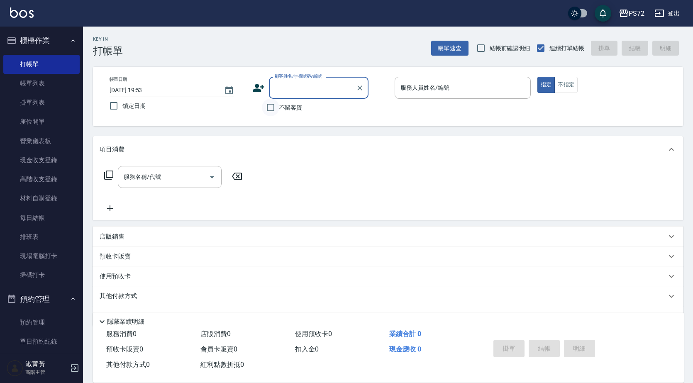
click at [275, 110] on input "不留客資" at bounding box center [270, 107] width 17 height 17
checkbox input "true"
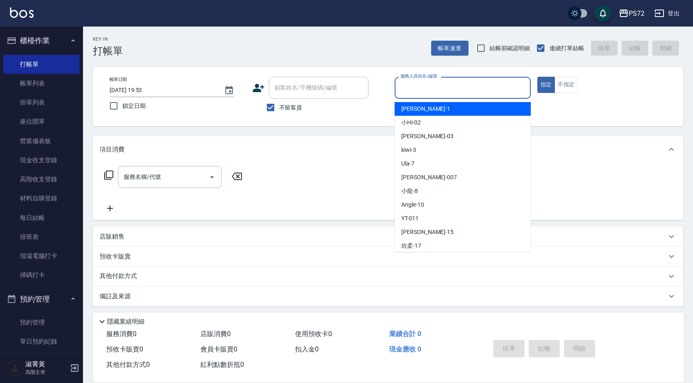
click at [424, 91] on input "服務人員姓名/編號" at bounding box center [462, 88] width 129 height 15
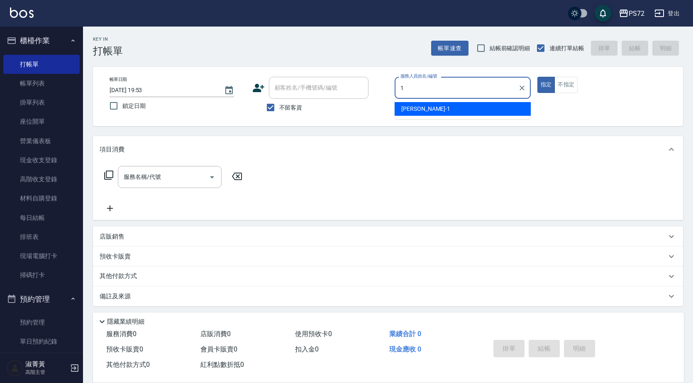
type input "[PERSON_NAME]-1"
type button "true"
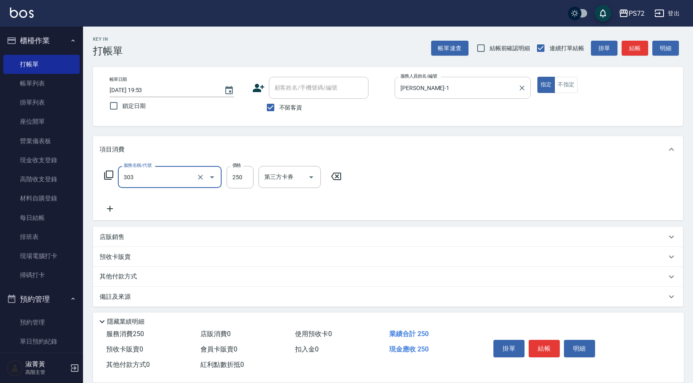
type input "剪髮(303)"
type input "350"
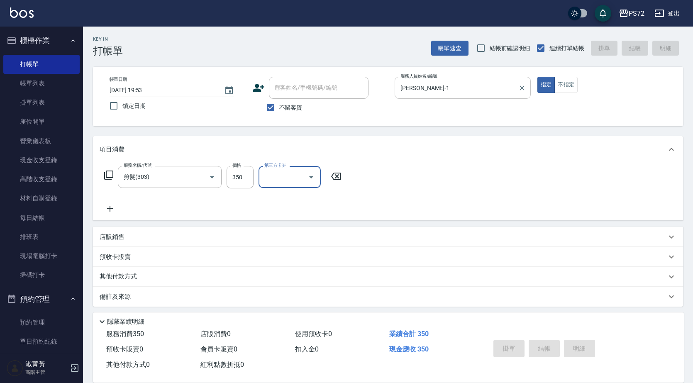
type input "[DATE] 21:09"
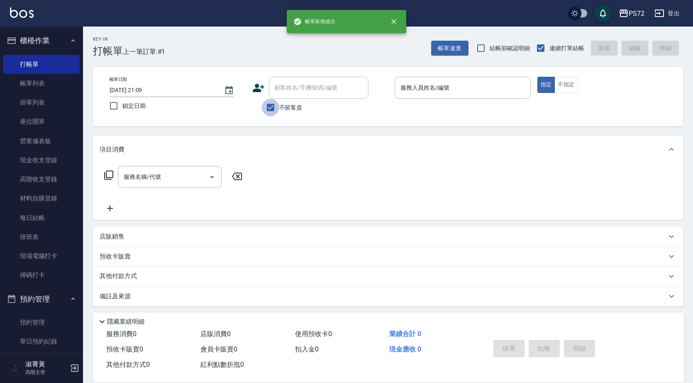
drag, startPoint x: 269, startPoint y: 112, endPoint x: 307, endPoint y: 87, distance: 45.9
click at [270, 111] on input "不留客資" at bounding box center [270, 107] width 17 height 17
checkbox input "false"
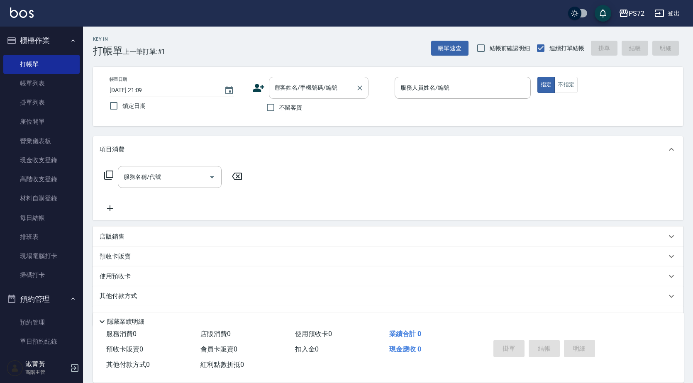
click at [307, 87] on input "顧客姓名/手機號碼/編號" at bounding box center [313, 88] width 80 height 15
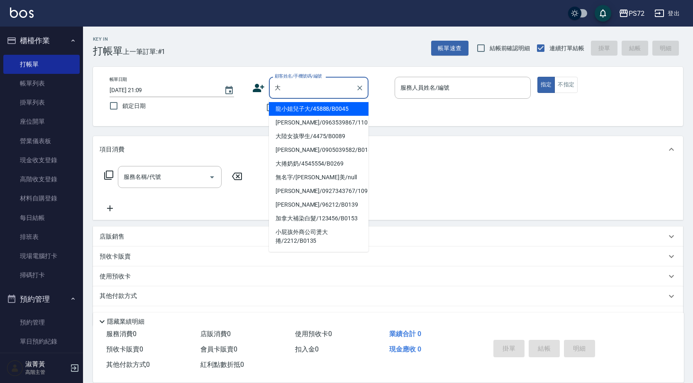
click at [302, 128] on li "[PERSON_NAME]/0963539867/110" at bounding box center [319, 123] width 100 height 14
type input "[PERSON_NAME]/0963539867/110"
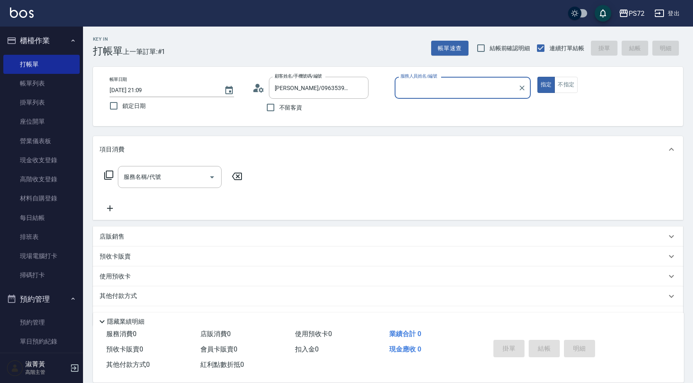
type input "[PERSON_NAME]-1"
click at [153, 171] on div "服務名稱/代號 服務名稱/代號" at bounding box center [170, 177] width 104 height 22
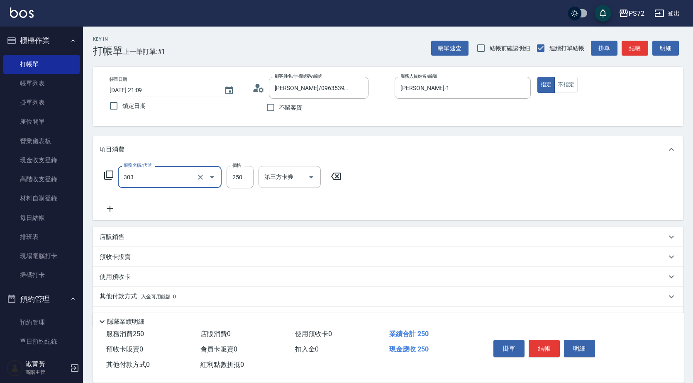
type input "303"
type input "3"
type input "剪髮(303)"
type input "350"
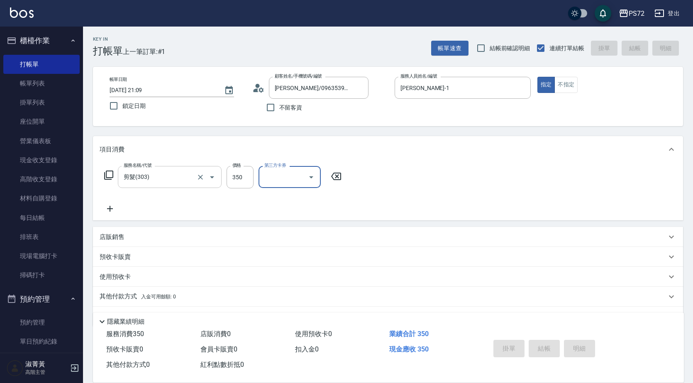
type input "[DATE] 21:10"
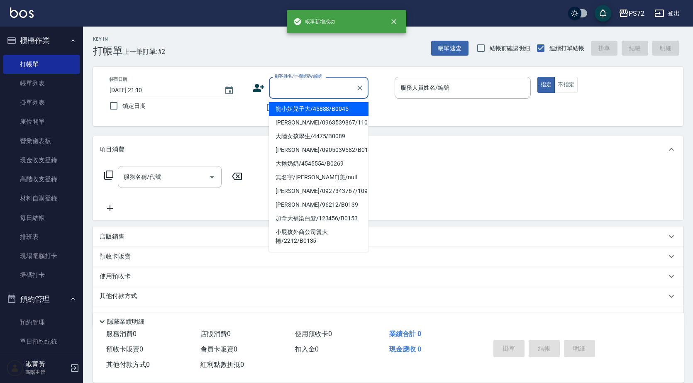
click at [289, 92] on input "顧客姓名/手機號碼/編號" at bounding box center [313, 88] width 80 height 15
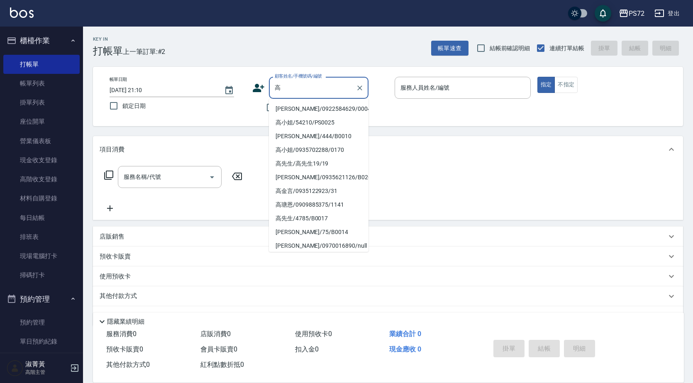
click at [295, 109] on li "[PERSON_NAME]/0922584629/0004" at bounding box center [319, 109] width 100 height 14
type input "[PERSON_NAME]/0922584629/0004"
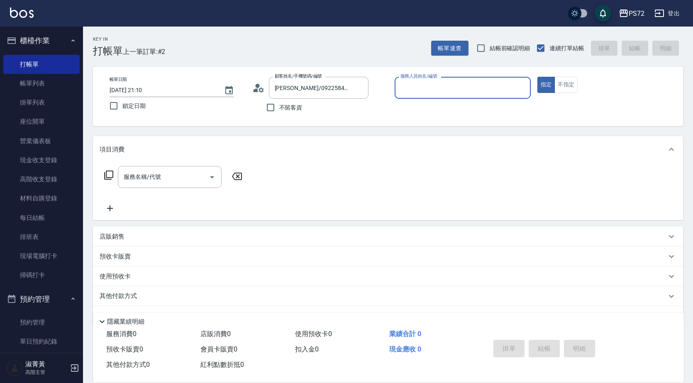
type input "[PERSON_NAME]-1"
click at [192, 165] on div "服務名稱/代號 服務名稱/代號" at bounding box center [388, 191] width 590 height 57
click at [184, 173] on input "服務名稱/代號" at bounding box center [164, 177] width 84 height 15
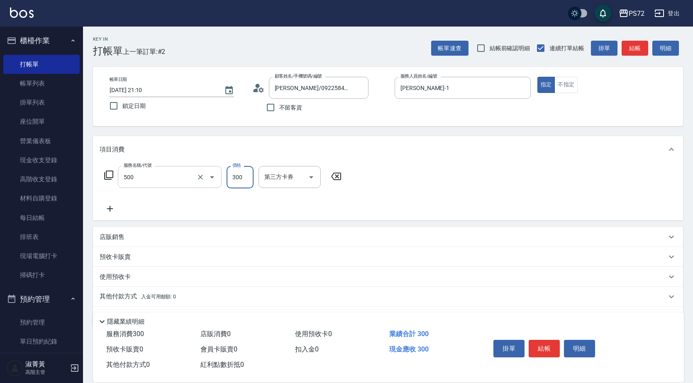
type input "洗髮(A級)(500)"
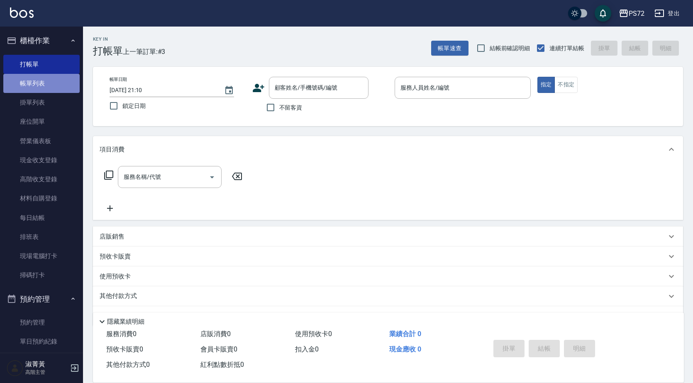
click at [57, 83] on link "帳單列表" at bounding box center [41, 83] width 76 height 19
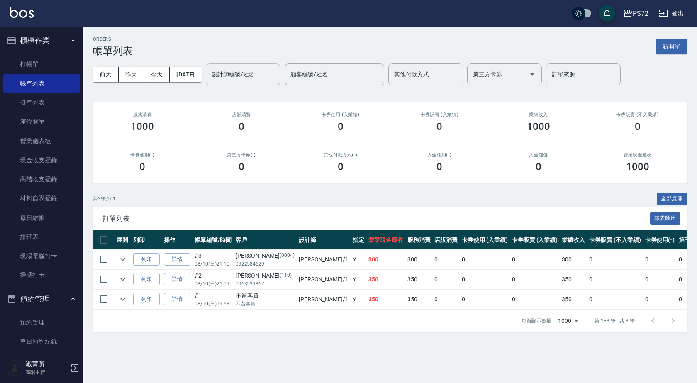
click at [236, 72] on input "設計師編號/姓名" at bounding box center [243, 74] width 67 height 15
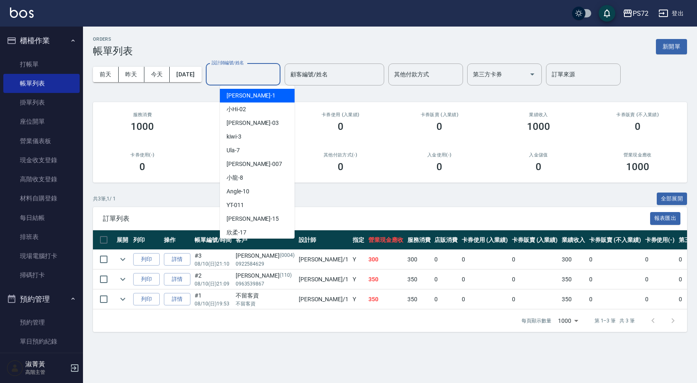
click at [240, 93] on span "[PERSON_NAME] -1" at bounding box center [251, 95] width 49 height 9
type input "[PERSON_NAME]-1"
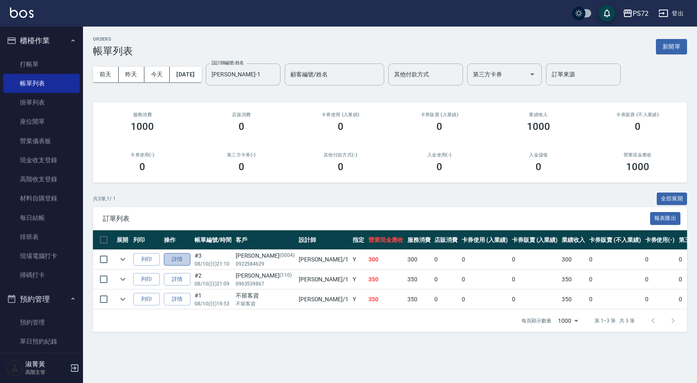
click at [181, 259] on link "詳情" at bounding box center [177, 259] width 27 height 13
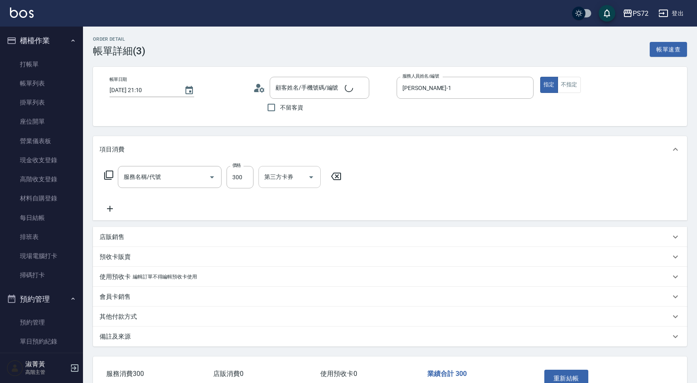
type input "[PERSON_NAME]-1"
type input "[PERSON_NAME]/0922584629/0004"
type input "洗髮(A級)(500)"
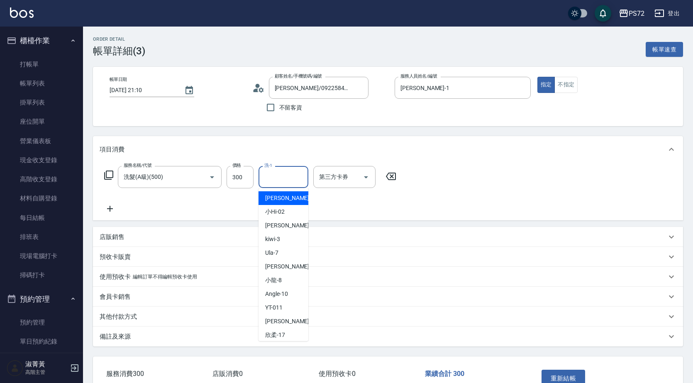
click at [278, 180] on input "洗-1" at bounding box center [283, 177] width 42 height 15
type input "[PERSON_NAME]-18"
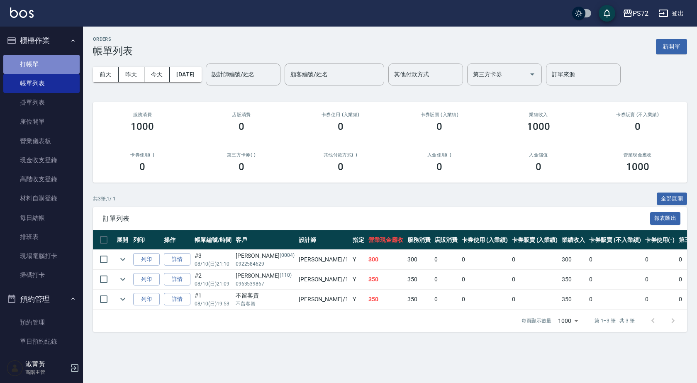
click at [54, 61] on link "打帳單" at bounding box center [41, 64] width 76 height 19
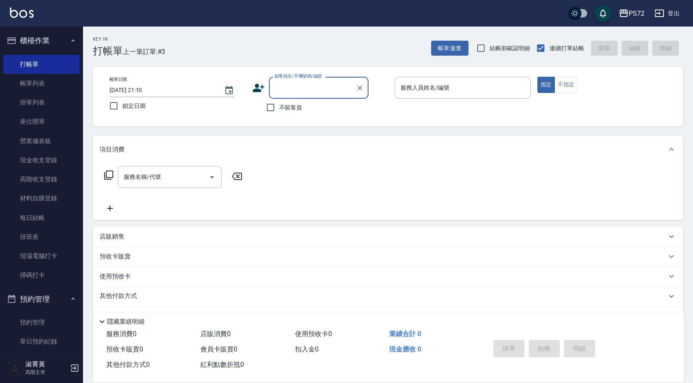
click at [279, 106] on span "不留客資" at bounding box center [290, 107] width 23 height 9
click at [279, 106] on input "不留客資" at bounding box center [270, 107] width 17 height 17
checkbox input "true"
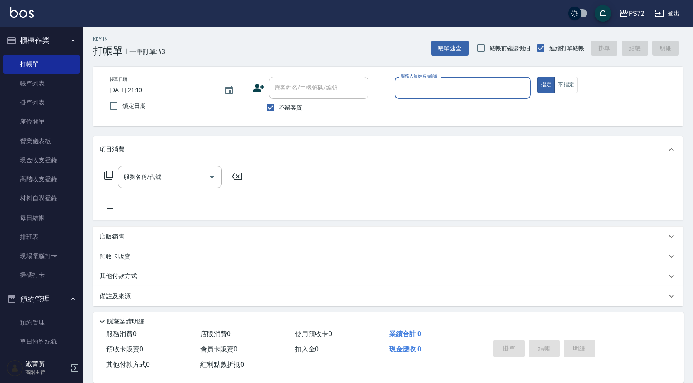
click at [434, 96] on div "服務人員姓名/編號" at bounding box center [463, 88] width 136 height 22
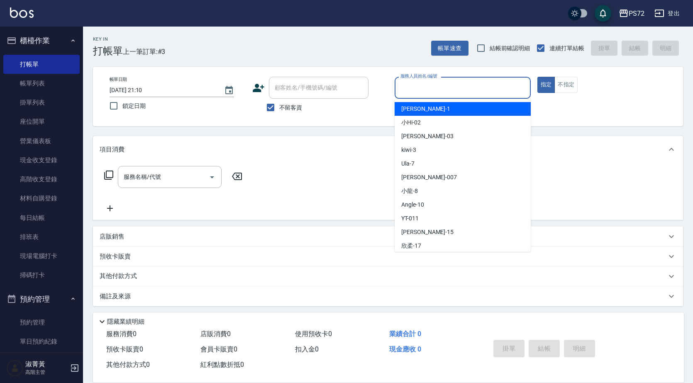
click at [434, 96] on div "服務人員姓名/編號" at bounding box center [463, 88] width 136 height 22
click at [439, 90] on input "服務人員姓名/編號" at bounding box center [462, 88] width 129 height 15
click at [457, 110] on div "[PERSON_NAME] -1" at bounding box center [463, 109] width 136 height 14
type input "[PERSON_NAME]-1"
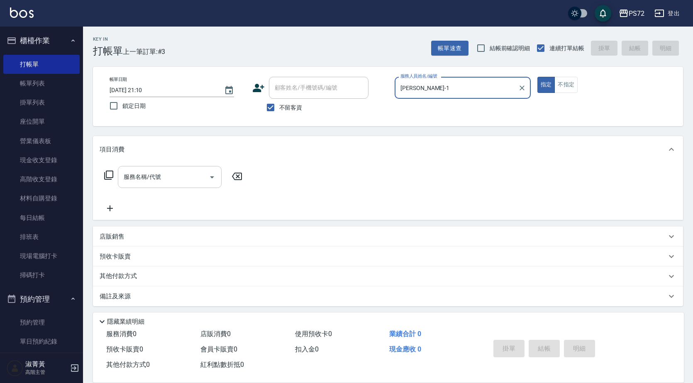
click at [129, 186] on div "服務名稱/代號" at bounding box center [170, 177] width 104 height 22
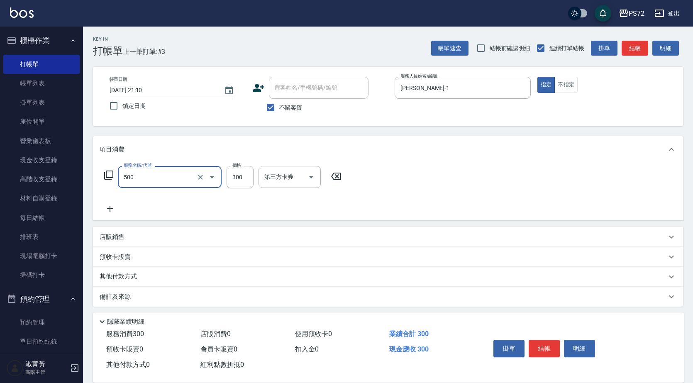
type input "洗髮(A級)(500)"
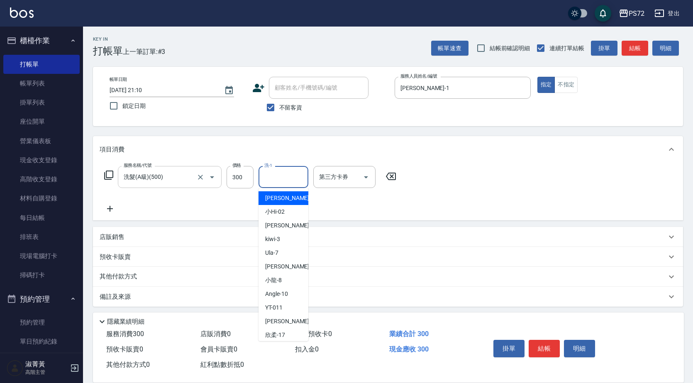
type input "[PERSON_NAME]-1"
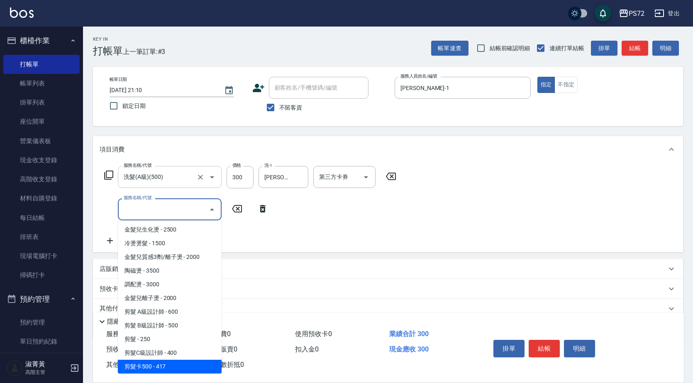
scroll to position [69, 0]
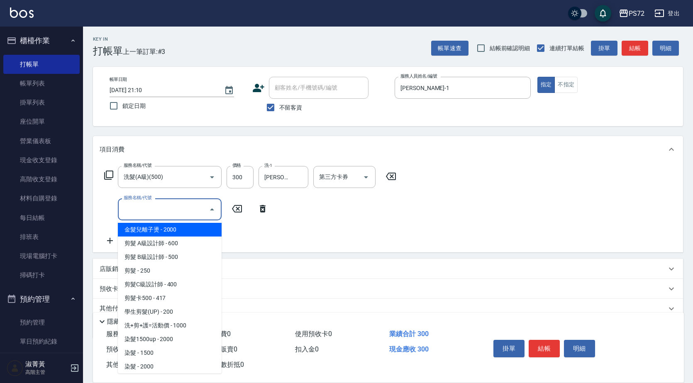
click at [154, 200] on div "服務名稱/代號" at bounding box center [170, 209] width 104 height 22
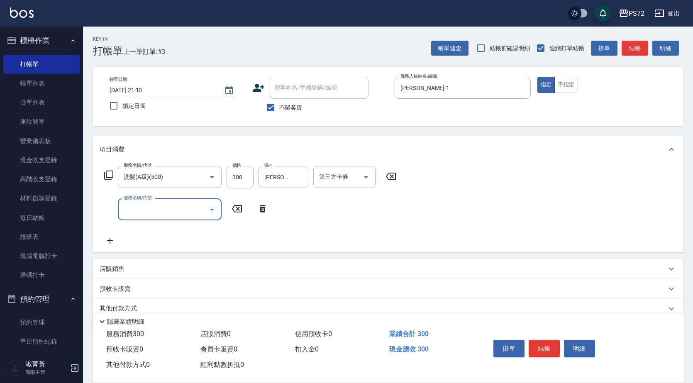
click at [154, 205] on input "服務名稱/代號" at bounding box center [164, 209] width 84 height 15
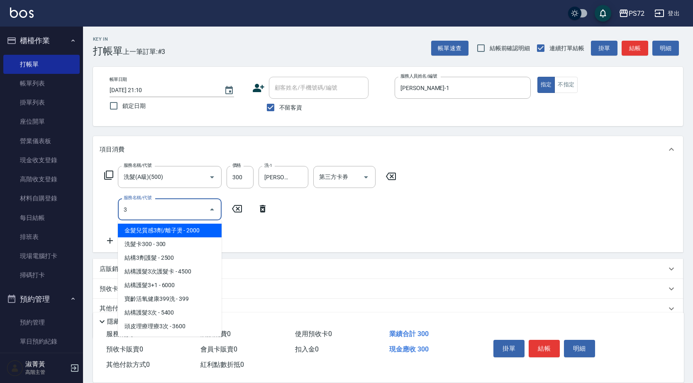
scroll to position [0, 0]
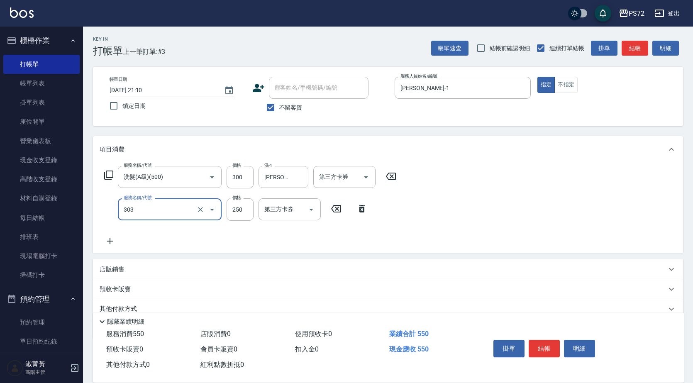
type input "剪髮(303)"
type input "350"
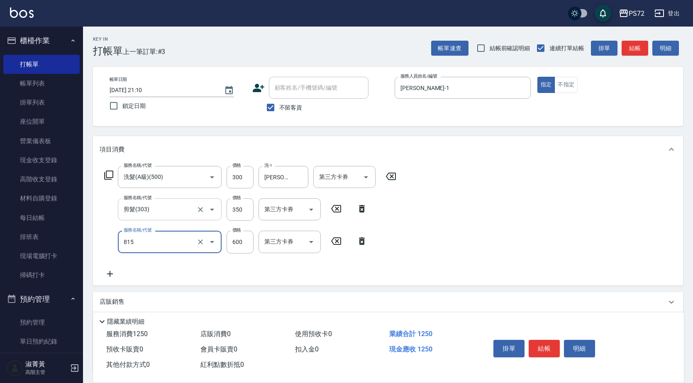
type input "補燙600以下(815)"
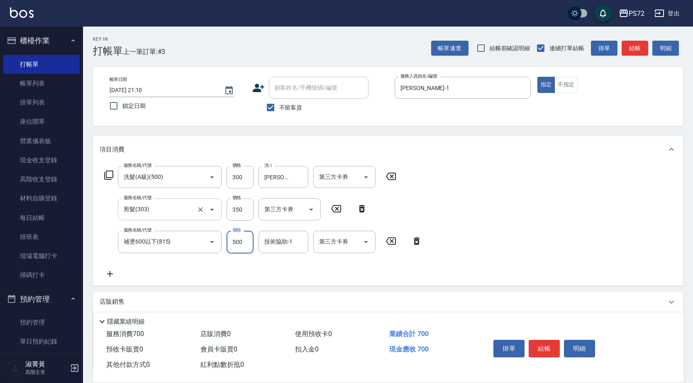
type input "500"
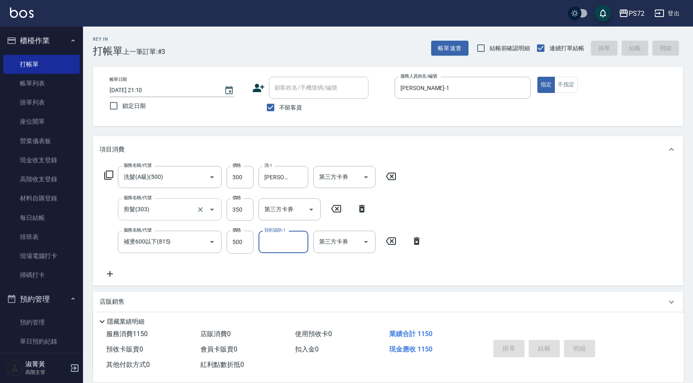
type input "[DATE] 21:11"
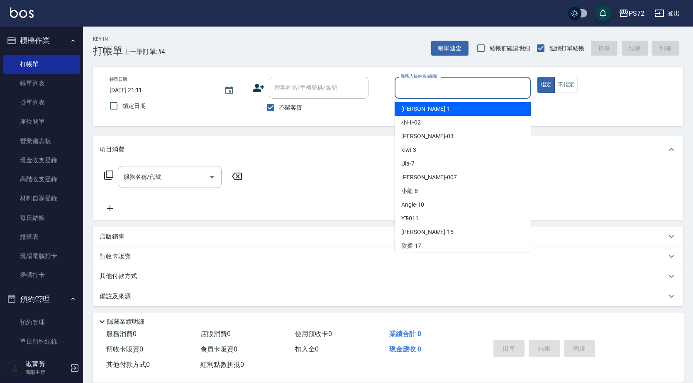
click at [418, 93] on input "服務人員姓名/編號" at bounding box center [462, 88] width 129 height 15
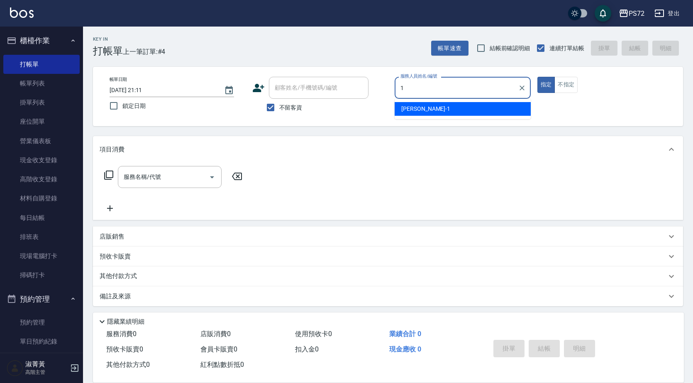
type input "[PERSON_NAME]-1"
type button "true"
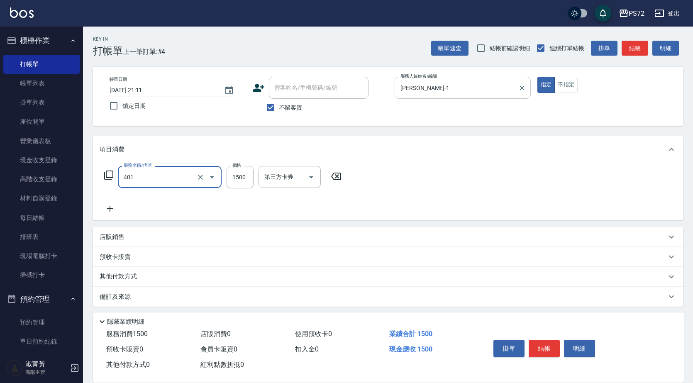
type input "染髮(401)"
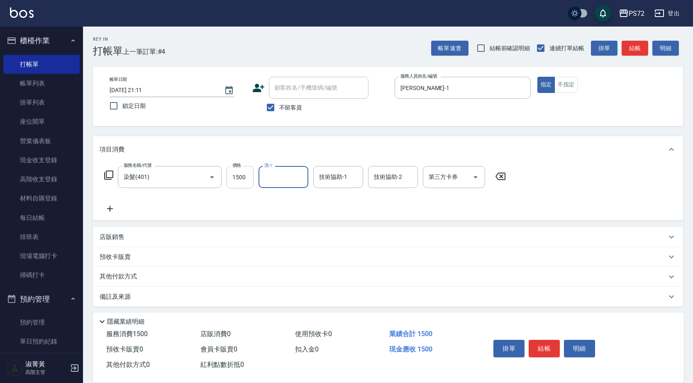
click at [239, 175] on input "1500" at bounding box center [240, 177] width 27 height 22
type input "2000"
type input "[PERSON_NAME]-18"
click at [110, 237] on p "店販銷售" at bounding box center [112, 237] width 25 height 9
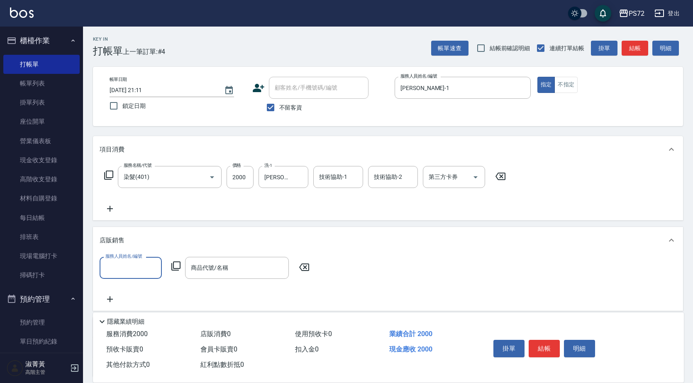
click at [128, 261] on input "服務人員姓名/編號" at bounding box center [130, 268] width 55 height 15
type input "[PERSON_NAME]-1"
click at [175, 263] on icon at bounding box center [176, 266] width 10 height 10
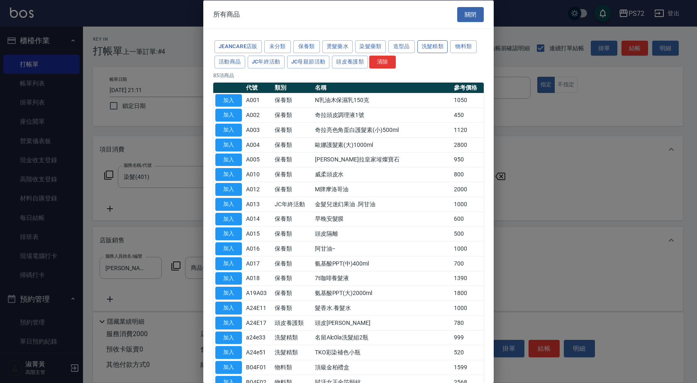
click at [425, 46] on button "洗髮精類" at bounding box center [432, 46] width 31 height 13
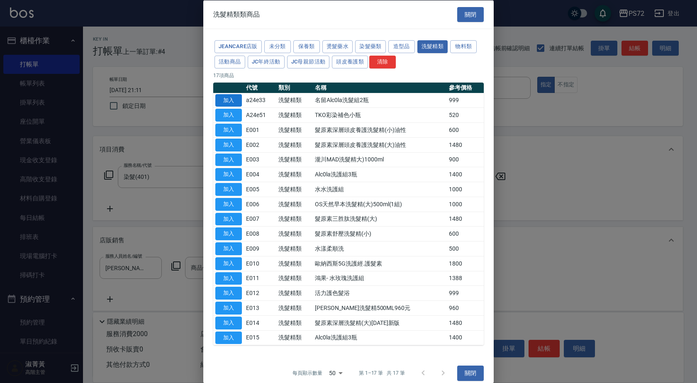
click at [232, 98] on button "加入" at bounding box center [228, 100] width 27 height 13
type input "名留Alc0la洗髮組2瓶"
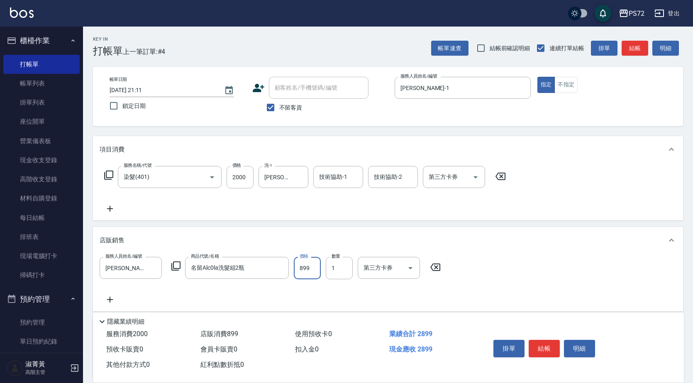
type input "899"
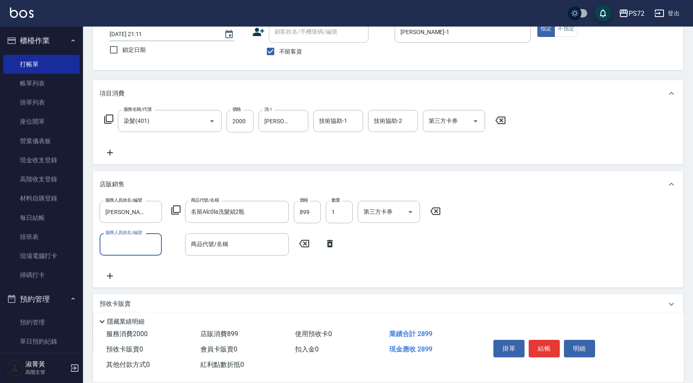
scroll to position [107, 0]
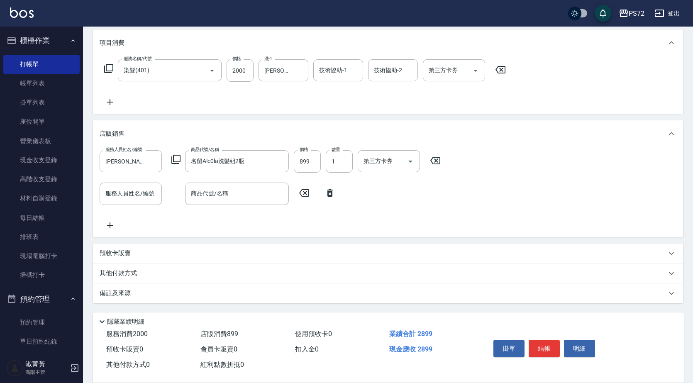
click at [131, 274] on p "其他付款方式" at bounding box center [121, 273] width 42 height 9
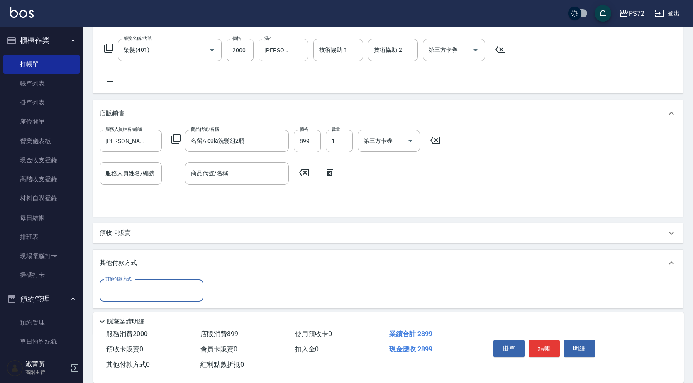
scroll to position [159, 0]
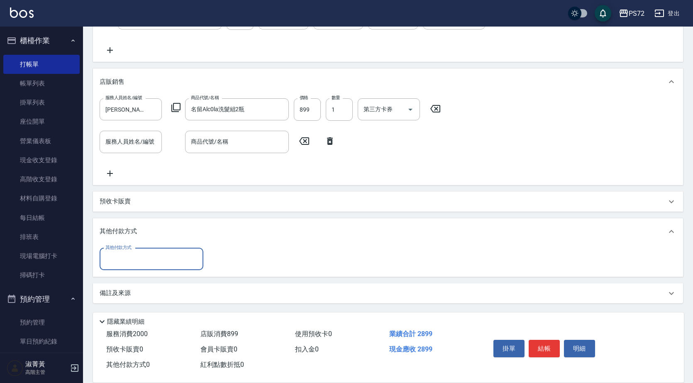
click at [147, 259] on input "其他付款方式" at bounding box center [151, 259] width 96 height 15
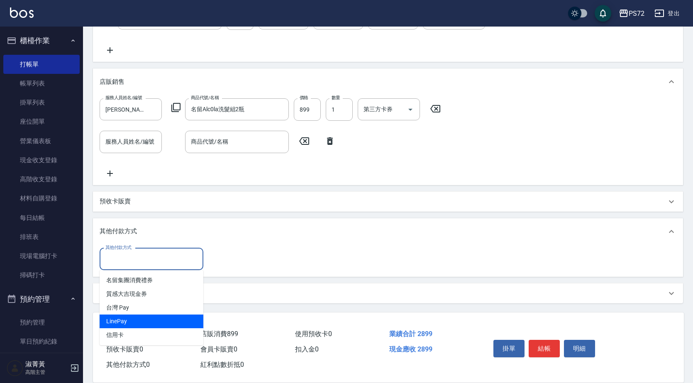
click at [139, 318] on span "LinePay" at bounding box center [152, 322] width 104 height 14
type input "LinePay"
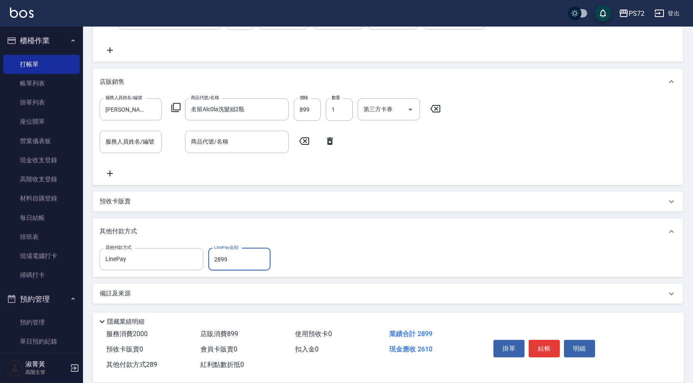
type input "2899"
drag, startPoint x: 536, startPoint y: 346, endPoint x: 525, endPoint y: 342, distance: 11.6
click at [533, 342] on button "結帳" at bounding box center [544, 348] width 31 height 17
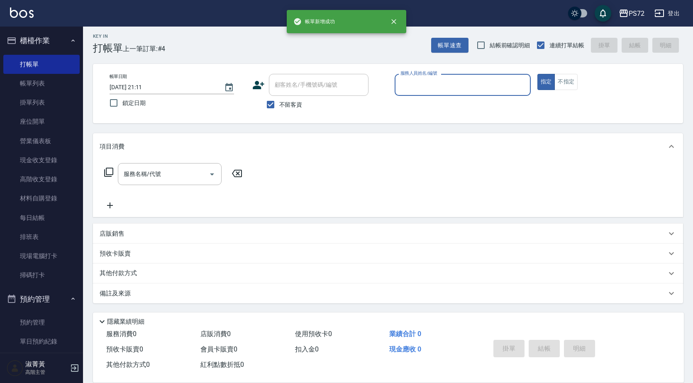
scroll to position [0, 0]
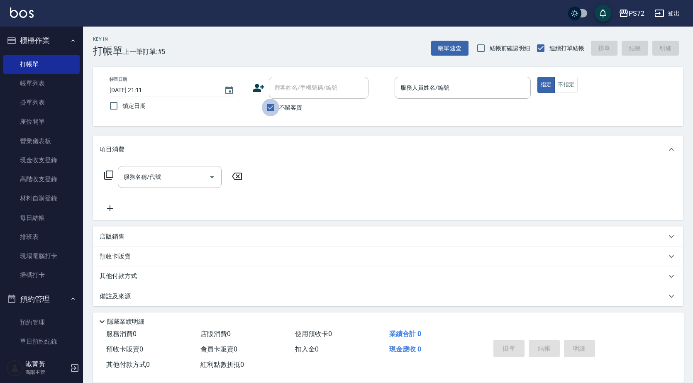
click at [268, 110] on input "不留客資" at bounding box center [270, 107] width 17 height 17
checkbox input "false"
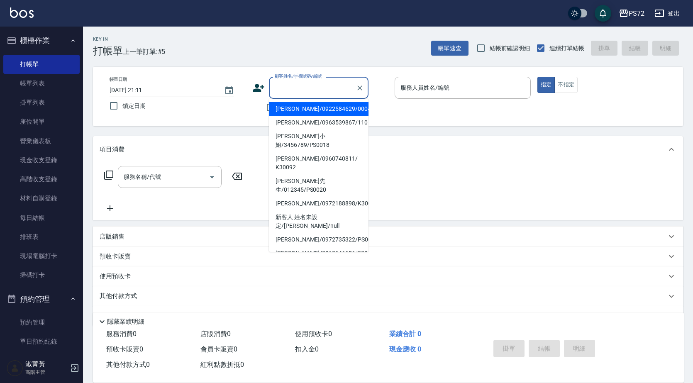
click at [299, 89] on input "顧客姓名/手機號碼/編號" at bounding box center [313, 88] width 80 height 15
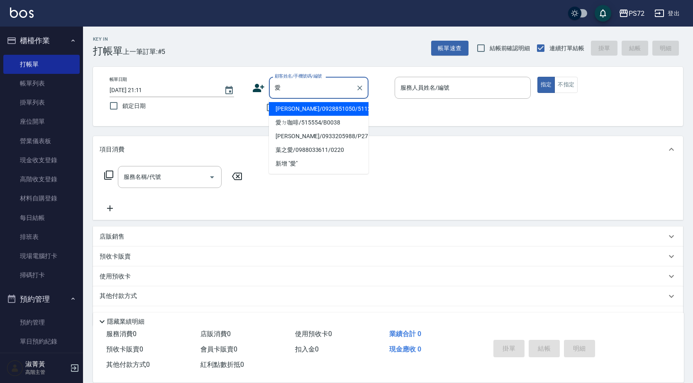
click at [298, 107] on li "[PERSON_NAME]/0928851050/5112" at bounding box center [319, 109] width 100 height 14
type input "[PERSON_NAME]/0928851050/5112"
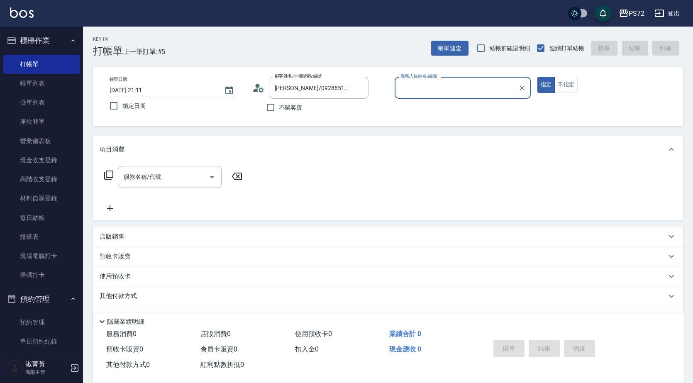
type input "[PERSON_NAME]-1"
click at [193, 169] on div "服務名稱/代號" at bounding box center [170, 177] width 104 height 22
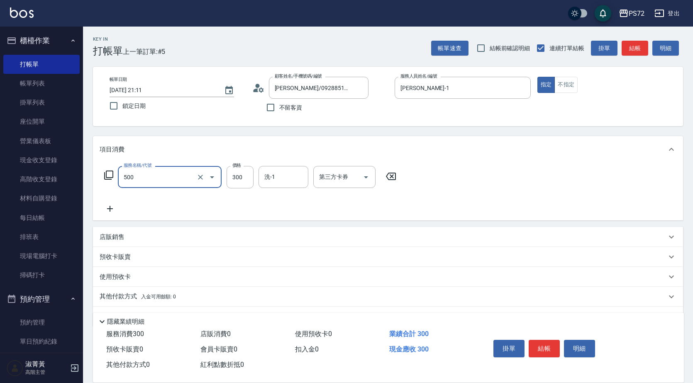
type input "洗髮(A級)(500)"
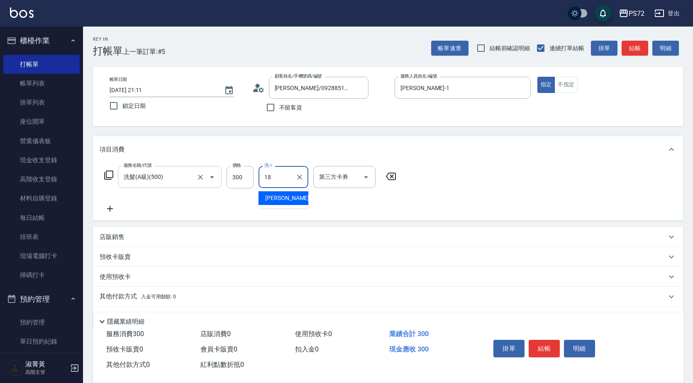
type input "[PERSON_NAME]-18"
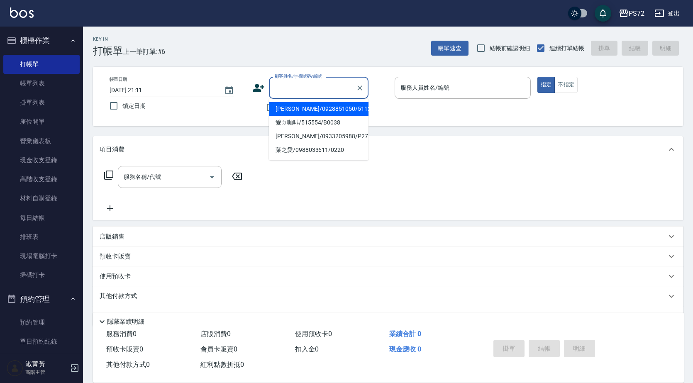
click at [305, 89] on input "顧客姓名/手機號碼/編號" at bounding box center [313, 88] width 80 height 15
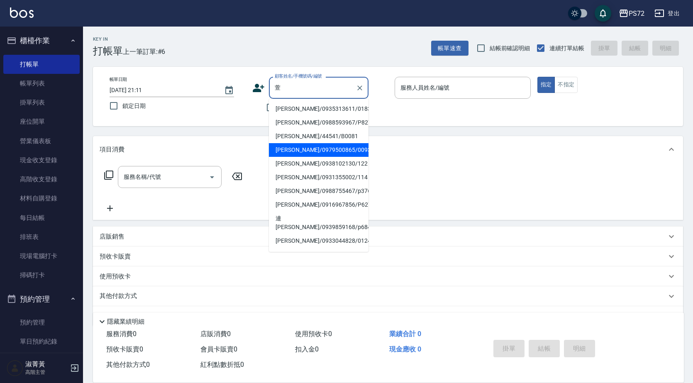
click at [305, 146] on li "[PERSON_NAME]/0979500865/0093" at bounding box center [319, 150] width 100 height 14
type input "[PERSON_NAME]/0979500865/0093"
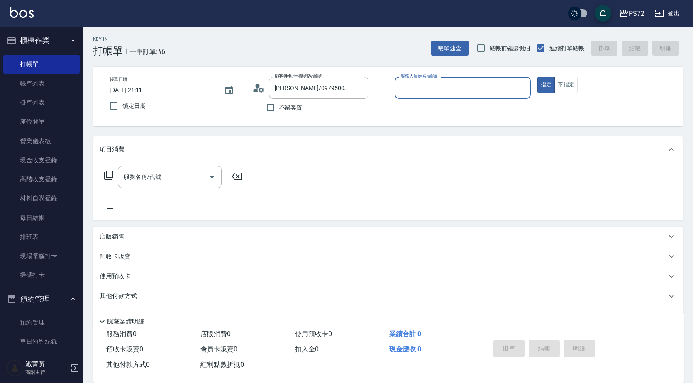
type input "[PERSON_NAME]-1"
click at [175, 184] on input "服務名稱/代號" at bounding box center [164, 177] width 84 height 15
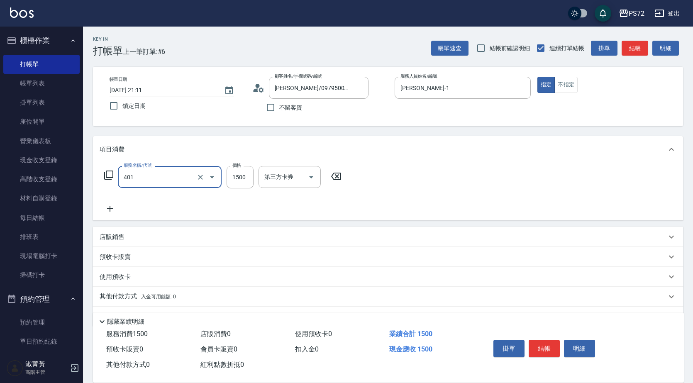
type input "染髮(401)"
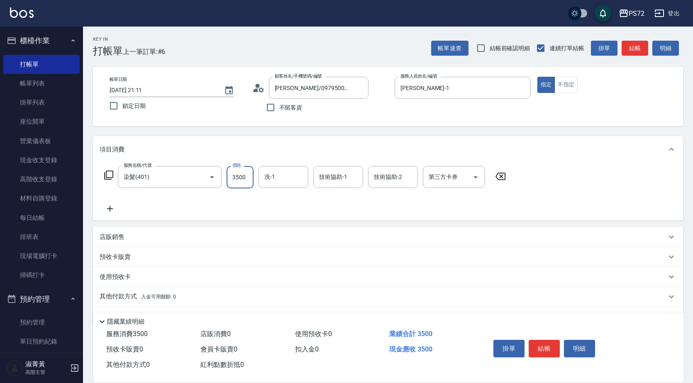
type input "3500"
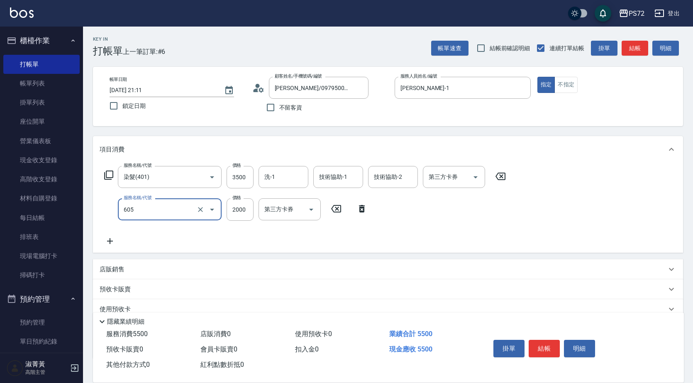
type input "結構式護髮單次(605)"
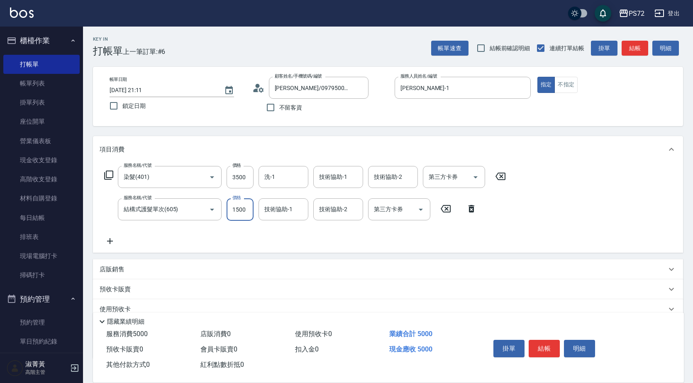
type input "1500"
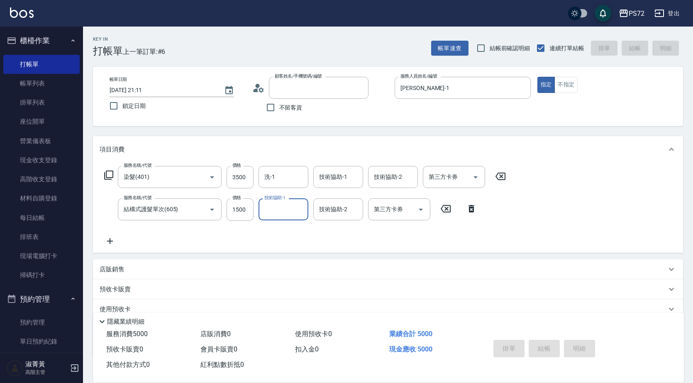
type input "[DATE] 21:12"
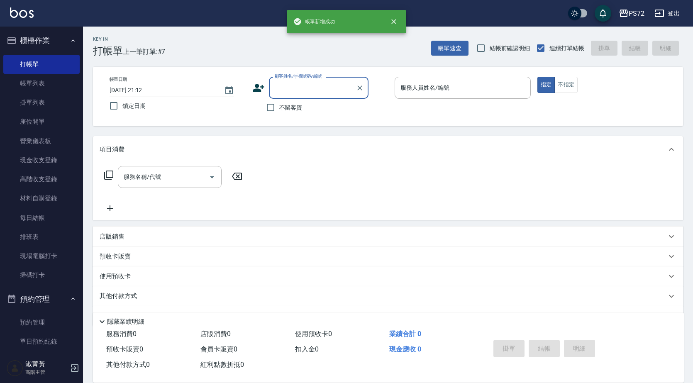
click at [298, 85] on input "顧客姓名/手機號碼/編號" at bounding box center [313, 88] width 80 height 15
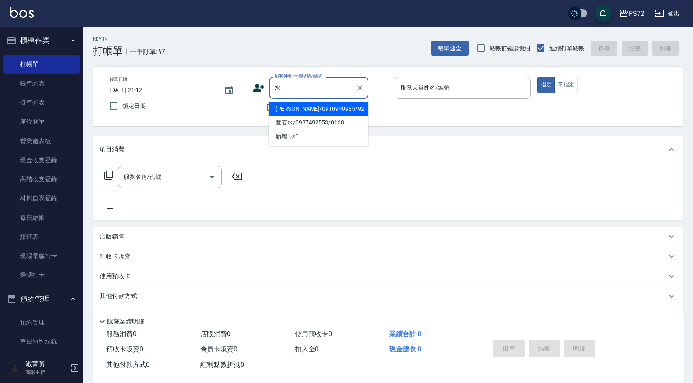
click at [301, 109] on li "[PERSON_NAME]/0910940985/92" at bounding box center [319, 109] width 100 height 14
type input "[PERSON_NAME]/0910940985/92"
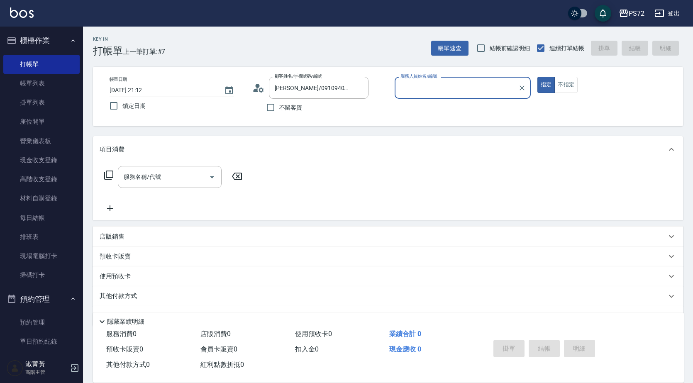
type input "[PERSON_NAME]-1"
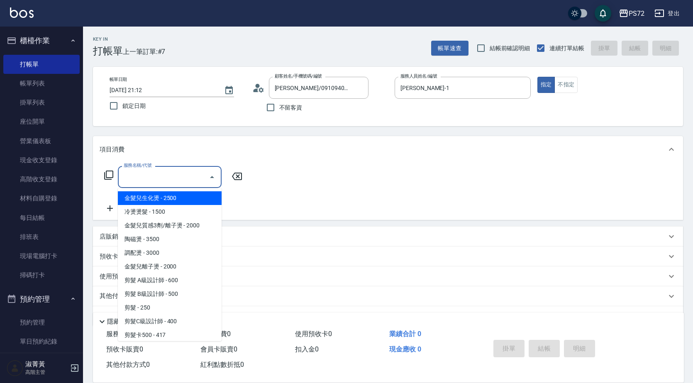
click at [165, 171] on input "服務名稱/代號" at bounding box center [164, 177] width 84 height 15
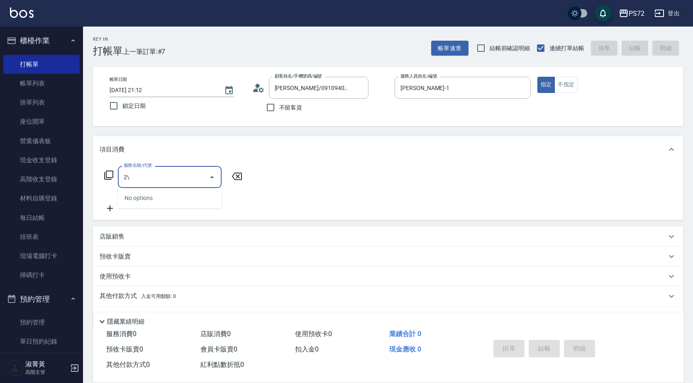
type input "2"
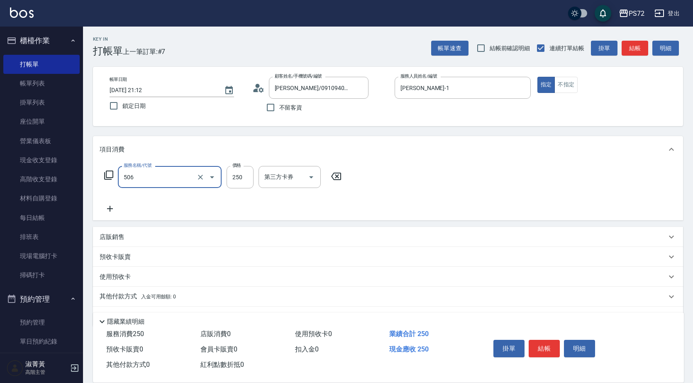
type input "洗髮學生(506)"
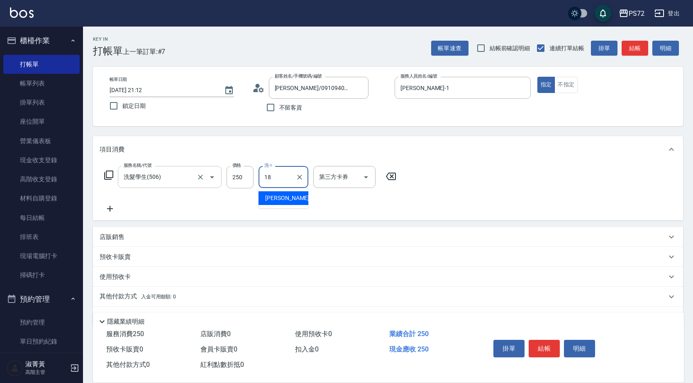
type input "[PERSON_NAME]-18"
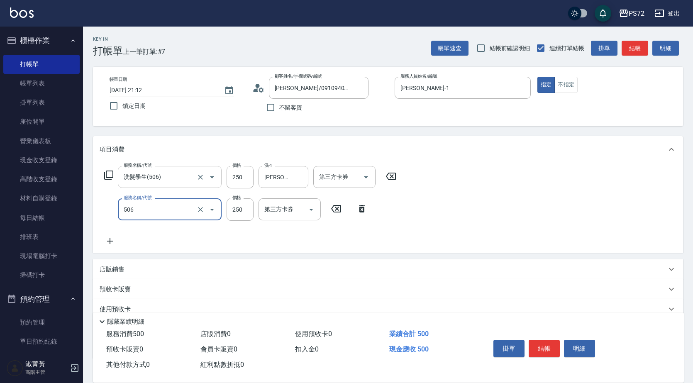
type input "洗髮學生(506)"
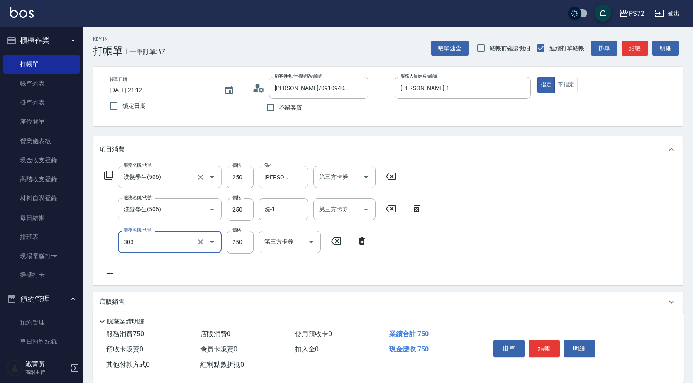
type input "剪髮(303)"
type input "700"
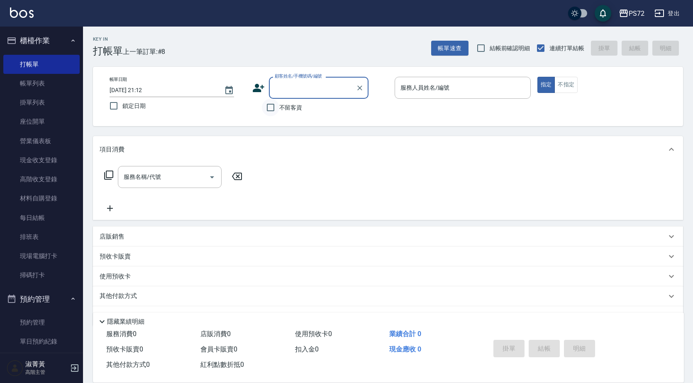
click at [269, 111] on input "不留客資" at bounding box center [270, 107] width 17 height 17
checkbox input "true"
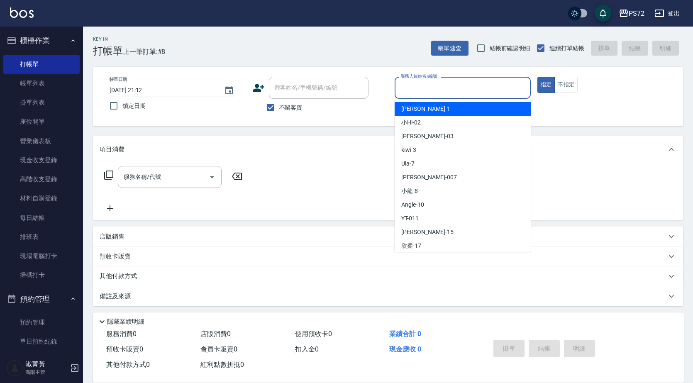
click at [477, 82] on input "服務人員姓名/編號" at bounding box center [462, 88] width 129 height 15
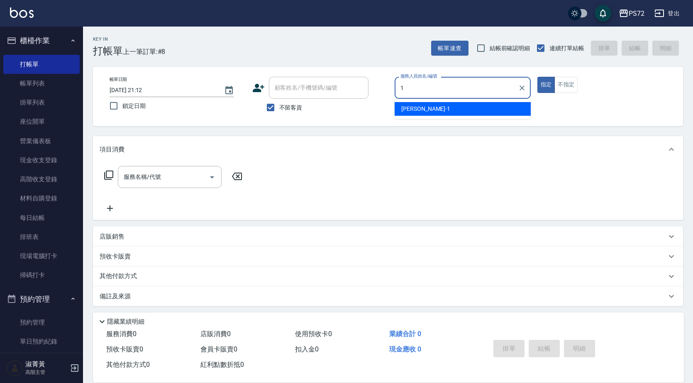
type input "[PERSON_NAME]-1"
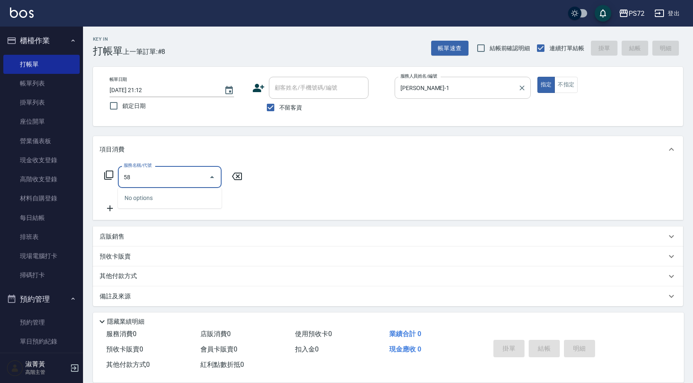
type input "5"
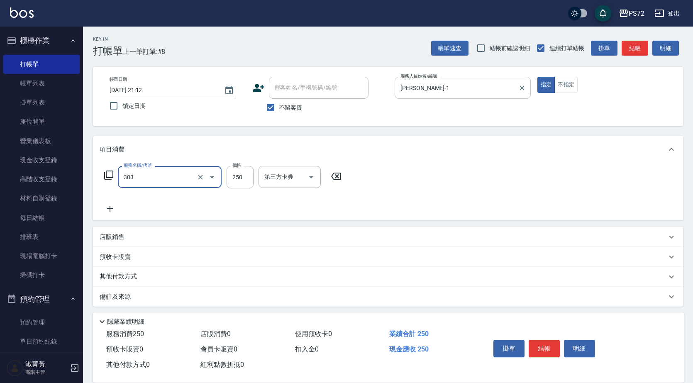
type input "剪髮(303)"
type input "300"
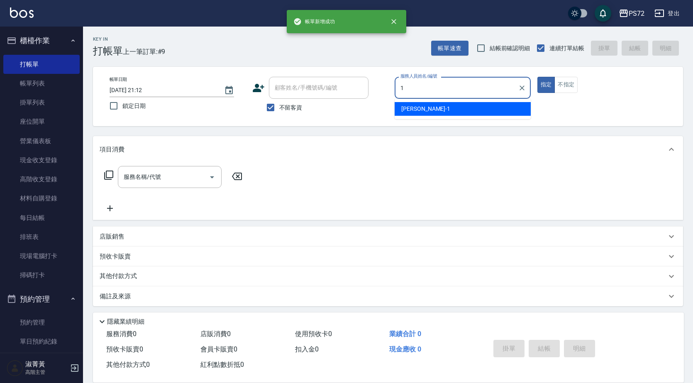
type input "[PERSON_NAME]-1"
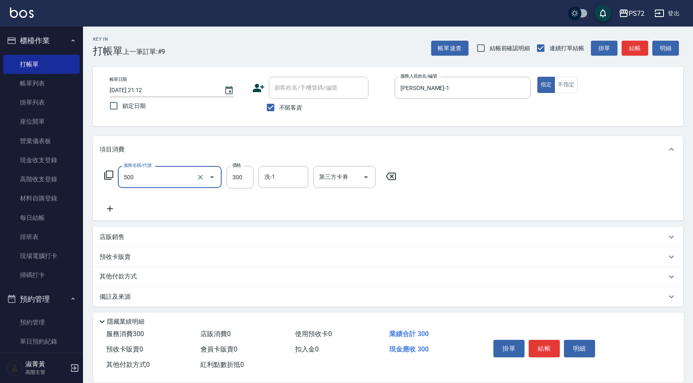
type input "洗髮(A級)(500)"
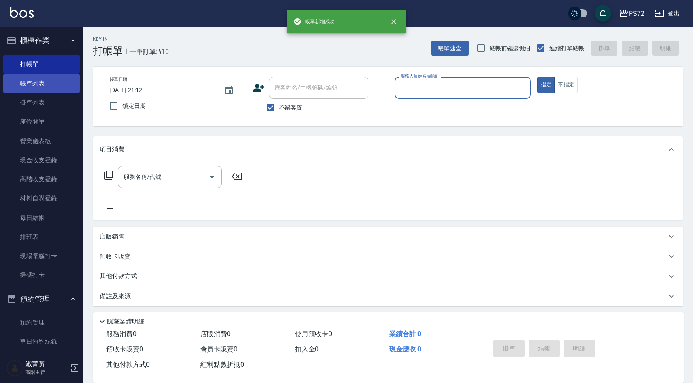
click at [38, 82] on link "帳單列表" at bounding box center [41, 83] width 76 height 19
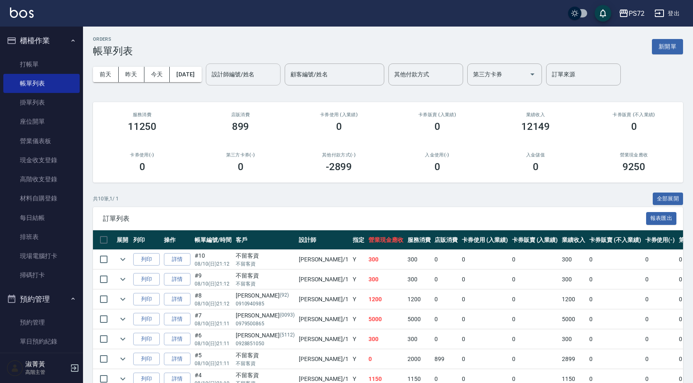
click at [244, 71] on input "設計師編號/姓名" at bounding box center [243, 74] width 67 height 15
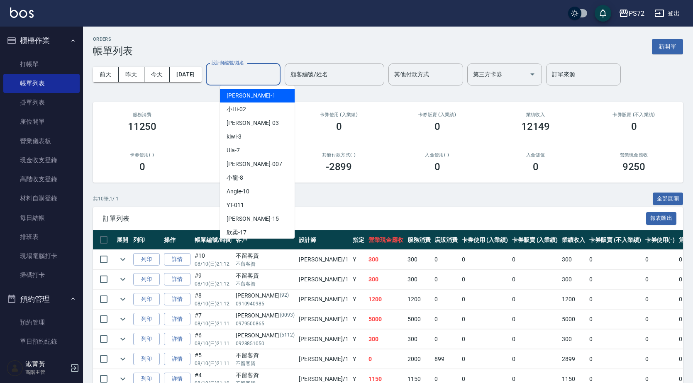
click at [253, 98] on div "[PERSON_NAME] -1" at bounding box center [257, 96] width 75 height 14
type input "[PERSON_NAME]-1"
click at [264, 73] on input "[PERSON_NAME]-1" at bounding box center [237, 74] width 55 height 15
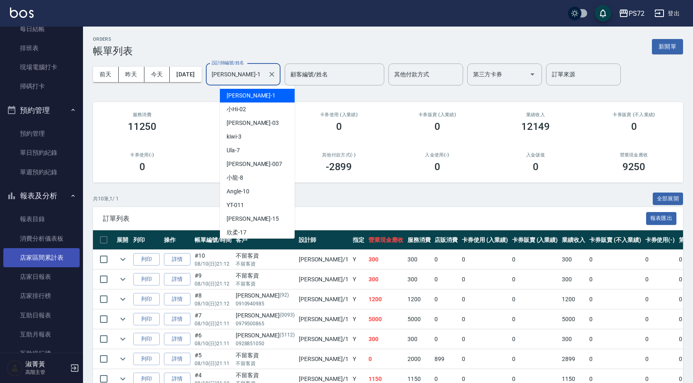
scroll to position [208, 0]
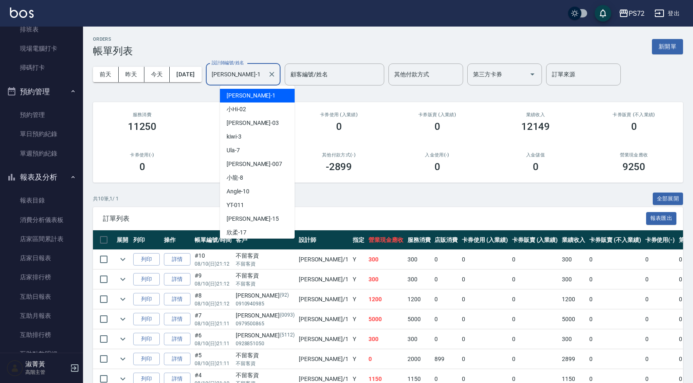
click at [241, 42] on div "ORDERS 帳單列表 新開單" at bounding box center [388, 47] width 590 height 20
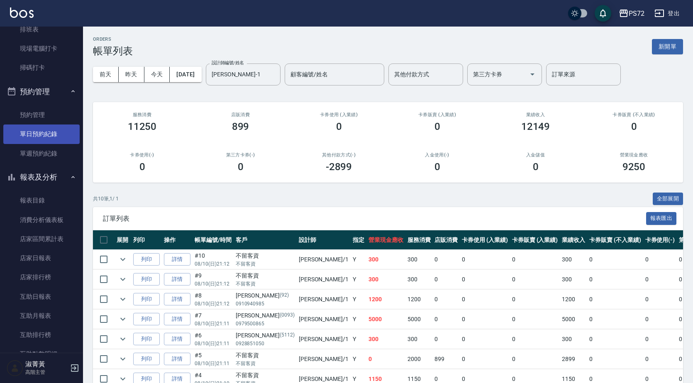
scroll to position [0, 0]
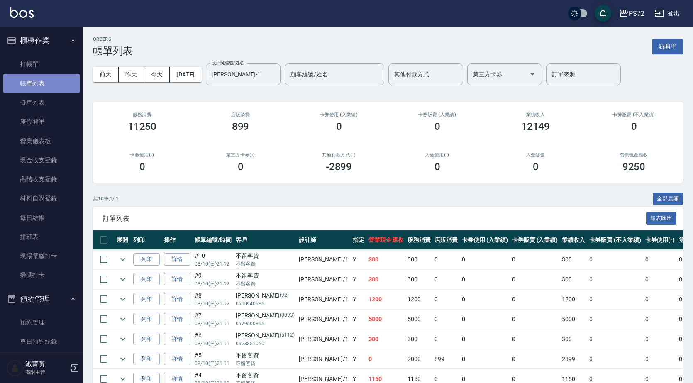
click at [44, 75] on link "帳單列表" at bounding box center [41, 83] width 76 height 19
click at [43, 63] on link "打帳單" at bounding box center [41, 64] width 76 height 19
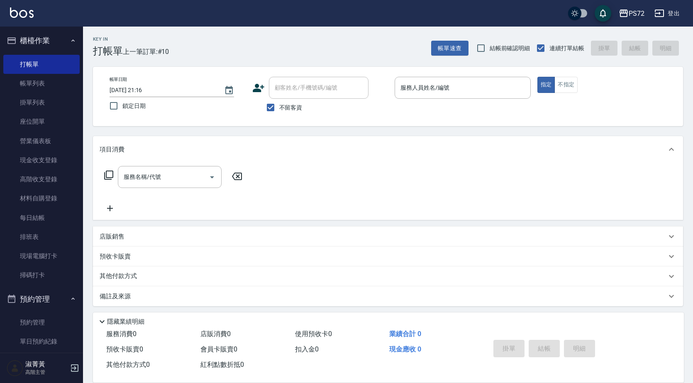
click at [298, 108] on span "不留客資" at bounding box center [290, 107] width 23 height 9
click at [279, 108] on input "不留客資" at bounding box center [270, 107] width 17 height 17
checkbox input "false"
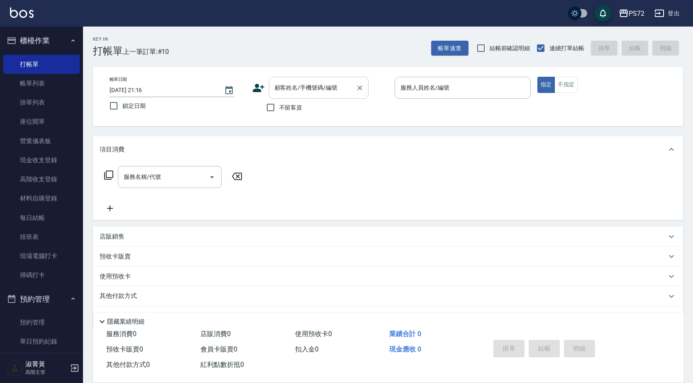
click at [308, 83] on div "顧客姓名/手機號碼/編號 顧客姓名/手機號碼/編號" at bounding box center [319, 88] width 100 height 22
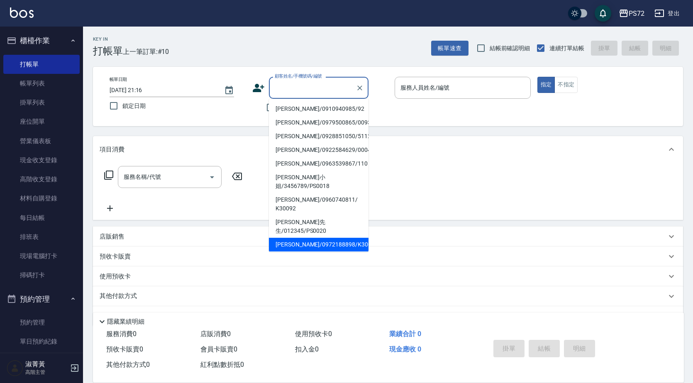
scroll to position [127, 0]
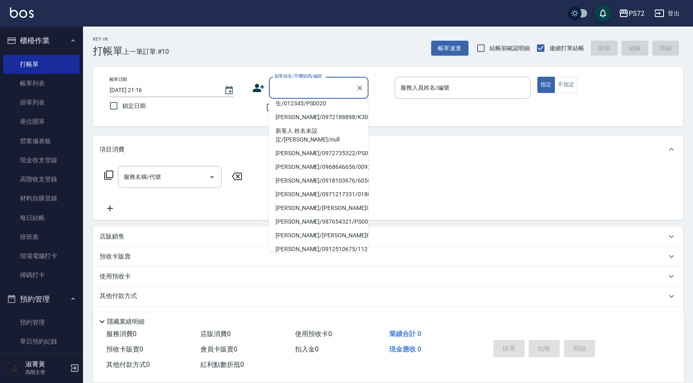
click at [303, 270] on li "[PERSON_NAME]/0955036046/B007" at bounding box center [319, 277] width 100 height 14
type input "[PERSON_NAME]/0955036046/B007"
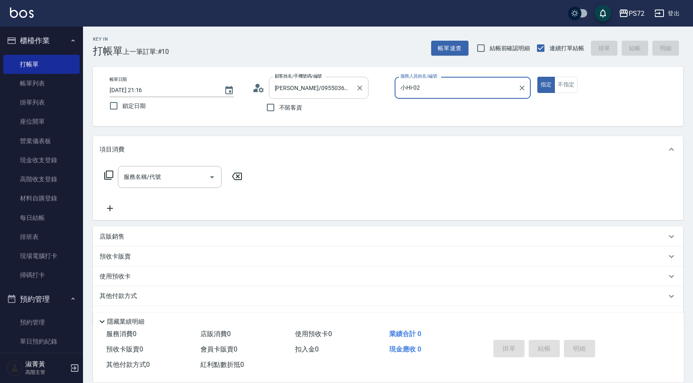
type input "小Hi-02"
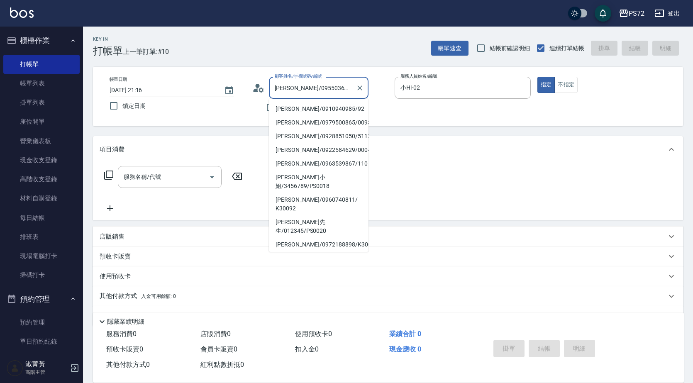
scroll to position [124, 0]
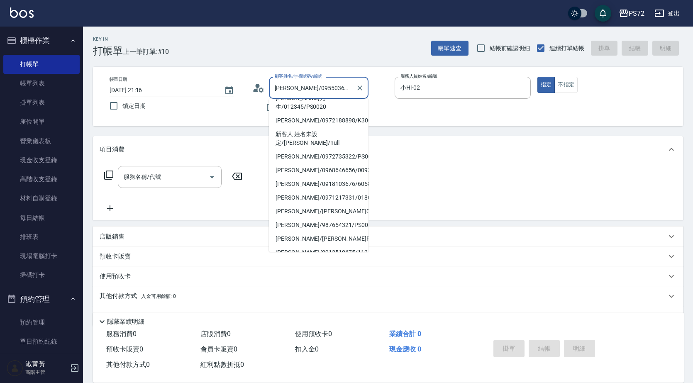
drag, startPoint x: 347, startPoint y: 90, endPoint x: 282, endPoint y: 88, distance: 64.8
click at [282, 88] on input "[PERSON_NAME]/0955036046/B007" at bounding box center [313, 88] width 80 height 15
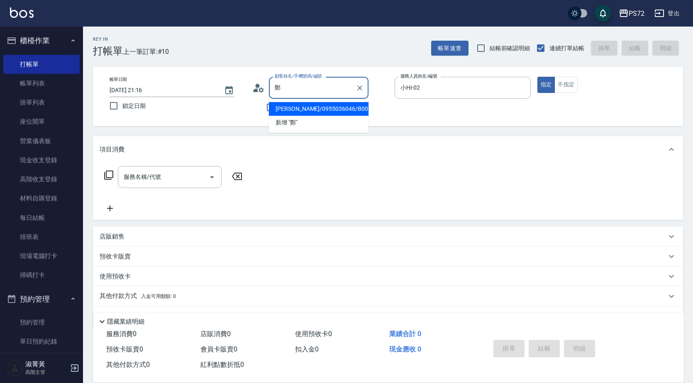
scroll to position [0, 0]
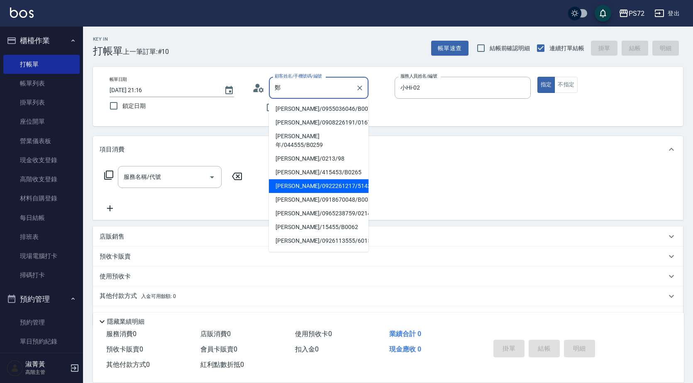
click at [327, 179] on li "[PERSON_NAME]/0922261217/5143" at bounding box center [319, 186] width 100 height 14
type input "[PERSON_NAME]/0922261217/5143"
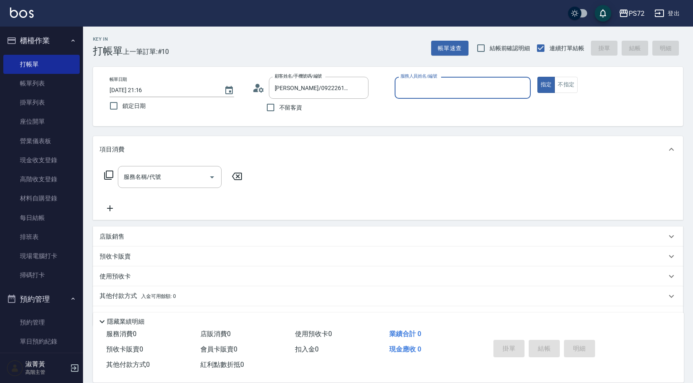
click at [449, 87] on input "服務人員姓名/編號" at bounding box center [462, 88] width 129 height 15
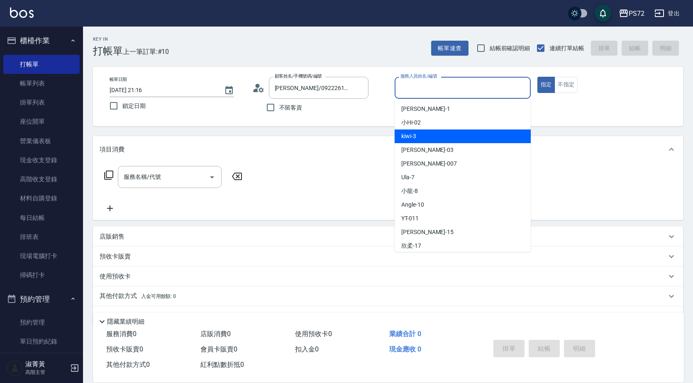
click at [433, 141] on div "kiwi -3" at bounding box center [463, 136] width 136 height 14
type input "kiwi-3"
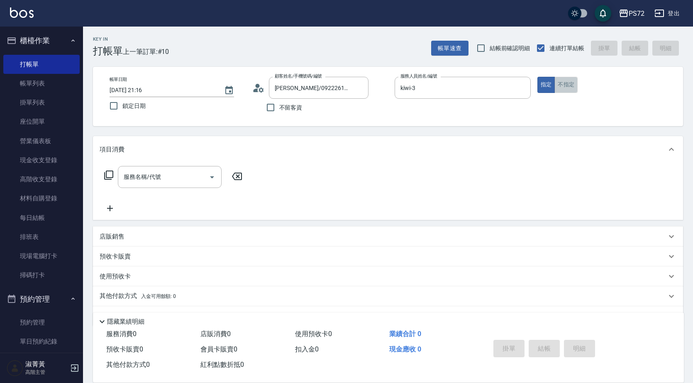
click at [563, 83] on button "不指定" at bounding box center [565, 85] width 23 height 16
click at [186, 173] on input "服務名稱/代號" at bounding box center [164, 177] width 84 height 15
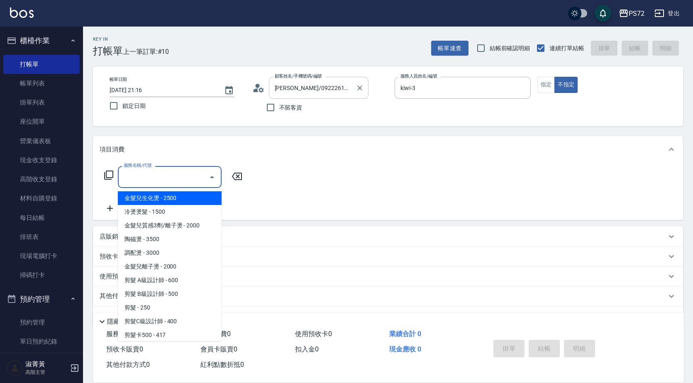
click at [313, 93] on input "[PERSON_NAME]/0922261217/5143" at bounding box center [313, 88] width 80 height 15
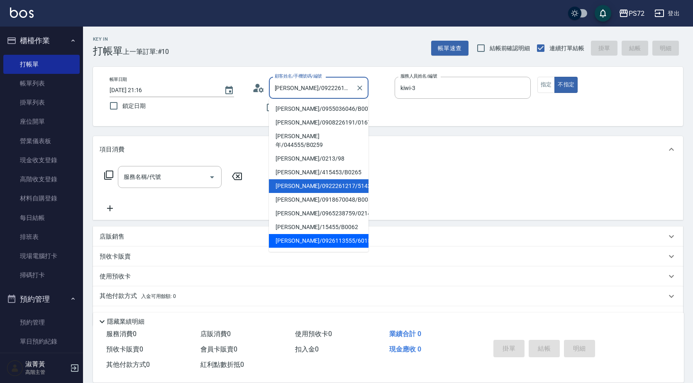
scroll to position [42, 0]
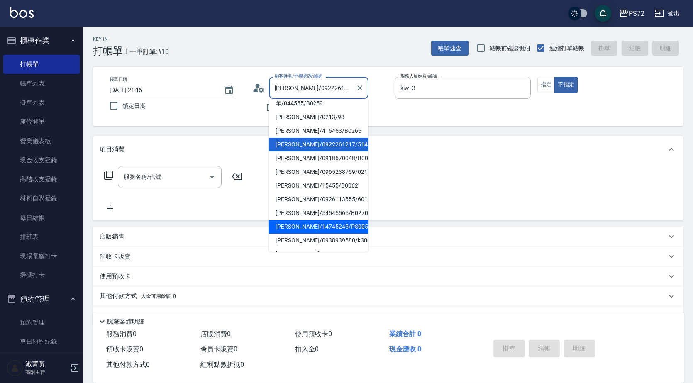
click at [309, 223] on li "[PERSON_NAME]/14745245/PS0053" at bounding box center [319, 227] width 100 height 14
type input "[PERSON_NAME]/14745245/PS0053"
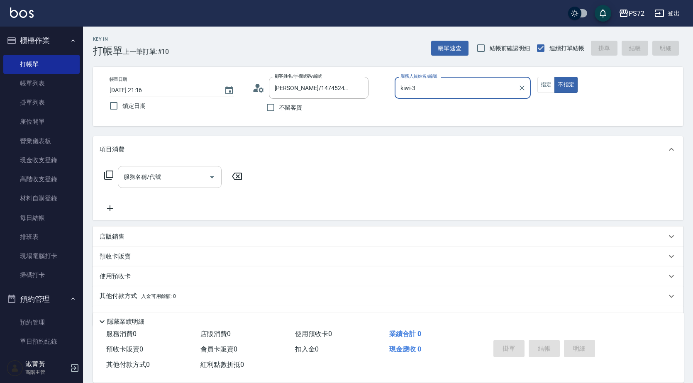
click at [183, 176] on input "服務名稱/代號" at bounding box center [164, 177] width 84 height 15
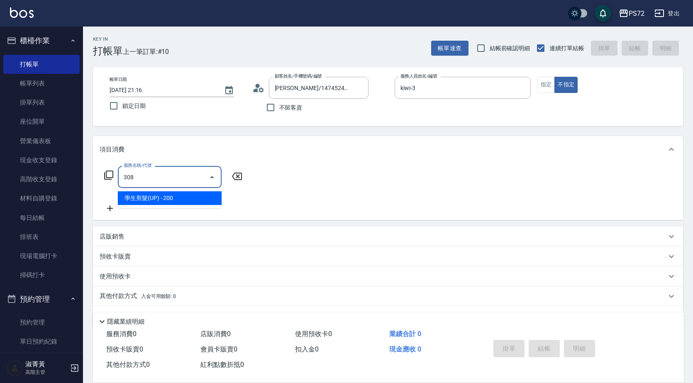
type input "學生剪髮(UP)(308)"
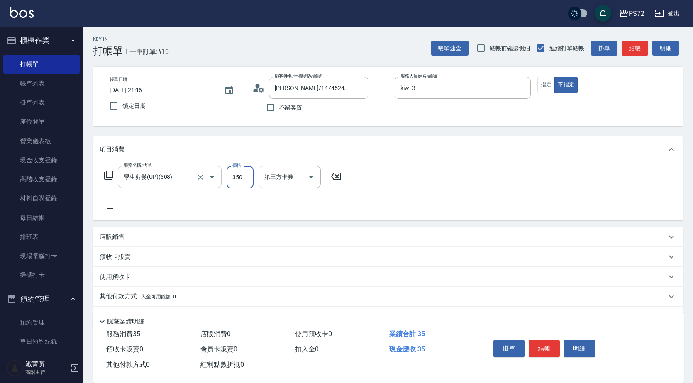
type input "350"
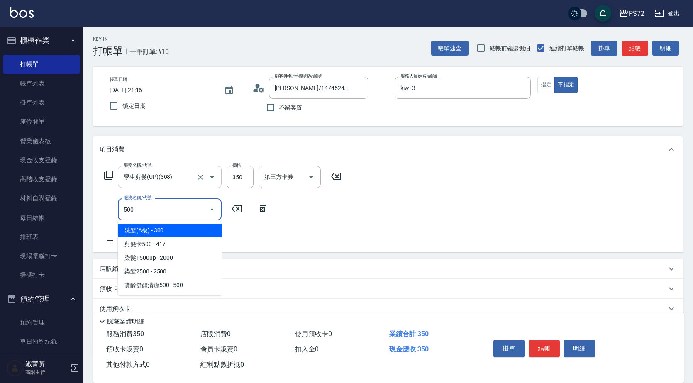
type input "洗髮(A級)(500)"
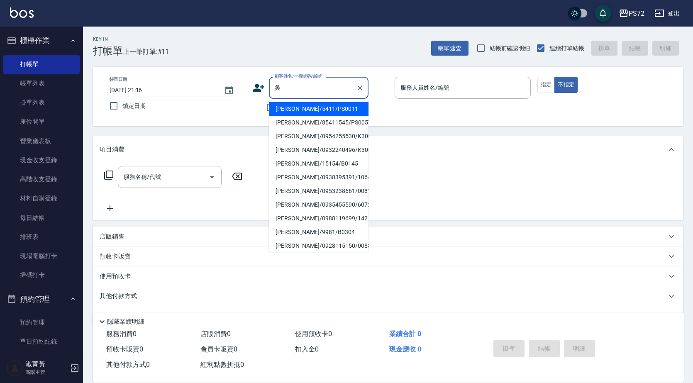
click at [316, 142] on li "[PERSON_NAME]/0954255530/K30079" at bounding box center [319, 136] width 100 height 14
type input "[PERSON_NAME]/0954255530/K30079"
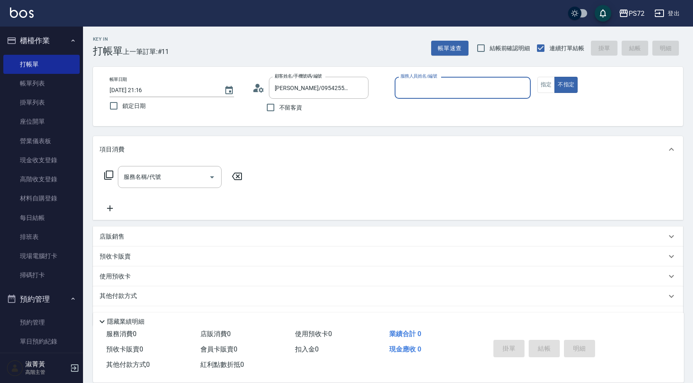
type input "kiwi-3"
click at [415, 91] on input "kiwi-3" at bounding box center [456, 88] width 116 height 15
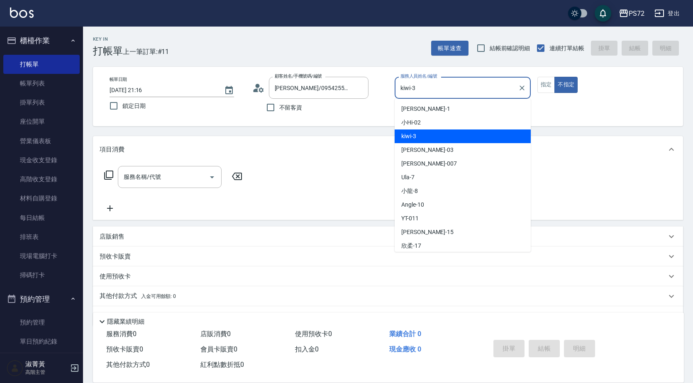
click at [444, 136] on div "kiwi -3" at bounding box center [463, 136] width 136 height 14
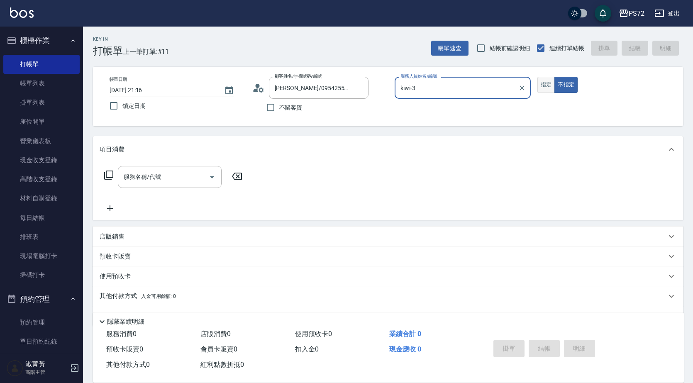
click at [544, 90] on button "指定" at bounding box center [546, 85] width 18 height 16
click at [130, 185] on div "服務名稱/代號" at bounding box center [170, 177] width 104 height 22
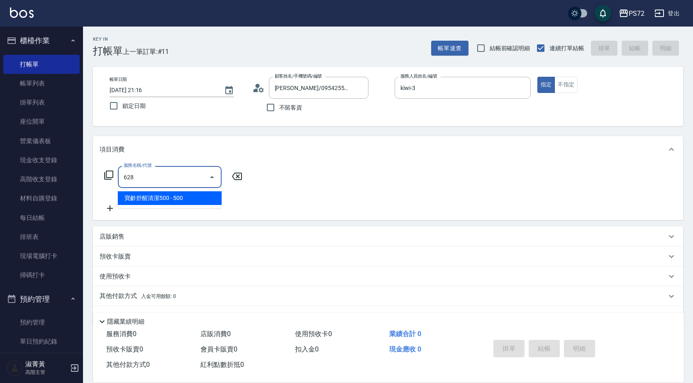
type input "寶齡舒醒清潔500(628)"
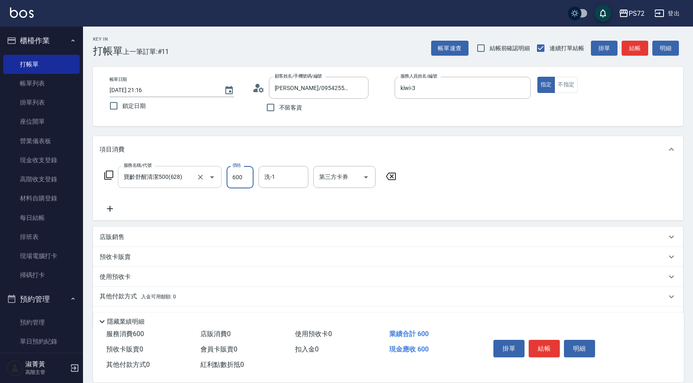
type input "600"
type input "[PERSON_NAME]-18"
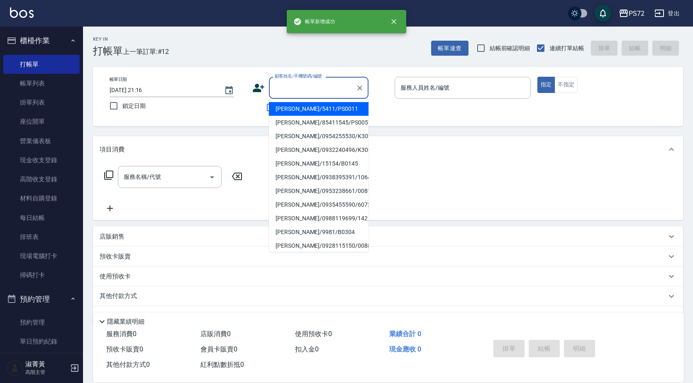
drag, startPoint x: 320, startPoint y: 87, endPoint x: 323, endPoint y: 90, distance: 4.7
click at [320, 88] on input "顧客姓名/手機號碼/編號" at bounding box center [313, 88] width 80 height 15
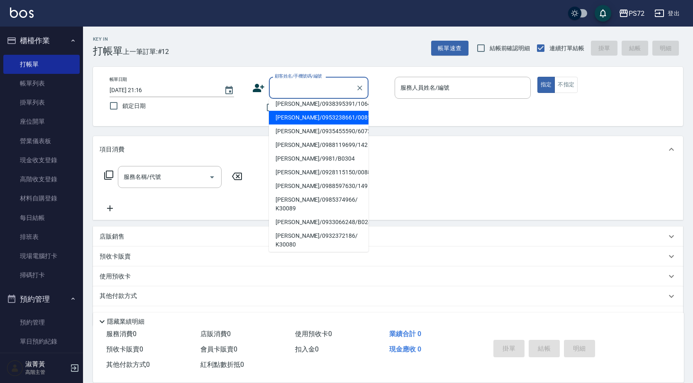
scroll to position [127, 0]
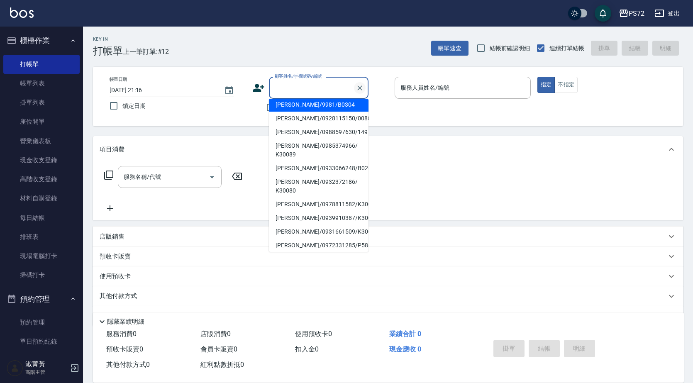
click at [357, 85] on icon "Clear" at bounding box center [360, 88] width 8 height 8
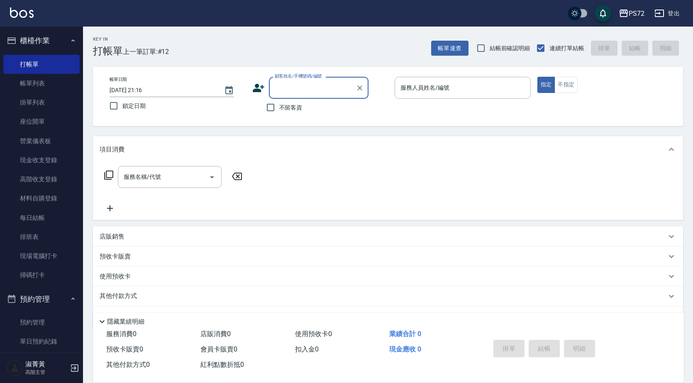
click at [306, 87] on input "顧客姓名/手機號碼/編號" at bounding box center [313, 88] width 80 height 15
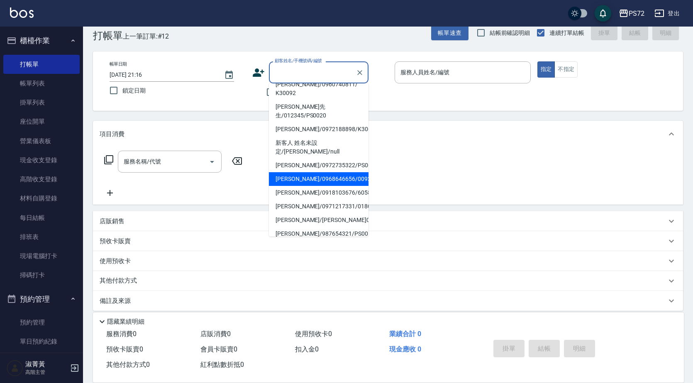
scroll to position [23, 0]
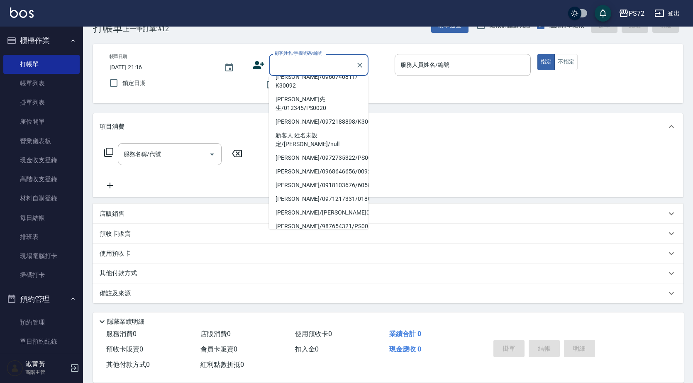
click at [312, 233] on li "[PERSON_NAME]/[PERSON_NAME]P94/P94" at bounding box center [319, 240] width 100 height 14
type input "[PERSON_NAME]/[PERSON_NAME]P94/P94"
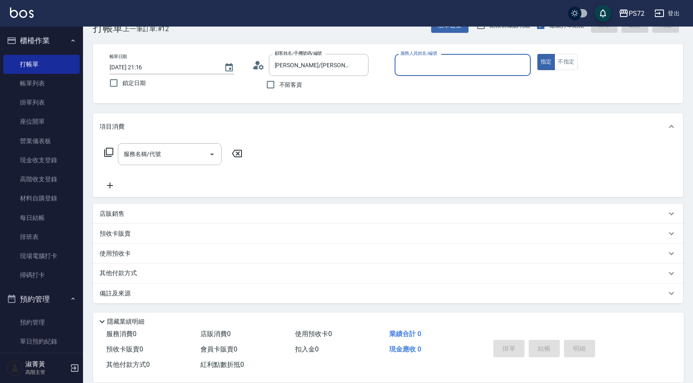
type input "[PERSON_NAME]-1"
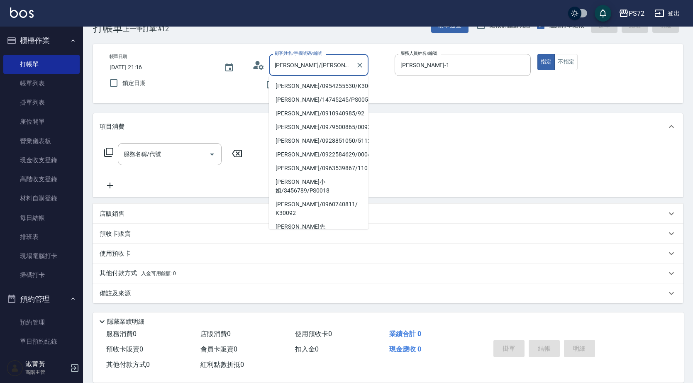
scroll to position [110, 0]
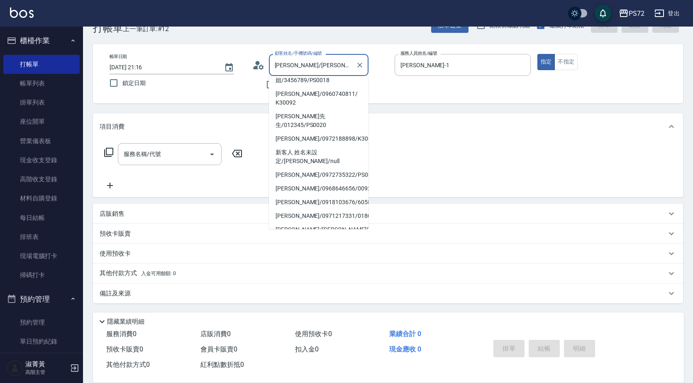
drag, startPoint x: 341, startPoint y: 65, endPoint x: 281, endPoint y: 66, distance: 60.2
click at [281, 66] on input "[PERSON_NAME]/[PERSON_NAME]P94/P94" at bounding box center [313, 65] width 80 height 15
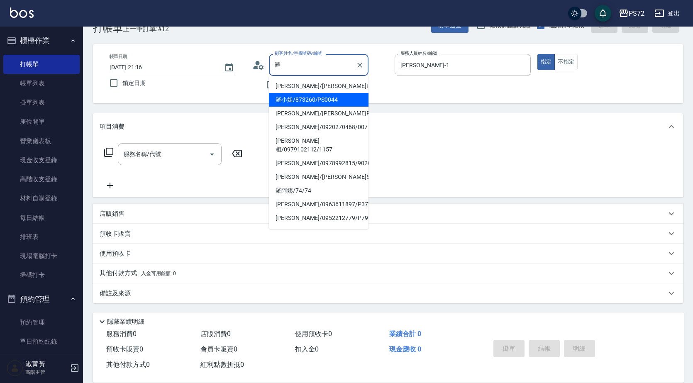
click at [317, 104] on li "羅小姐/873260/PS0044" at bounding box center [319, 100] width 100 height 14
type input "羅小姐/873260/PS0044"
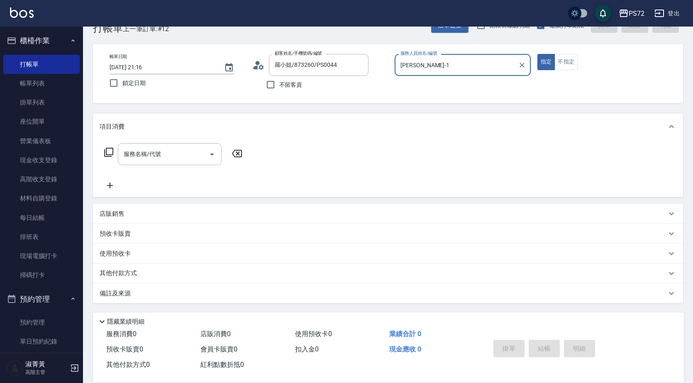
type input "kiwi-3"
click at [203, 156] on input "服務名稱/代號" at bounding box center [164, 154] width 84 height 15
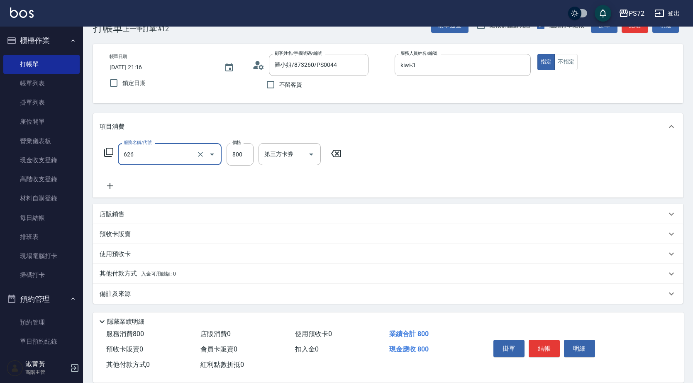
type input "去脂泥膠(626)"
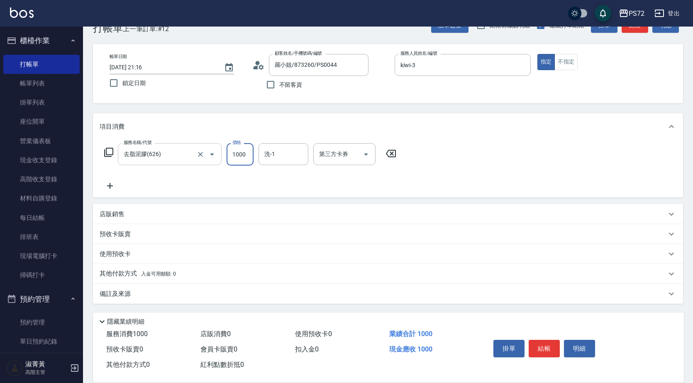
type input "1000"
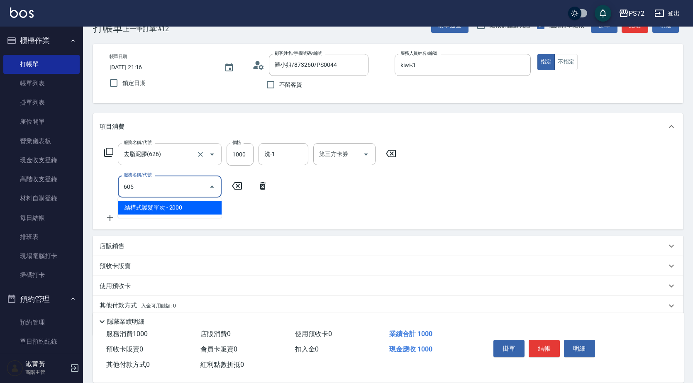
type input "結構式護髮單次(605)"
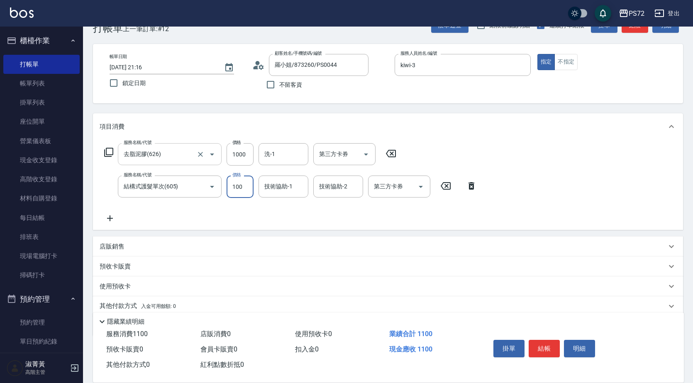
type input "1000"
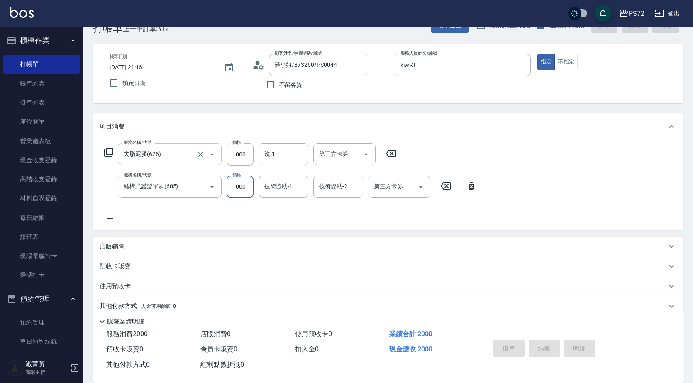
type input "[DATE] 21:17"
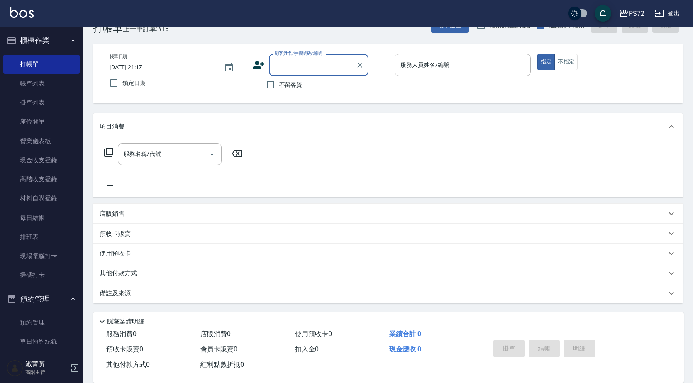
click at [301, 63] on input "顧客姓名/手機號碼/編號" at bounding box center [313, 65] width 80 height 15
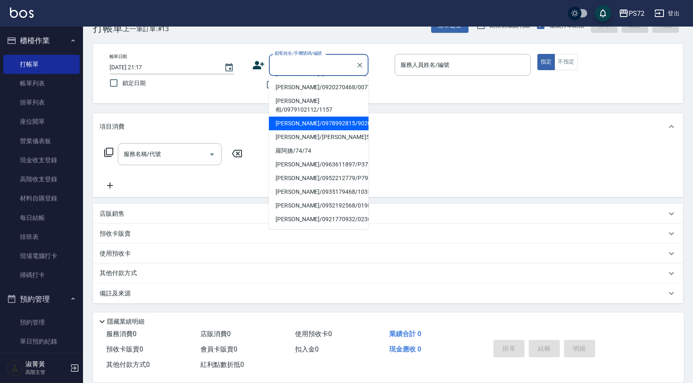
scroll to position [86, 0]
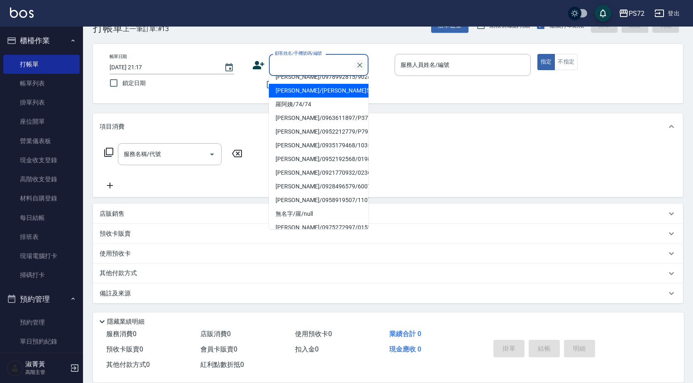
click at [359, 65] on icon "Clear" at bounding box center [360, 65] width 8 height 8
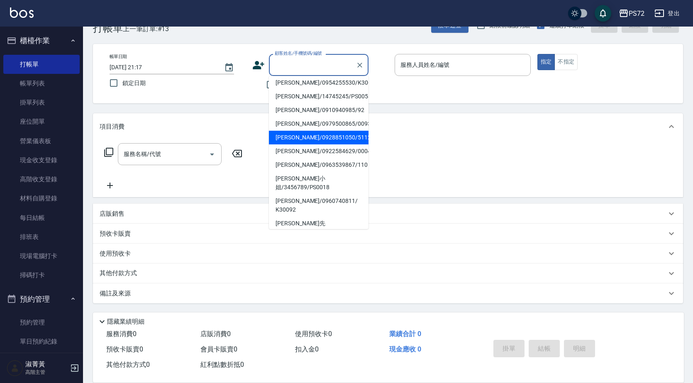
scroll to position [127, 0]
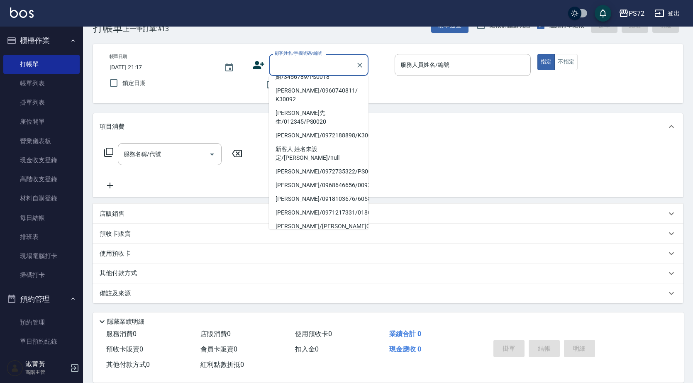
click at [305, 233] on li "[PERSON_NAME]/987654321/PS0017" at bounding box center [319, 240] width 100 height 14
type input "[PERSON_NAME]/987654321/PS0017"
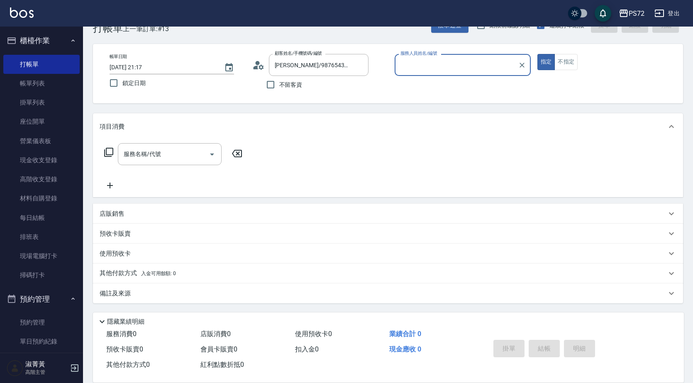
type input "kiwi-3"
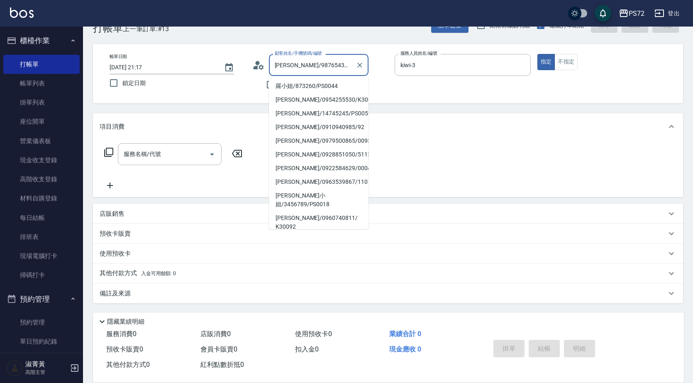
click at [350, 65] on input "[PERSON_NAME]/987654321/PS0017" at bounding box center [313, 65] width 80 height 15
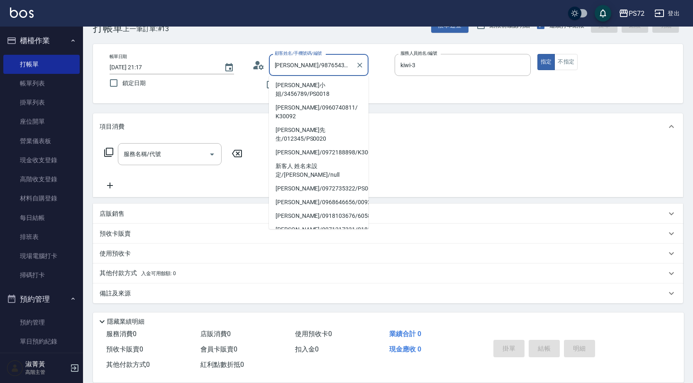
drag, startPoint x: 350, startPoint y: 65, endPoint x: 294, endPoint y: 67, distance: 56.1
click at [294, 67] on input "[PERSON_NAME]/987654321/PS0017" at bounding box center [313, 65] width 80 height 15
click at [287, 64] on input "[PERSON_NAME]/987654321/PS0017" at bounding box center [313, 65] width 80 height 15
drag, startPoint x: 282, startPoint y: 62, endPoint x: 348, endPoint y: 61, distance: 65.6
click at [348, 61] on input "[PERSON_NAME]/987654321/PS0017" at bounding box center [313, 65] width 80 height 15
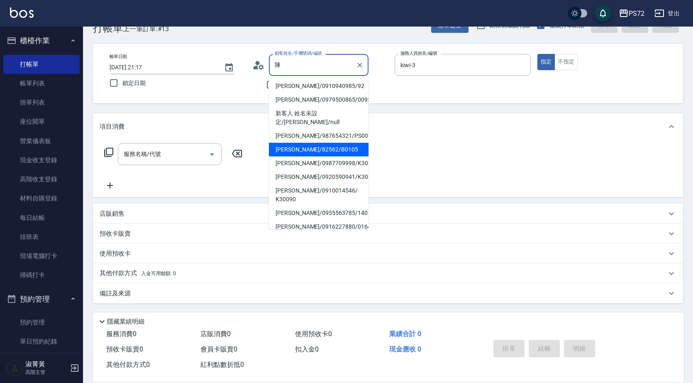
scroll to position [42, 0]
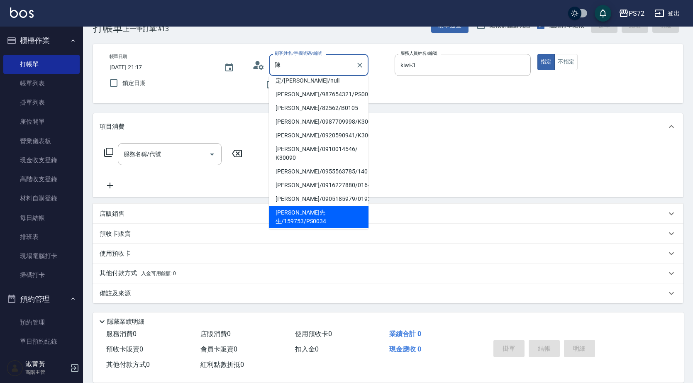
click at [313, 206] on li "[PERSON_NAME]先生/159753/PS0034" at bounding box center [319, 217] width 100 height 22
type input "[PERSON_NAME]先生/159753/PS0034"
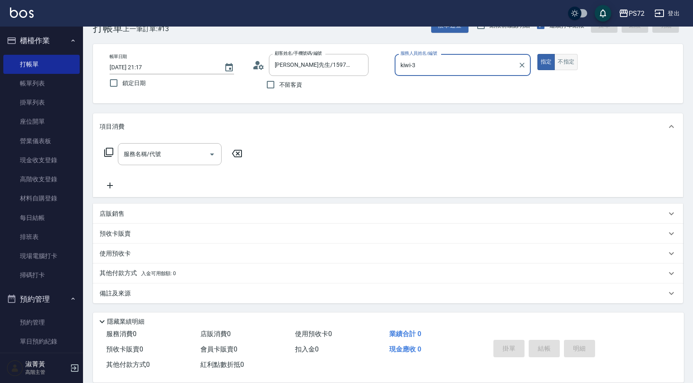
click at [572, 59] on button "不指定" at bounding box center [565, 62] width 23 height 16
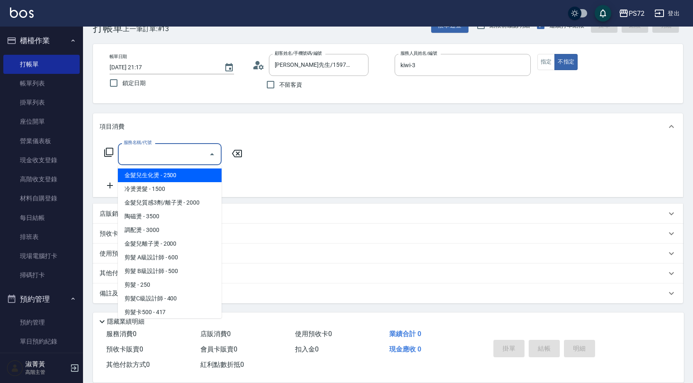
click at [142, 156] on input "服務名稱/代號" at bounding box center [164, 154] width 84 height 15
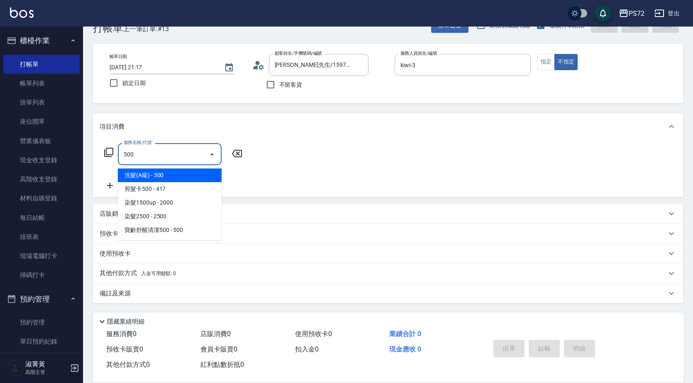
type input "洗髮(A級)(500)"
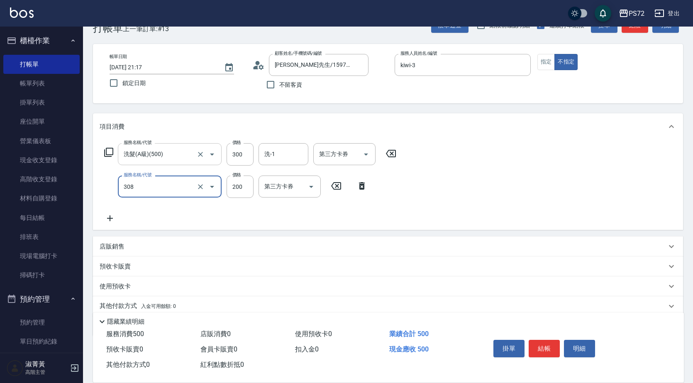
type input "學生剪髮(UP)(308)"
type input "350"
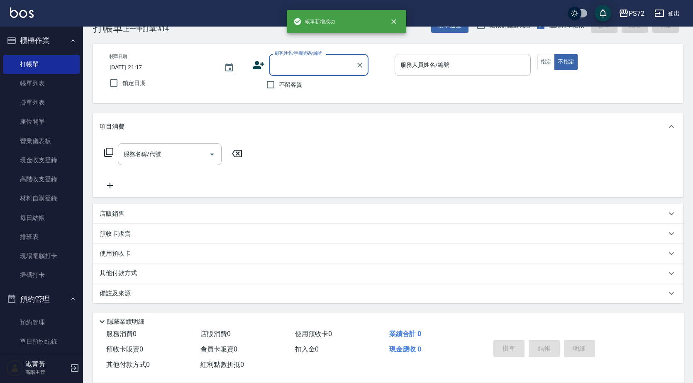
click at [308, 57] on div "顧客姓名/手機號碼/編號" at bounding box center [319, 65] width 100 height 22
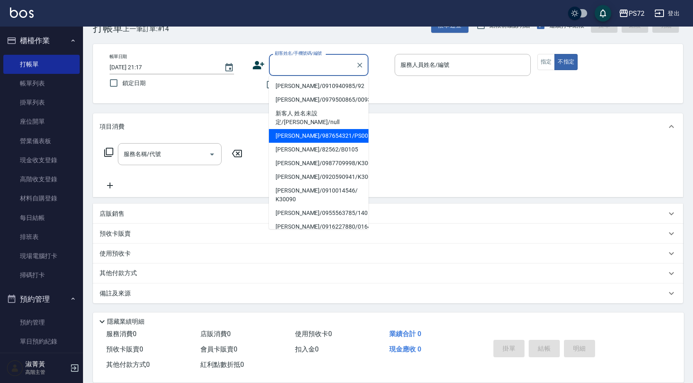
scroll to position [127, 0]
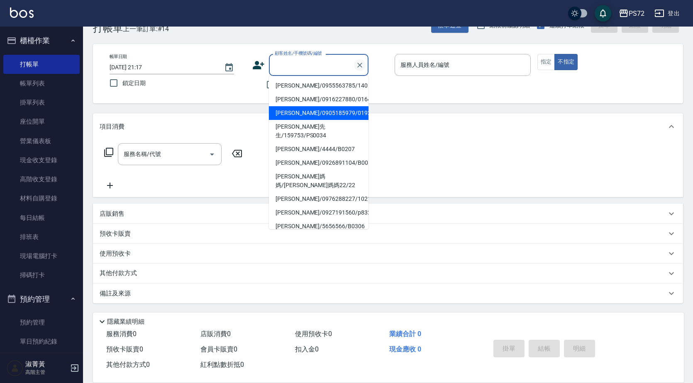
click at [361, 59] on button "Clear" at bounding box center [360, 65] width 12 height 12
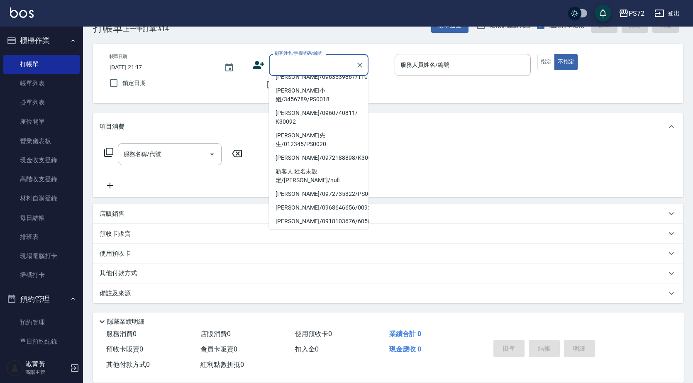
click at [312, 59] on input "顧客姓名/手機號碼/編號" at bounding box center [313, 65] width 80 height 15
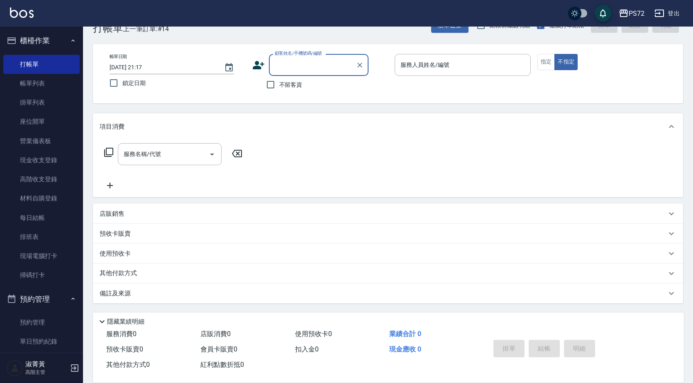
click at [312, 59] on input "顧客姓名/手機號碼/編號" at bounding box center [313, 65] width 80 height 15
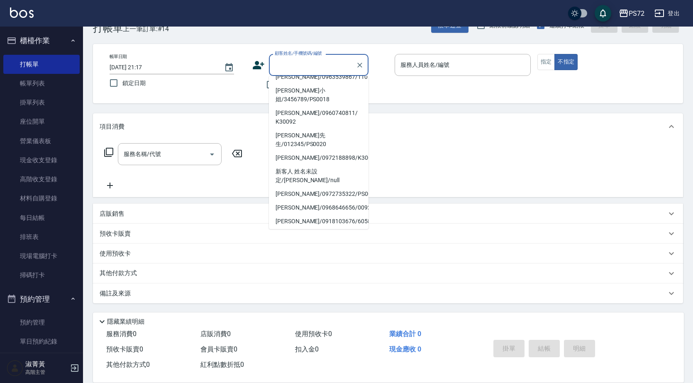
click at [297, 242] on li "[PERSON_NAME]/[PERSON_NAME]0147/0147" at bounding box center [319, 249] width 100 height 14
type input "[PERSON_NAME]/[PERSON_NAME]0147/0147"
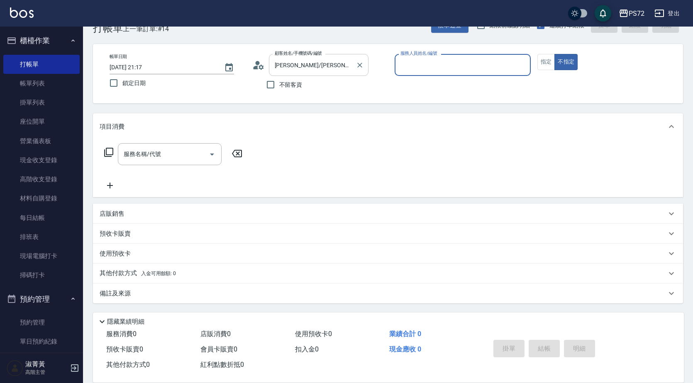
type input "[PERSON_NAME]-1"
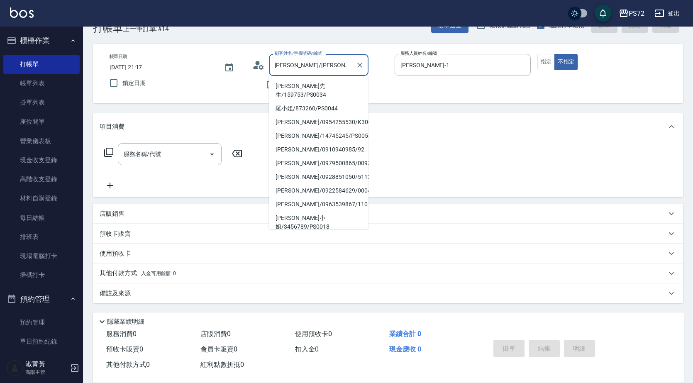
scroll to position [110, 0]
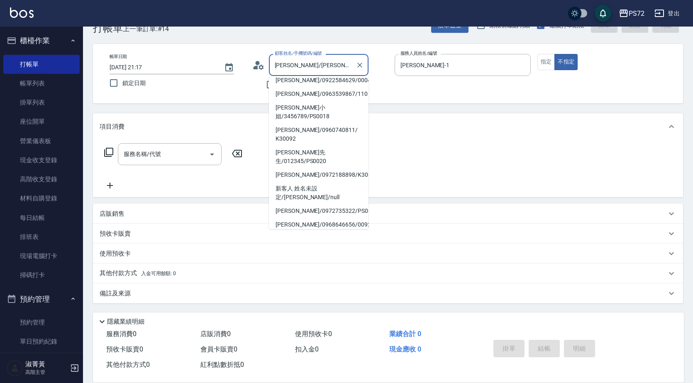
drag, startPoint x: 340, startPoint y: 65, endPoint x: 278, endPoint y: 67, distance: 61.9
click at [278, 67] on input "[PERSON_NAME]/[PERSON_NAME]0147/0147" at bounding box center [313, 65] width 80 height 15
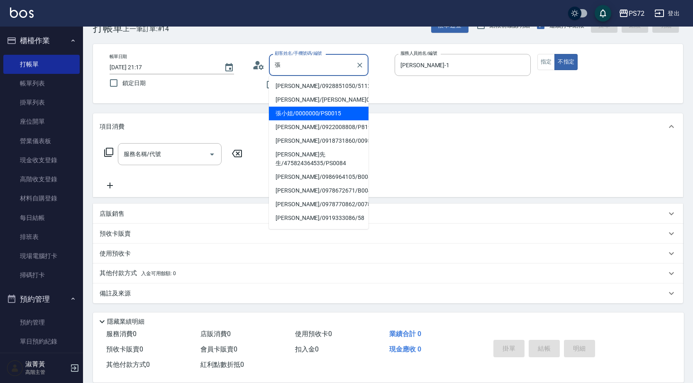
click at [317, 113] on li "張小姐/0000000/PS0015" at bounding box center [319, 114] width 100 height 14
type input "張小姐/0000000/PS0015"
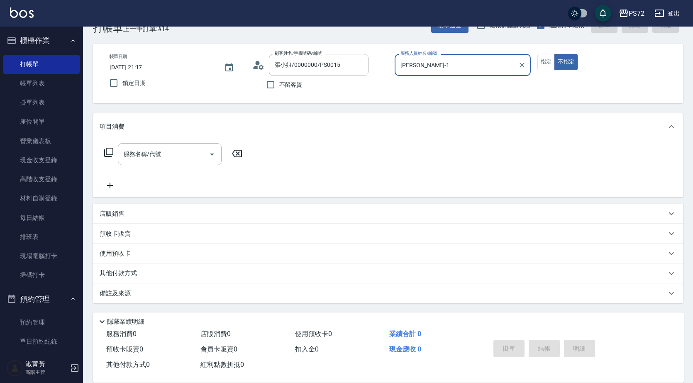
type input "kiwi-3"
click at [544, 60] on button "指定" at bounding box center [546, 62] width 18 height 16
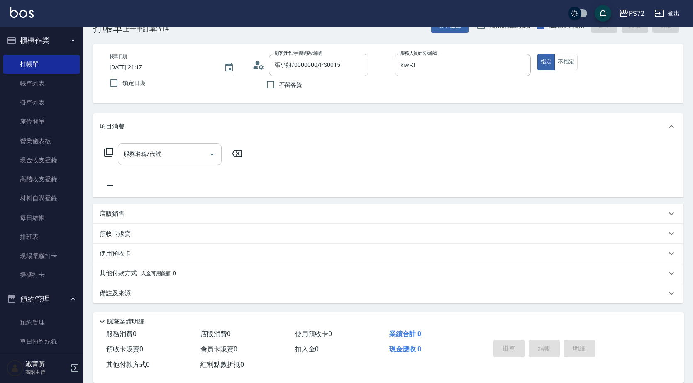
click at [168, 161] on input "服務名稱/代號" at bounding box center [164, 154] width 84 height 15
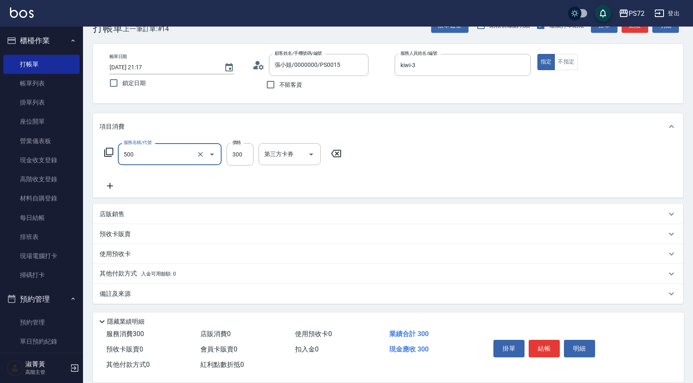
type input "洗髮(A級)(500)"
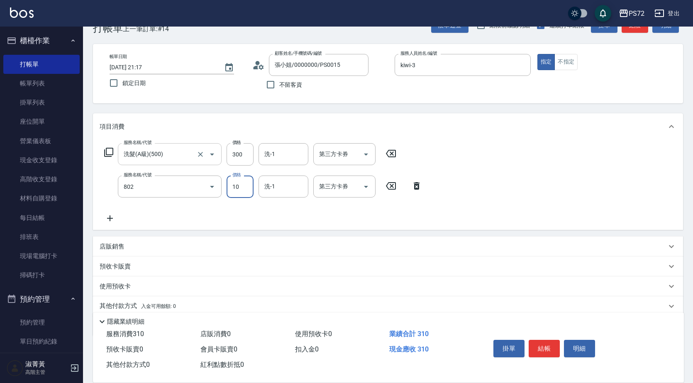
type input "潤絲(802)"
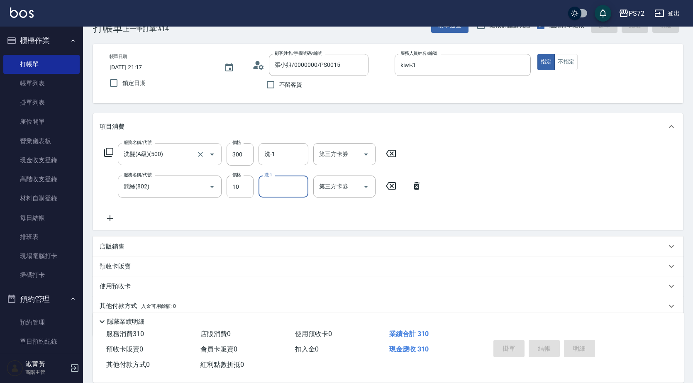
type input "[DATE] 21:18"
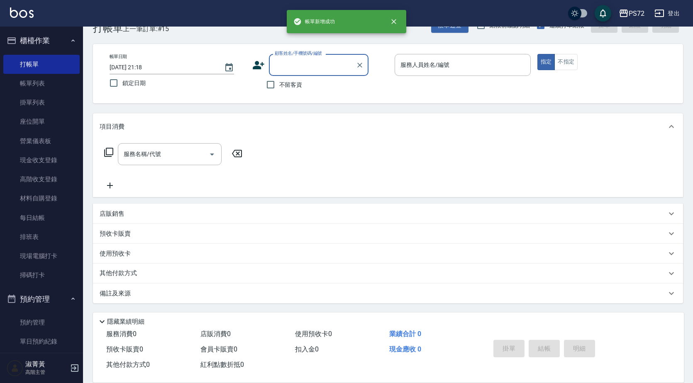
click at [320, 68] on input "顧客姓名/手機號碼/編號" at bounding box center [313, 65] width 80 height 15
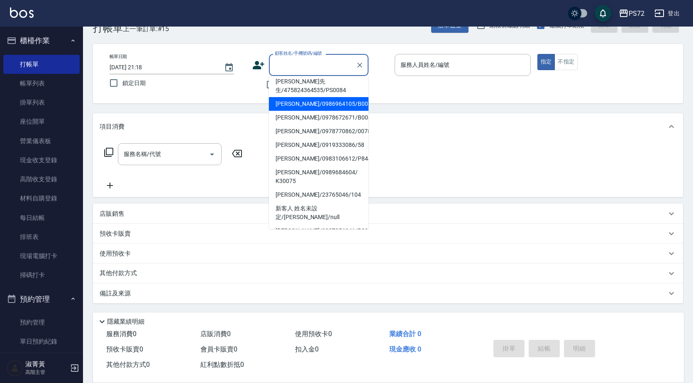
scroll to position [127, 0]
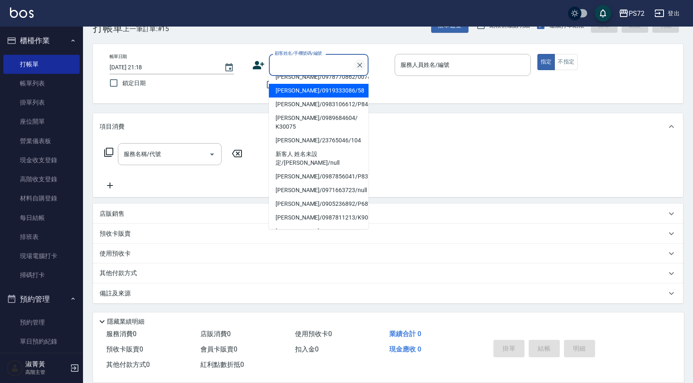
click at [361, 66] on icon "Clear" at bounding box center [359, 65] width 5 height 5
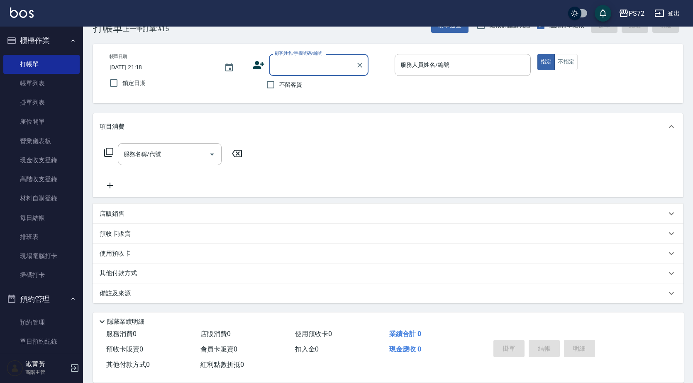
click at [323, 66] on input "顧客姓名/手機號碼/編號" at bounding box center [313, 65] width 80 height 15
click at [322, 66] on input "顧客姓名/手機號碼/編號" at bounding box center [313, 65] width 80 height 15
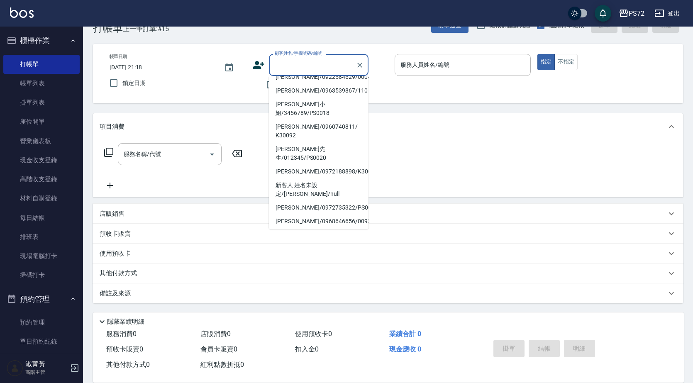
click at [293, 242] on li "[PERSON_NAME]/0971217331/0180" at bounding box center [319, 249] width 100 height 14
type input "[PERSON_NAME]/0971217331/0180"
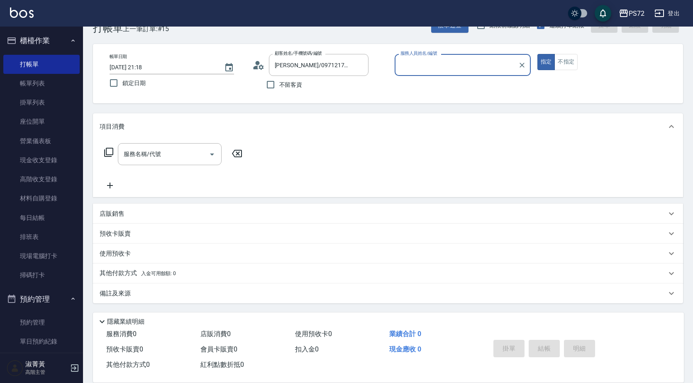
type input "[PERSON_NAME]-1"
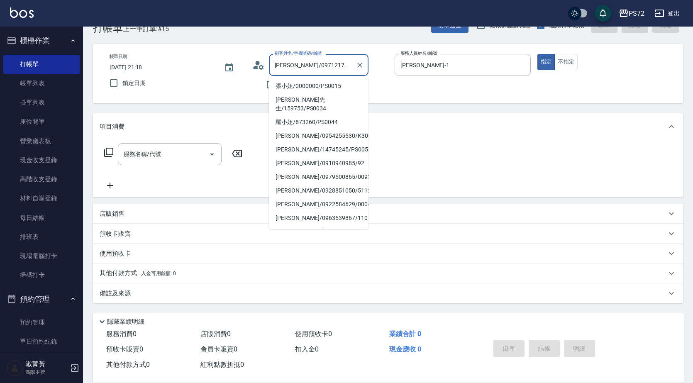
scroll to position [110, 0]
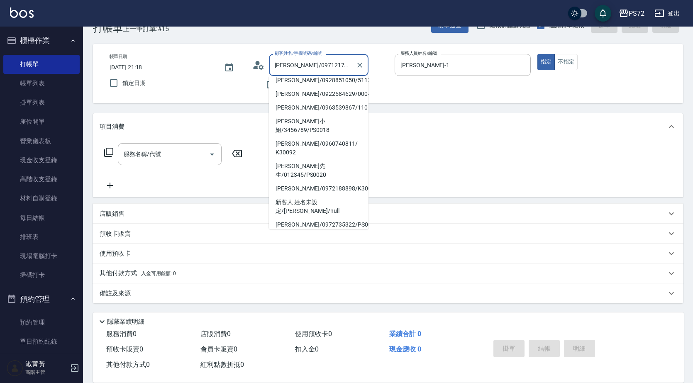
drag, startPoint x: 347, startPoint y: 66, endPoint x: 278, endPoint y: 66, distance: 69.3
click at [278, 66] on input "[PERSON_NAME]/0971217331/0180" at bounding box center [313, 65] width 80 height 15
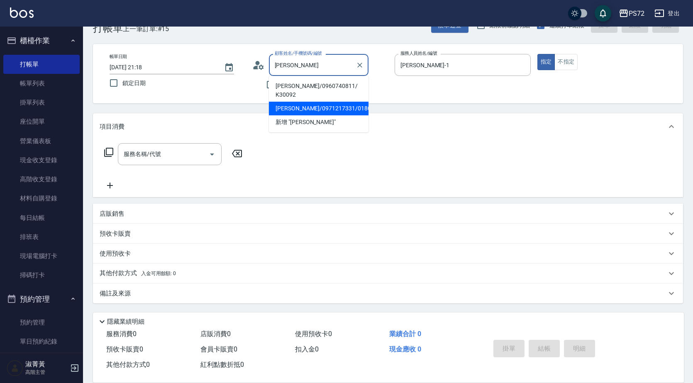
scroll to position [0, 0]
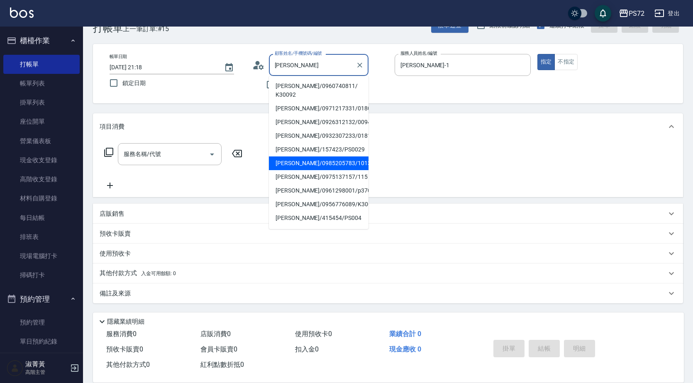
click at [336, 156] on li "[PERSON_NAME]/0985205783/1013" at bounding box center [319, 163] width 100 height 14
type input "[PERSON_NAME]/0985205783/1013"
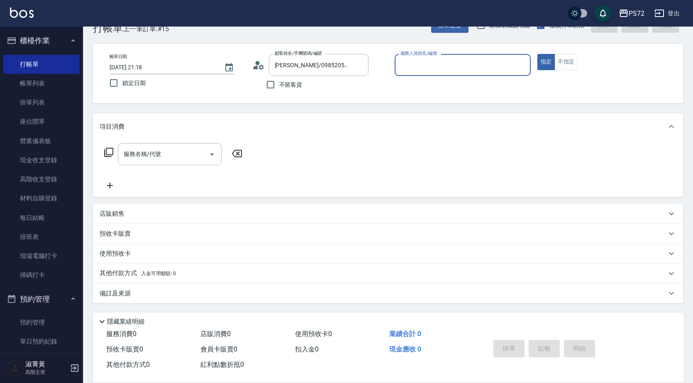
click at [433, 66] on input "服務人員姓名/編號" at bounding box center [462, 65] width 129 height 15
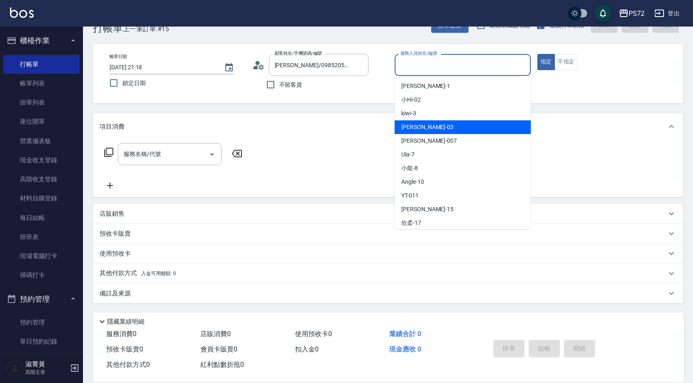
click at [426, 120] on div "kiwi -3" at bounding box center [463, 114] width 136 height 14
type input "kiwi-3"
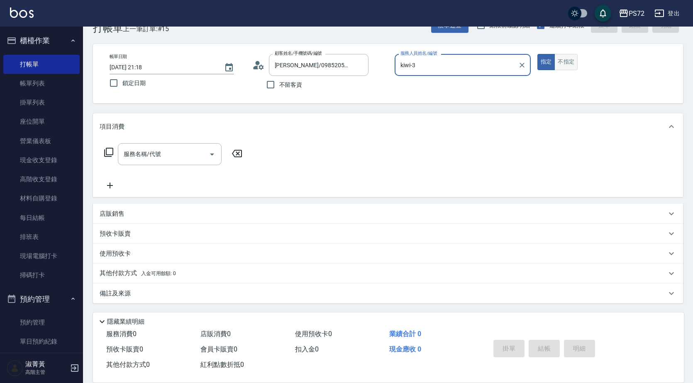
click at [566, 63] on button "不指定" at bounding box center [565, 62] width 23 height 16
click at [180, 148] on input "服務名稱/代號" at bounding box center [164, 154] width 84 height 15
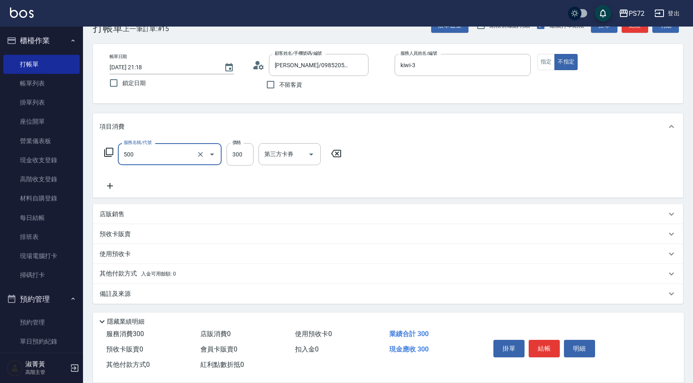
type input "洗髮(A級)(500)"
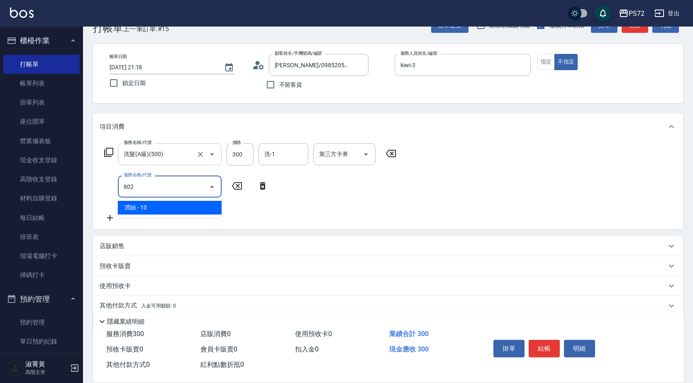
type input "潤絲(802)"
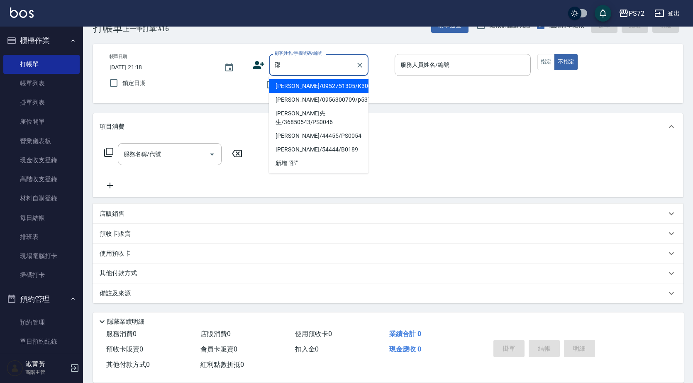
click at [301, 81] on li "[PERSON_NAME]/0952751305/K30049" at bounding box center [319, 86] width 100 height 14
type input "[PERSON_NAME]/0952751305/K30049"
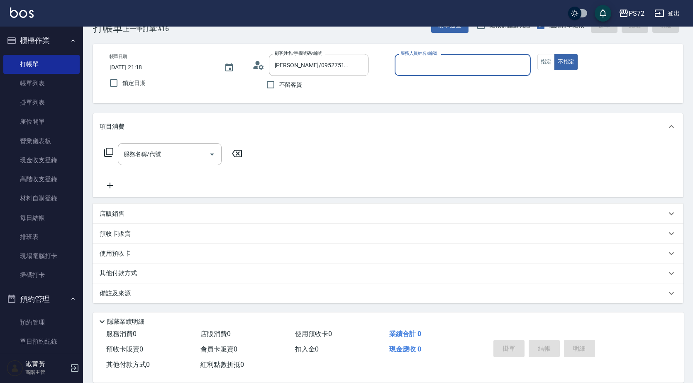
type input "kiwi-3"
click at [549, 56] on button "指定" at bounding box center [546, 62] width 18 height 16
click at [186, 145] on div "服務名稱/代號" at bounding box center [170, 154] width 104 height 22
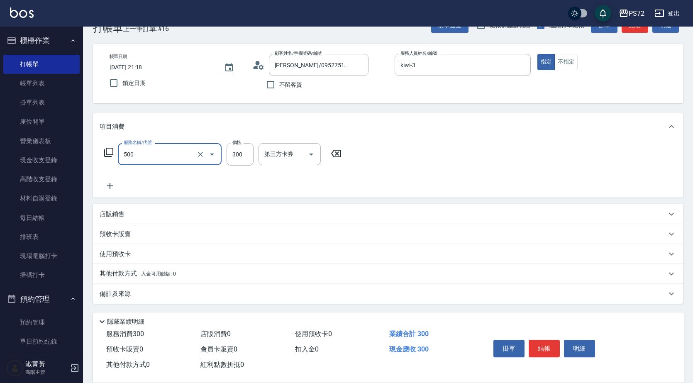
type input "洗髮(A級)(500)"
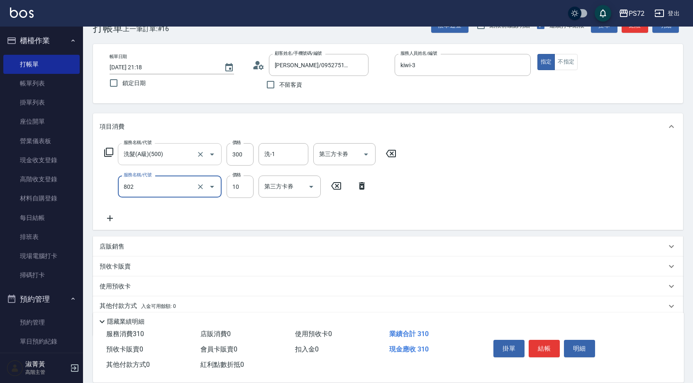
type input "潤絲(802)"
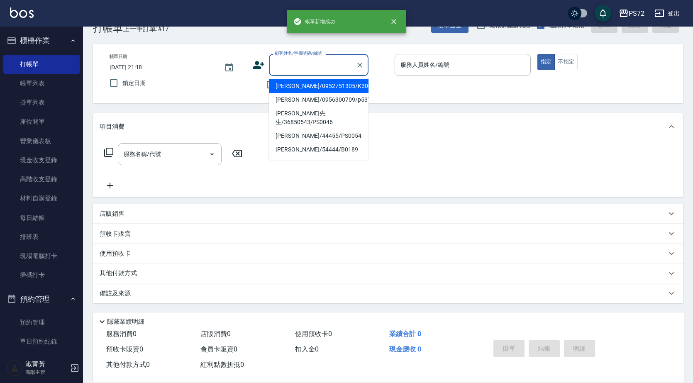
click at [295, 63] on input "顧客姓名/手機號碼/編號" at bounding box center [313, 65] width 80 height 15
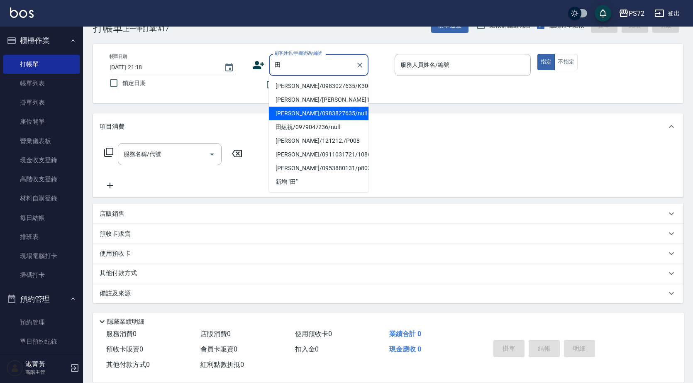
click at [328, 111] on li "[PERSON_NAME]/0983827635/null" at bounding box center [319, 114] width 100 height 14
type input "[PERSON_NAME]/0983827635/null"
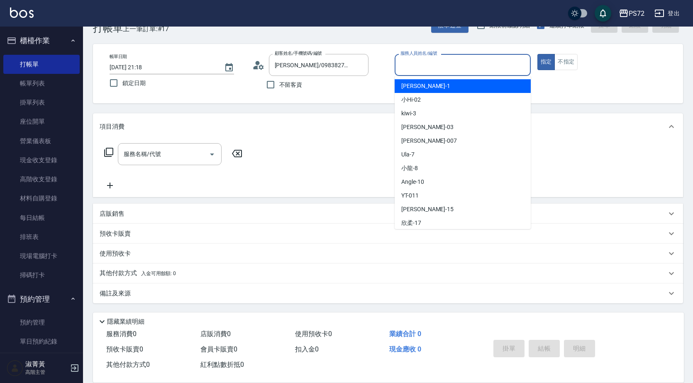
click at [430, 68] on input "服務人員姓名/編號" at bounding box center [462, 65] width 129 height 15
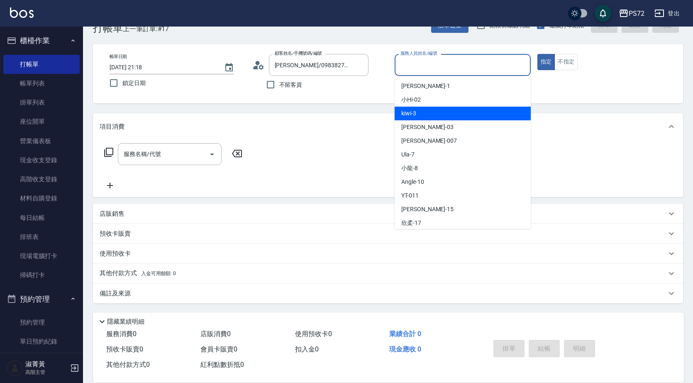
click at [431, 115] on div "kiwi -3" at bounding box center [463, 114] width 136 height 14
type input "kiwi-3"
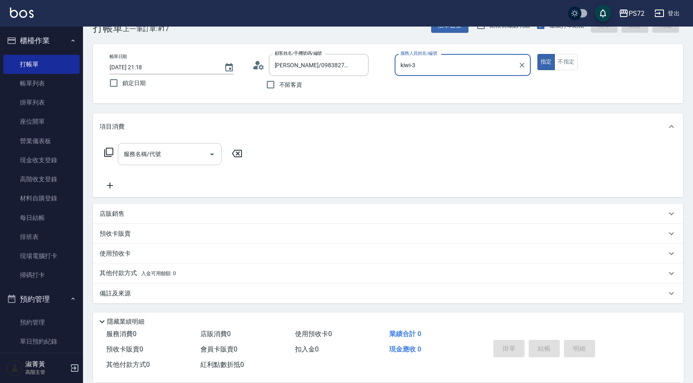
click at [143, 151] on div "服務名稱/代號 服務名稱/代號" at bounding box center [170, 154] width 104 height 22
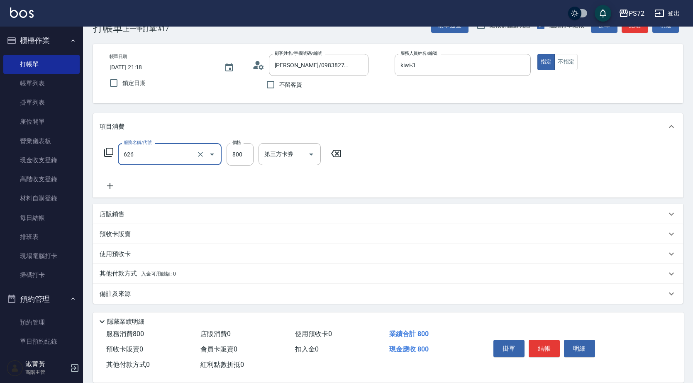
type input "去脂泥膠(626)"
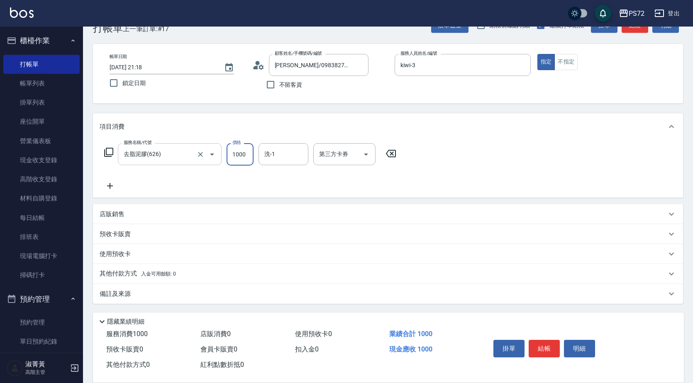
click at [130, 164] on div "去脂泥膠(626) 服務名稱/代號" at bounding box center [170, 154] width 104 height 22
type input "1000"
type input "頭皮養護全療程(625)"
type input "1200"
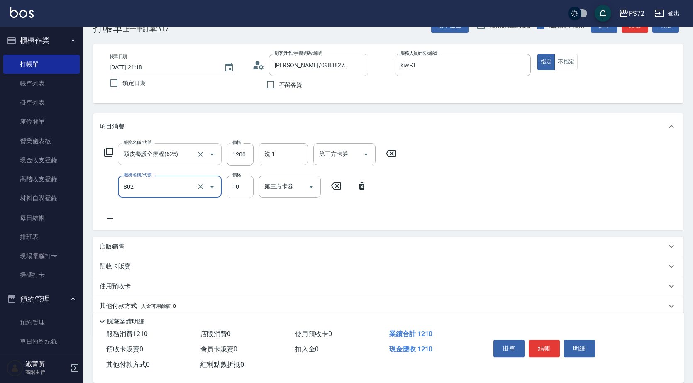
type input "潤絲(802)"
click at [166, 178] on div "[PERSON_NAME](802) 服務名稱/代號" at bounding box center [170, 187] width 104 height 22
type input "0"
type input "結構式護髮單次(605)"
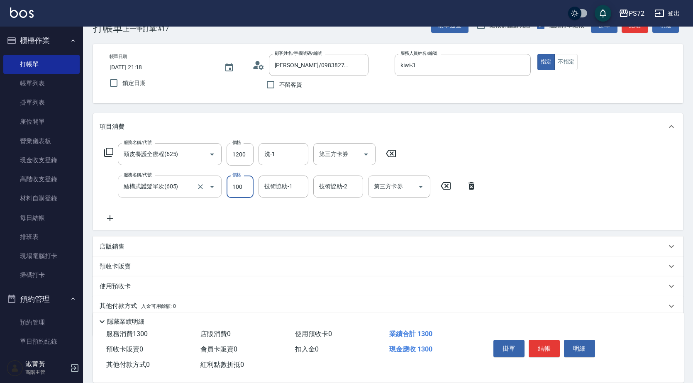
type input "1000"
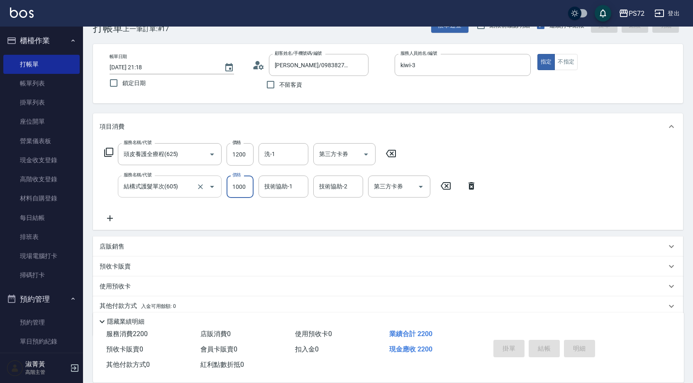
type input "[DATE] 21:19"
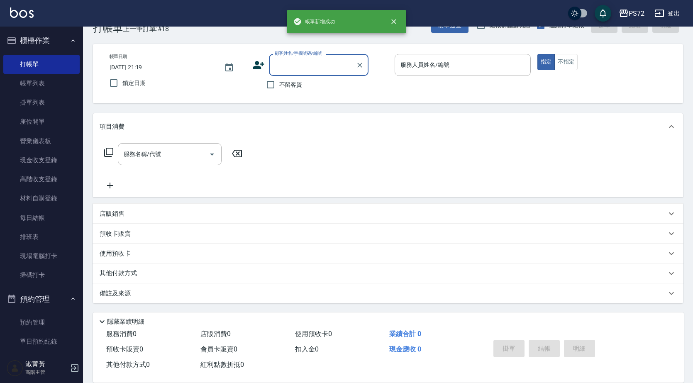
click at [296, 65] on input "顧客姓名/手機號碼/編號" at bounding box center [313, 65] width 80 height 15
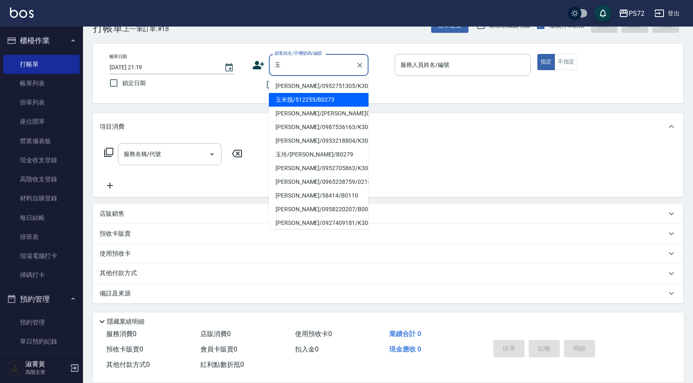
click at [311, 98] on li "玉米鬚/512255/B0273" at bounding box center [319, 100] width 100 height 14
type input "玉米鬚/512255/B0273"
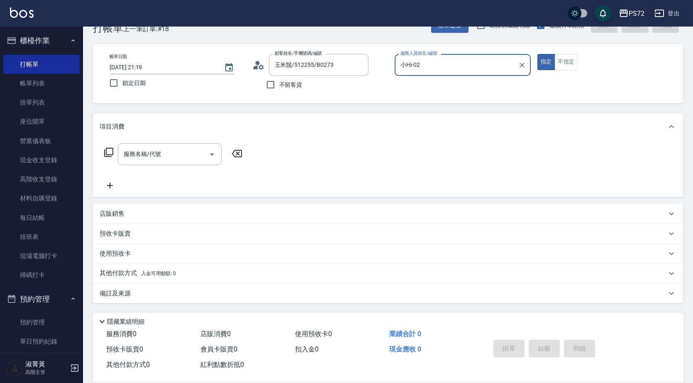
click at [435, 69] on input "小Hi-02" at bounding box center [456, 65] width 116 height 15
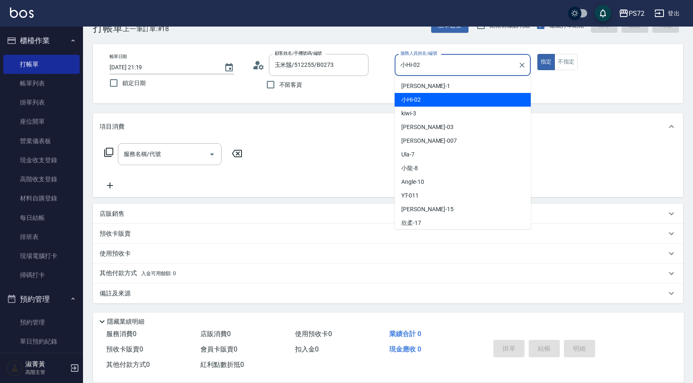
click at [410, 111] on span "kiwi -3" at bounding box center [408, 113] width 15 height 9
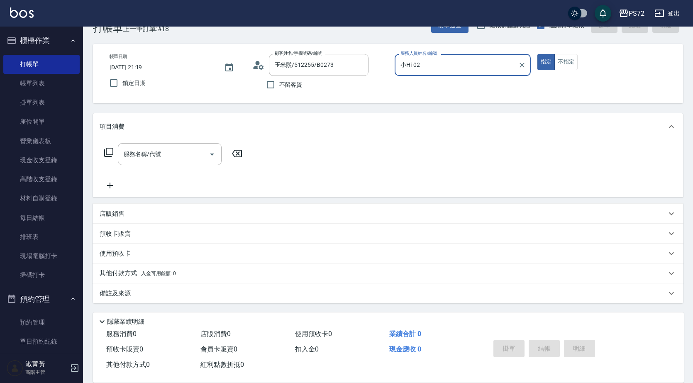
type input "kiwi-3"
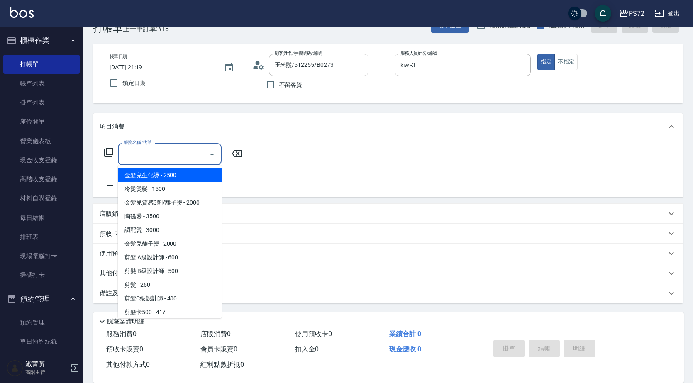
click at [158, 147] on input "服務名稱/代號" at bounding box center [164, 154] width 84 height 15
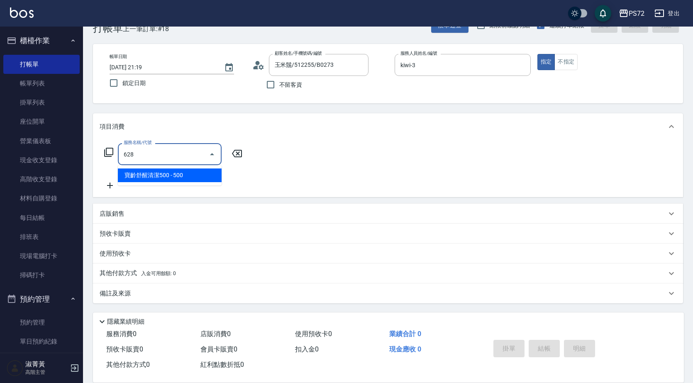
type input "寶齡舒醒清潔500(628)"
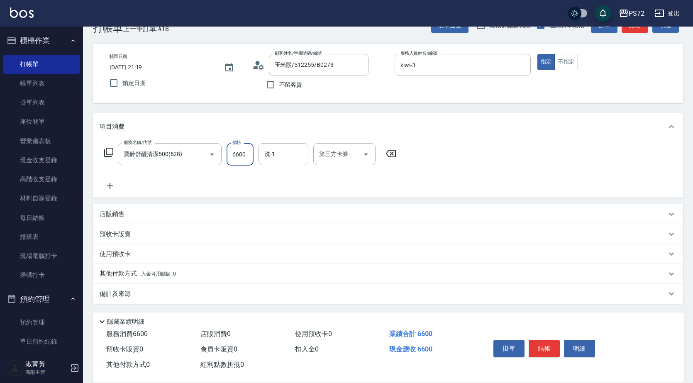
click at [234, 151] on input "6600" at bounding box center [240, 154] width 27 height 22
type input "600"
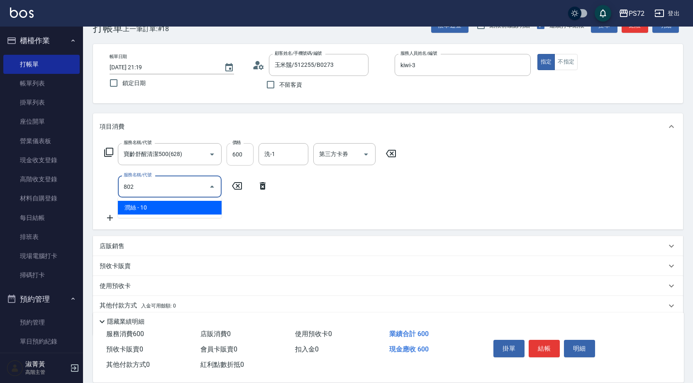
type input "潤絲(802)"
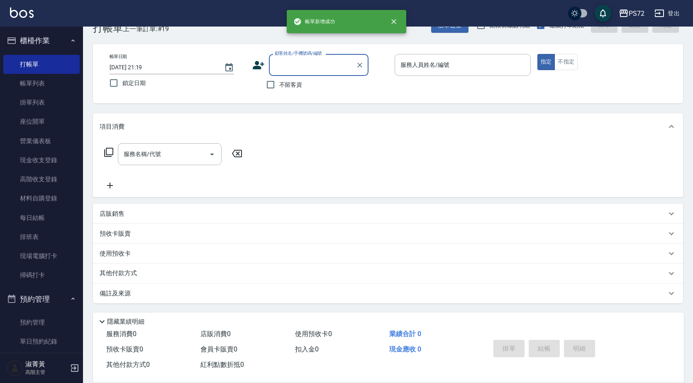
click at [307, 66] on input "顧客姓名/手機號碼/編號" at bounding box center [313, 65] width 80 height 15
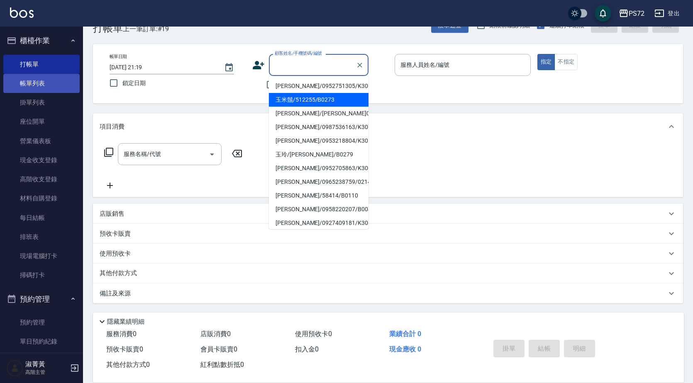
click at [53, 82] on link "帳單列表" at bounding box center [41, 83] width 76 height 19
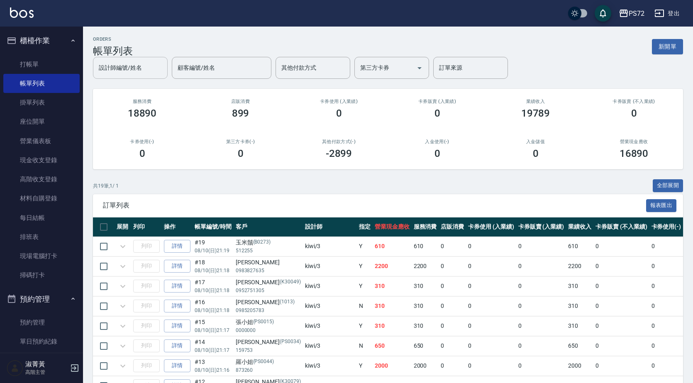
click at [164, 68] on input "設計師編號/姓名" at bounding box center [130, 68] width 67 height 15
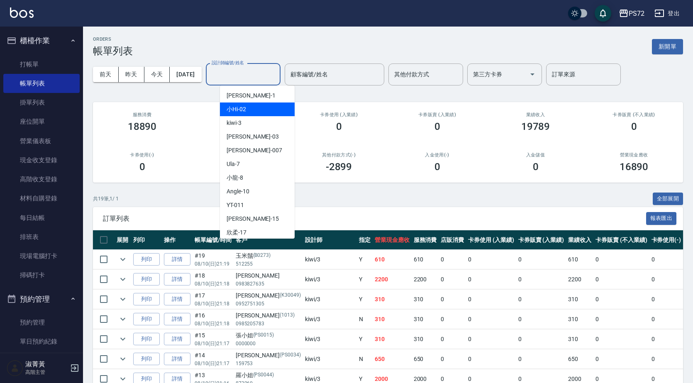
click at [254, 120] on div "kiwi -3" at bounding box center [257, 123] width 75 height 14
type input "kiwi-3"
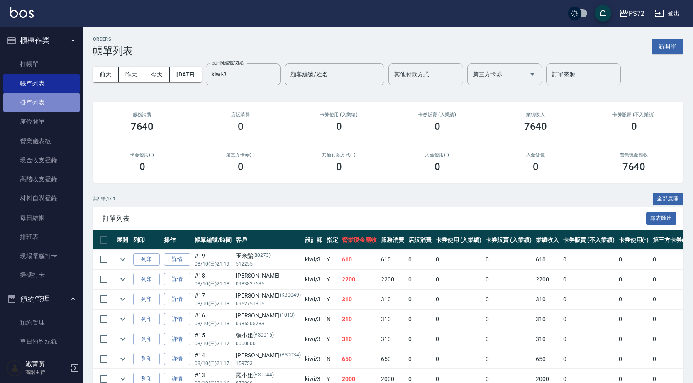
click at [55, 102] on link "掛單列表" at bounding box center [41, 102] width 76 height 19
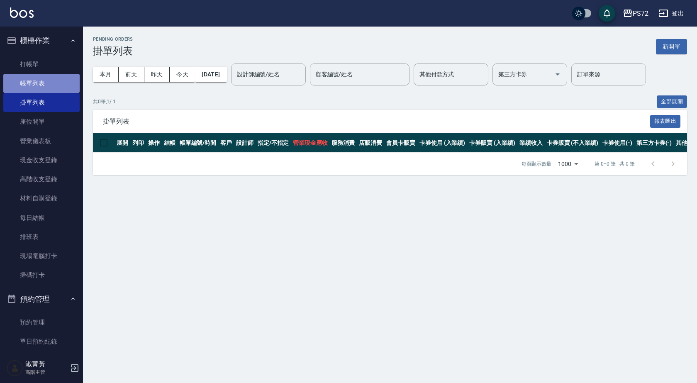
click at [52, 91] on link "帳單列表" at bounding box center [41, 83] width 76 height 19
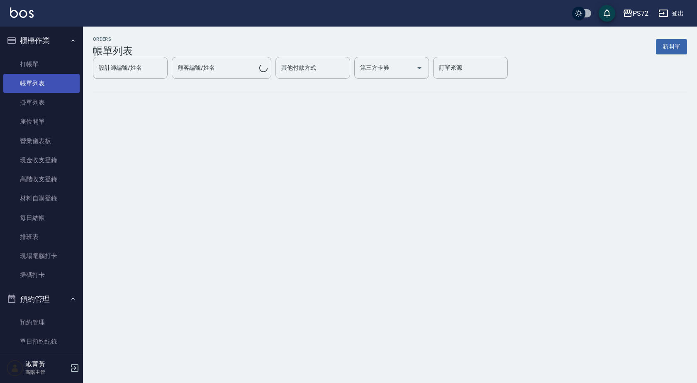
click at [48, 83] on link "帳單列表" at bounding box center [41, 83] width 76 height 19
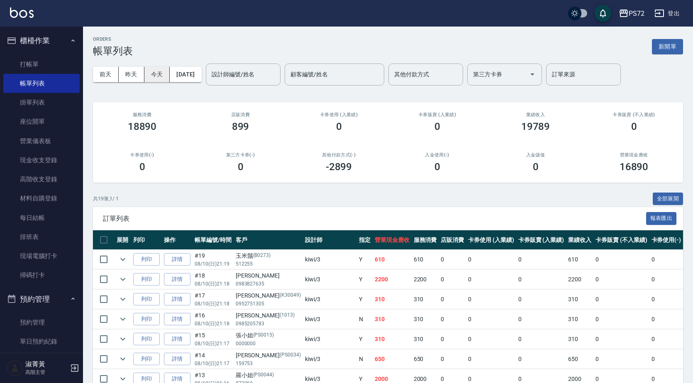
click at [168, 78] on button "今天" at bounding box center [157, 74] width 26 height 15
click at [132, 78] on button "昨天" at bounding box center [132, 74] width 26 height 15
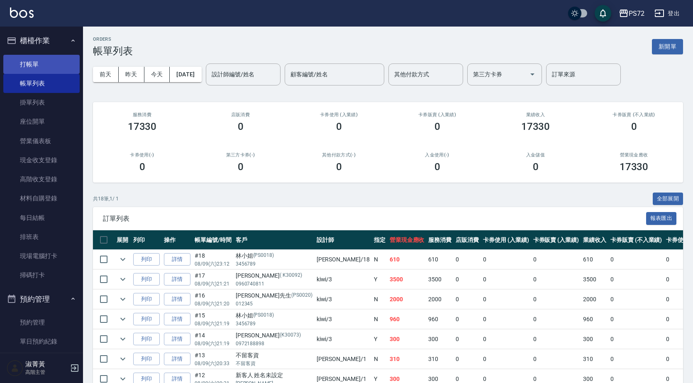
click at [21, 65] on link "打帳單" at bounding box center [41, 64] width 76 height 19
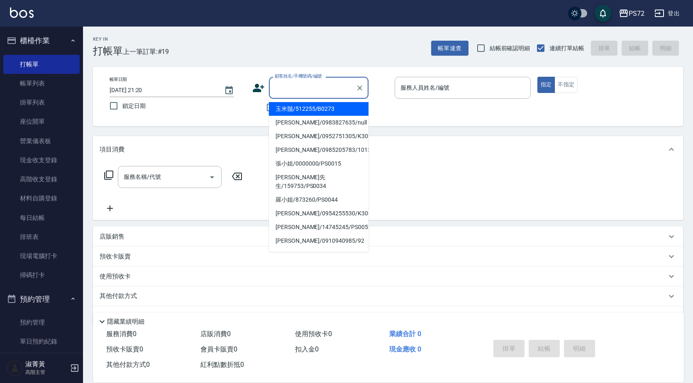
click at [285, 87] on input "顧客姓名/手機號碼/編號" at bounding box center [313, 88] width 80 height 15
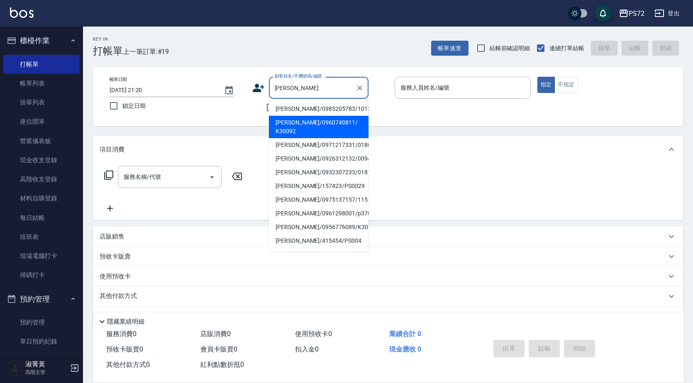
click at [302, 121] on li "[PERSON_NAME]/0960740811/ K30092" at bounding box center [319, 127] width 100 height 22
type input "[PERSON_NAME]/0960740811/ K30092"
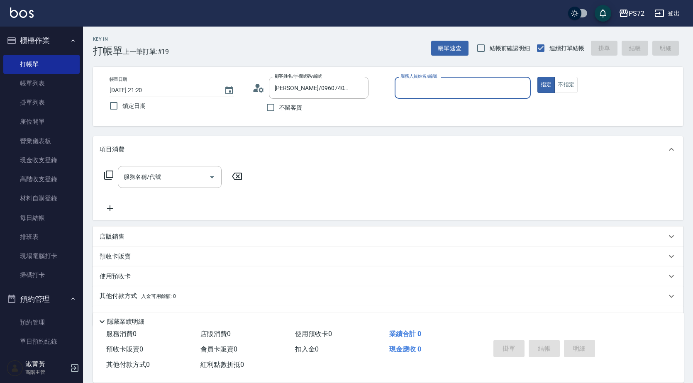
type input "kiwi-3"
click at [422, 91] on input "kiwi-3" at bounding box center [456, 88] width 116 height 15
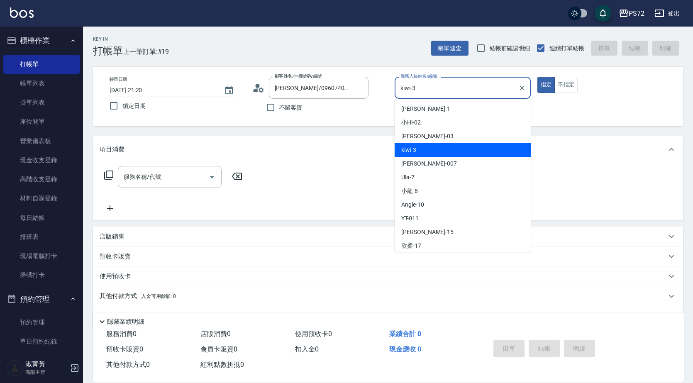
click at [419, 150] on div "kiwi -3" at bounding box center [463, 150] width 136 height 14
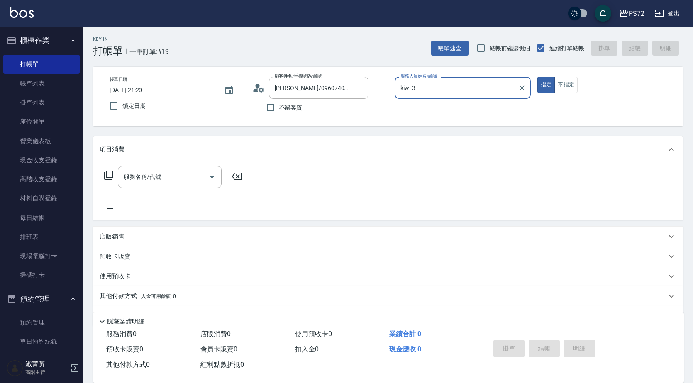
click at [116, 242] on div "店販銷售" at bounding box center [388, 237] width 590 height 20
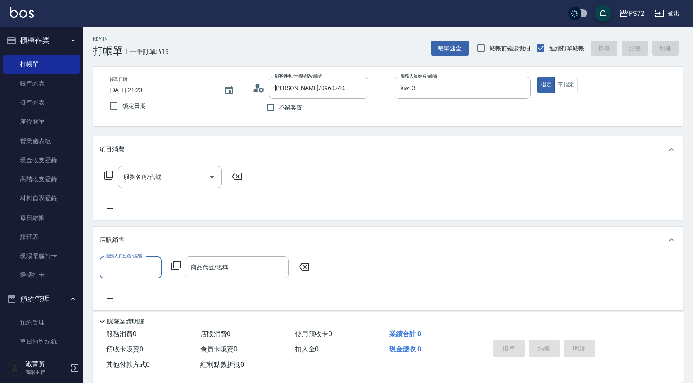
click at [136, 266] on input "服務人員姓名/編號" at bounding box center [130, 267] width 55 height 15
type input "kiwi-3"
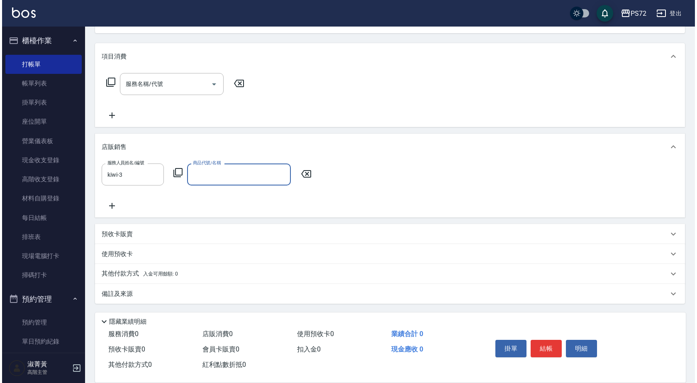
scroll to position [93, 0]
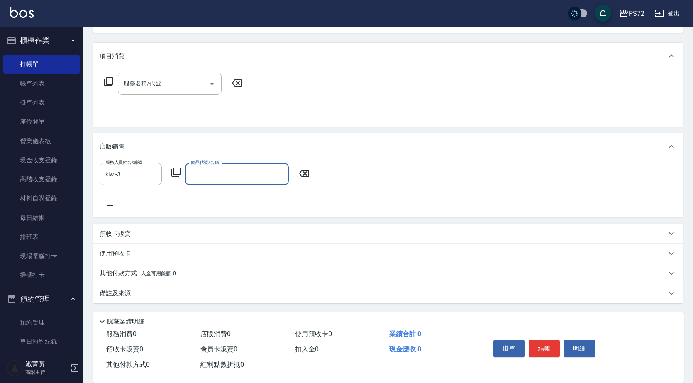
click at [112, 202] on icon at bounding box center [110, 205] width 21 height 10
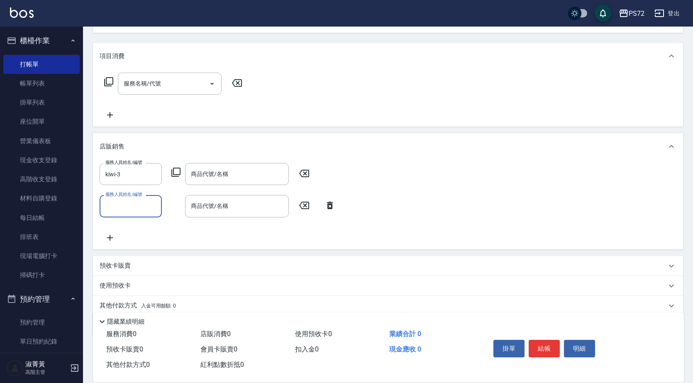
click at [120, 209] on input "服務人員姓名/編號" at bounding box center [130, 206] width 55 height 15
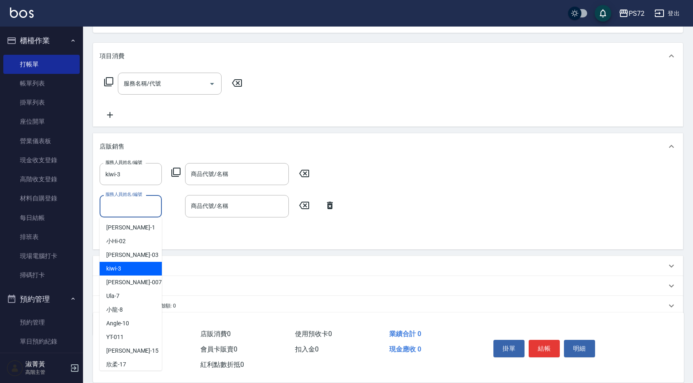
click at [127, 270] on div "kiwi -3" at bounding box center [131, 269] width 62 height 14
type input "kiwi-3"
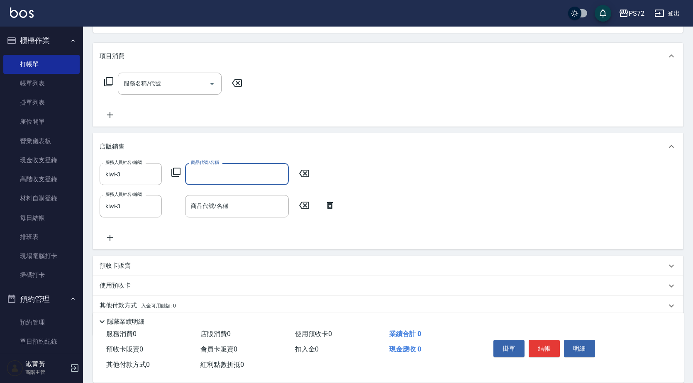
click at [209, 178] on input "商品代號/名稱" at bounding box center [237, 174] width 96 height 15
click at [181, 172] on div "服務人員姓名/編號 kiwi-3 服務人員姓名/編號 商品代號/名稱 商品代號/名稱" at bounding box center [207, 174] width 215 height 22
click at [179, 172] on icon at bounding box center [176, 172] width 10 height 10
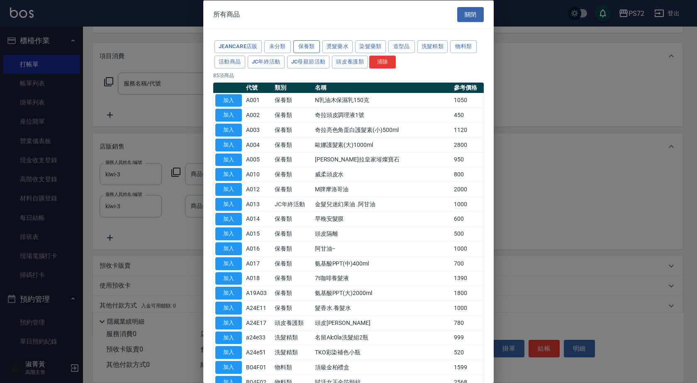
click at [315, 44] on button "保養類" at bounding box center [306, 46] width 27 height 13
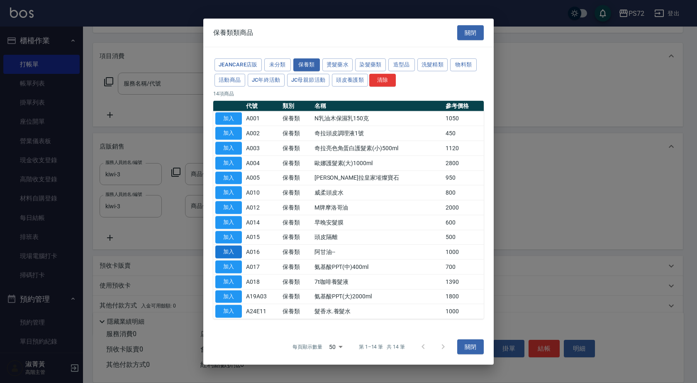
click at [232, 252] on button "加入" at bounding box center [228, 252] width 27 height 13
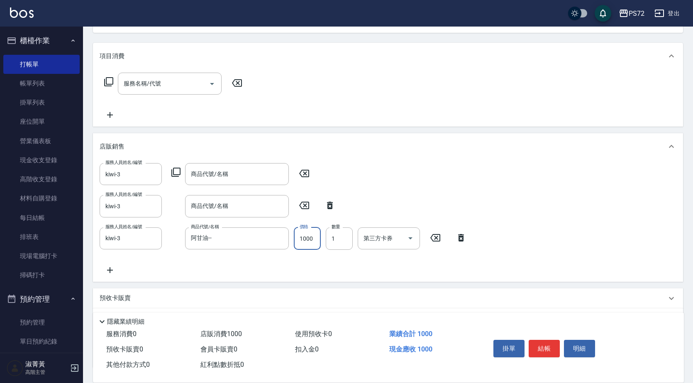
click at [308, 239] on input "1000" at bounding box center [307, 238] width 27 height 22
type input "700"
click at [212, 209] on input "商品代號/名稱" at bounding box center [237, 206] width 96 height 15
click at [237, 209] on input "商品代號/名稱" at bounding box center [237, 206] width 96 height 15
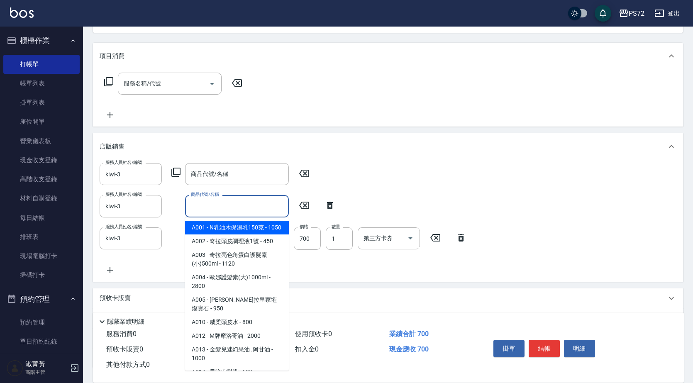
click at [173, 186] on div "服務人員姓名/編號 kiwi-3 服務人員姓名/編號 商品代號/名稱 商品代號/名稱 服務人員姓名/編號 kiwi-3 服務人員姓名/編號 商品代號/名稱 商…" at bounding box center [388, 219] width 577 height 112
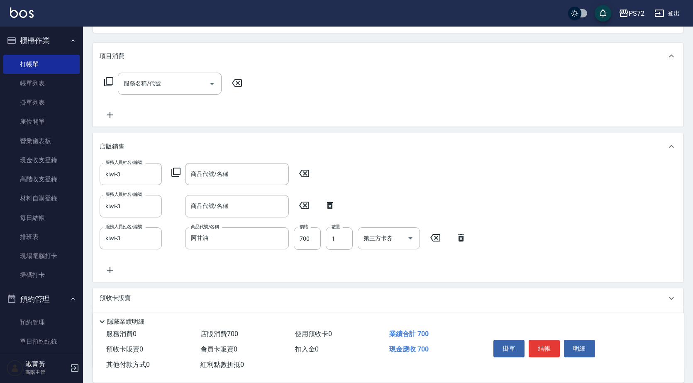
click at [172, 171] on icon at bounding box center [175, 172] width 9 height 9
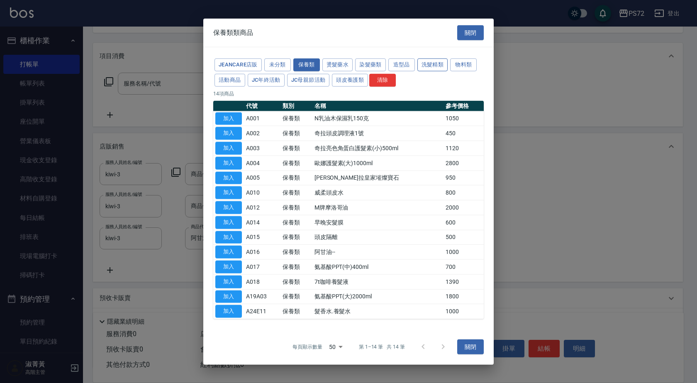
click at [425, 64] on button "洗髮精類" at bounding box center [432, 65] width 31 height 13
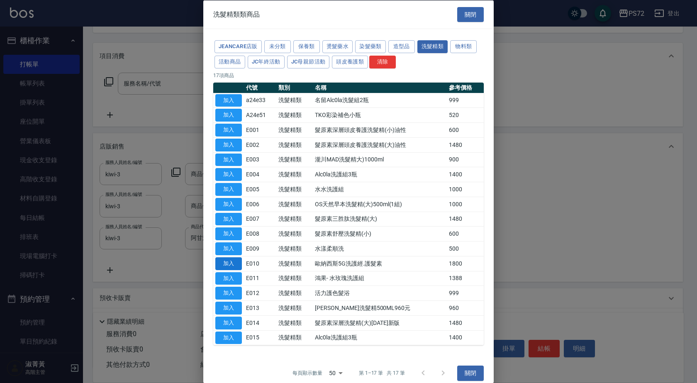
click at [235, 264] on button "加入" at bounding box center [228, 263] width 27 height 13
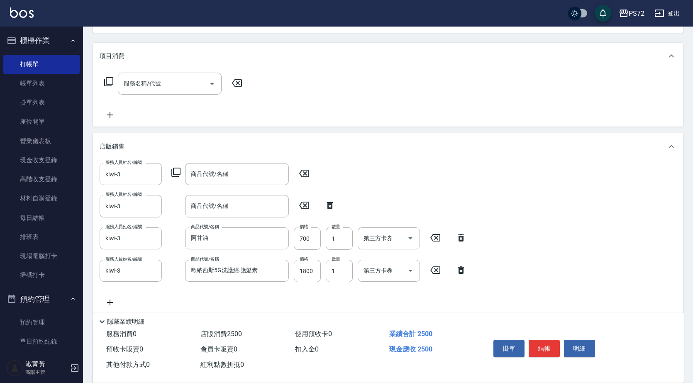
click at [308, 204] on icon at bounding box center [304, 205] width 21 height 10
click at [327, 206] on icon at bounding box center [330, 205] width 21 height 10
type input "kiwi-3"
type input "阿甘油--"
type input "歐納西斯5G洗護經.護髮素"
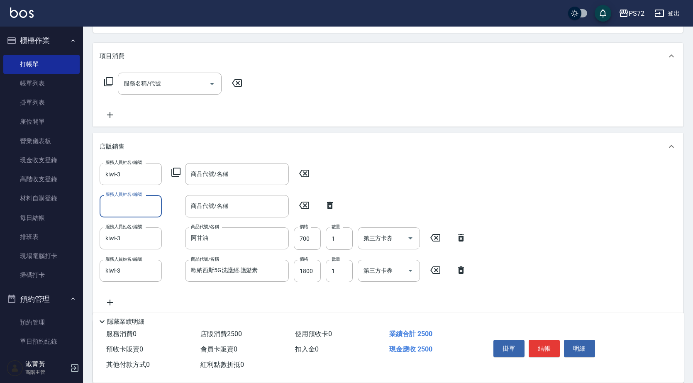
type input "1800"
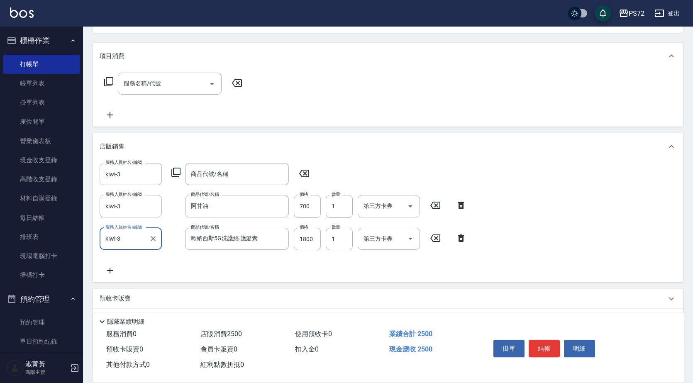
click at [302, 174] on icon at bounding box center [304, 173] width 21 height 10
click at [303, 176] on icon at bounding box center [304, 173] width 21 height 10
click at [175, 168] on icon at bounding box center [175, 172] width 9 height 9
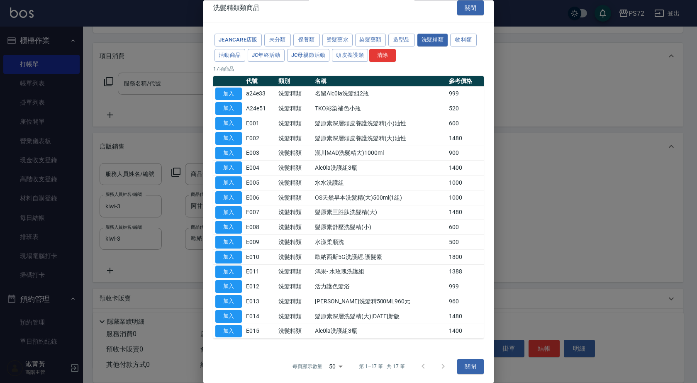
scroll to position [7, 0]
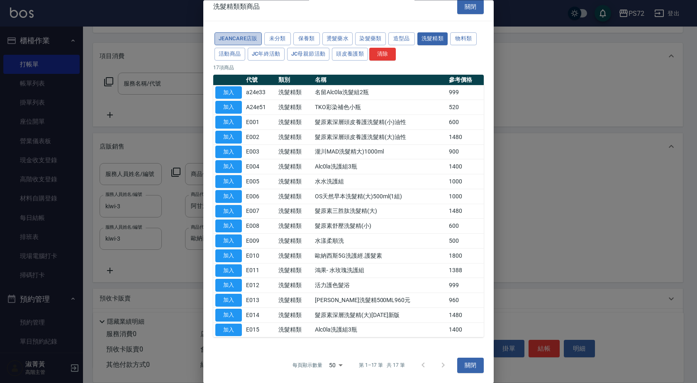
click at [251, 39] on button "JeanCare店販" at bounding box center [238, 39] width 47 height 13
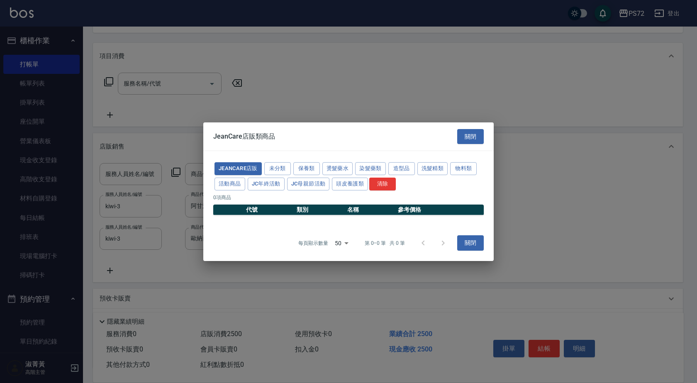
click at [280, 35] on div at bounding box center [348, 191] width 697 height 383
click at [291, 167] on div "JeanCare店販 未分類 保養類 燙髮藥水 染髮藥類 造型品 洗髮精類 物料類 活動商品 JC年終活動 JC母親節活動 頭皮養護類 清除" at bounding box center [348, 176] width 271 height 31
click at [304, 165] on button "保養類" at bounding box center [306, 168] width 27 height 13
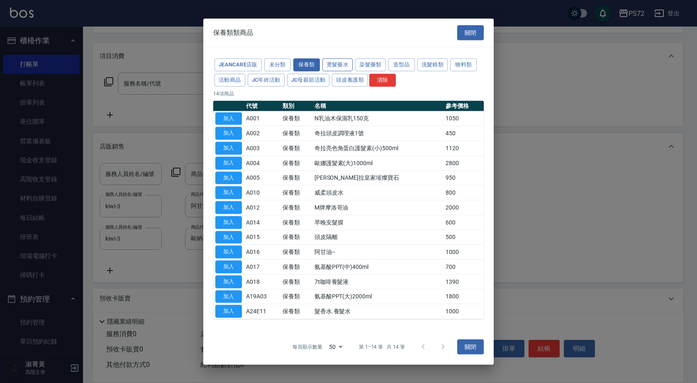
click at [337, 66] on button "燙髮藥水" at bounding box center [337, 65] width 31 height 13
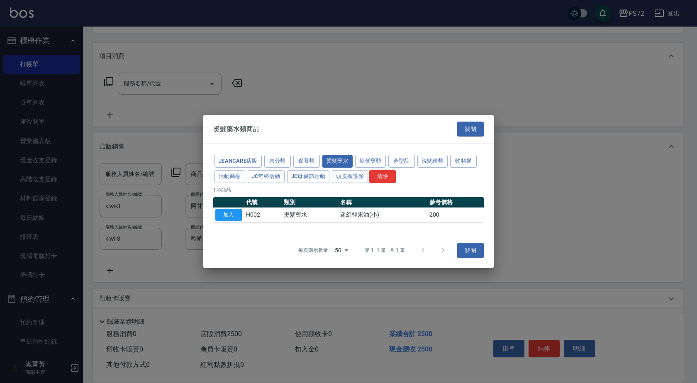
click at [371, 63] on div at bounding box center [348, 191] width 697 height 383
click at [373, 162] on button "染髮藥類" at bounding box center [370, 161] width 31 height 13
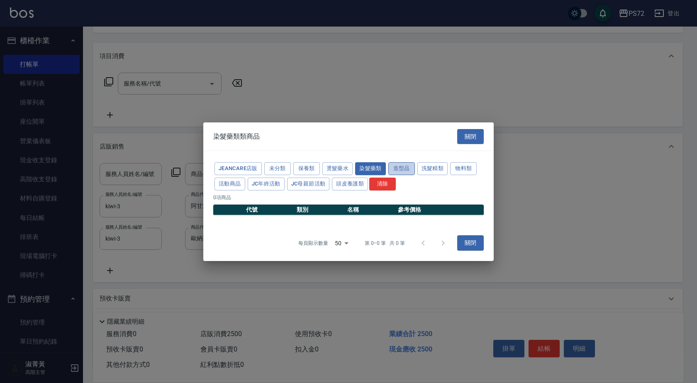
click at [398, 168] on button "造型品" at bounding box center [401, 168] width 27 height 13
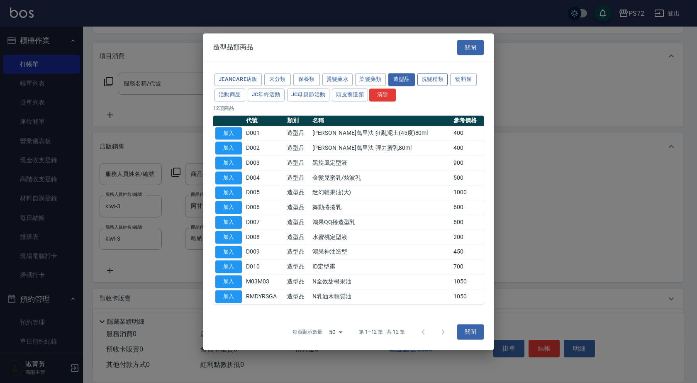
click at [429, 78] on button "洗髮精類" at bounding box center [432, 79] width 31 height 13
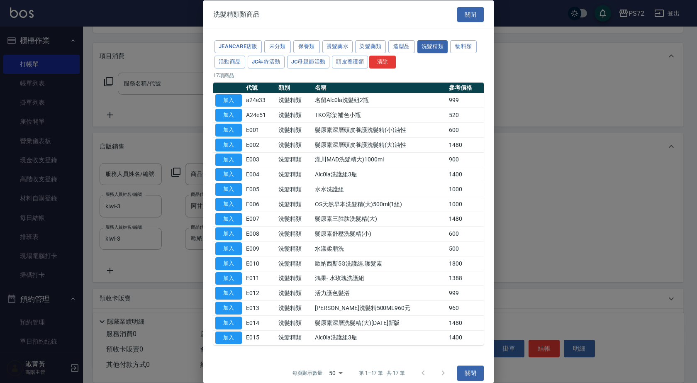
scroll to position [7, 0]
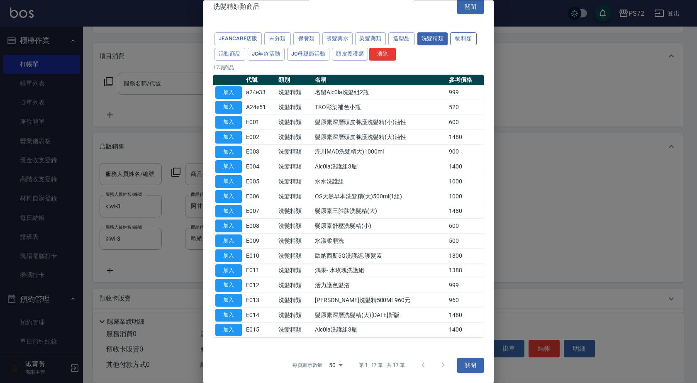
click at [457, 41] on button "物料類" at bounding box center [463, 39] width 27 height 13
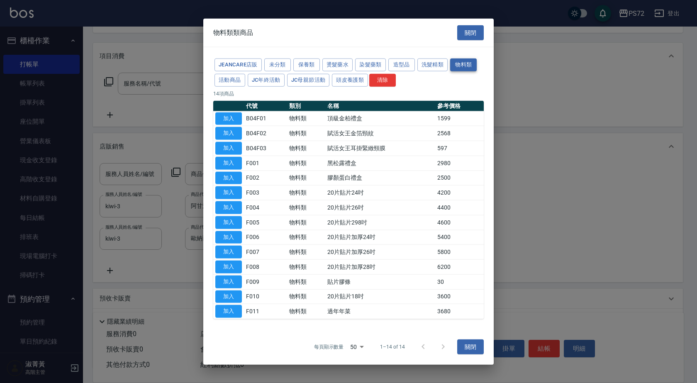
scroll to position [0, 0]
click at [234, 80] on button "活動商品" at bounding box center [230, 79] width 31 height 13
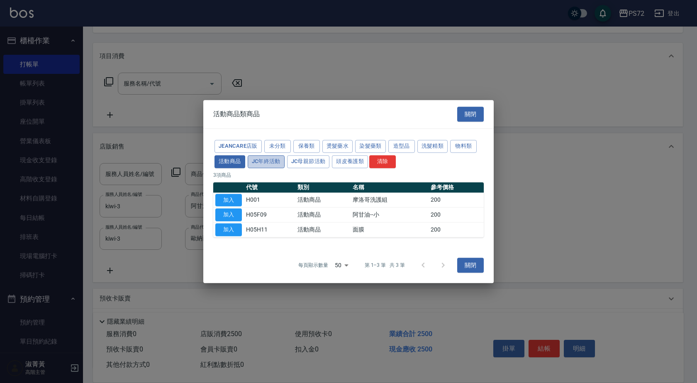
click at [271, 162] on button "JC年終活動" at bounding box center [266, 161] width 37 height 13
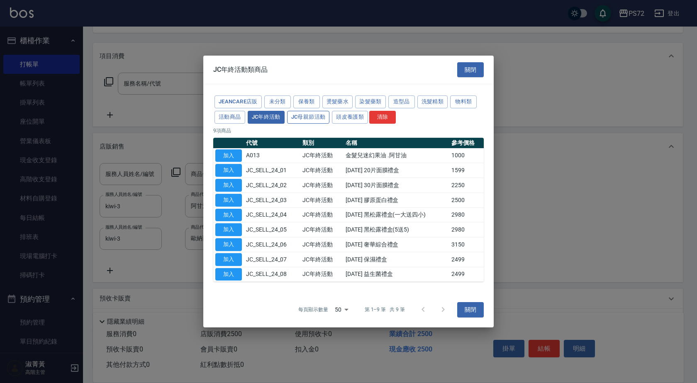
click at [301, 119] on button "JC母親節活動" at bounding box center [308, 117] width 43 height 13
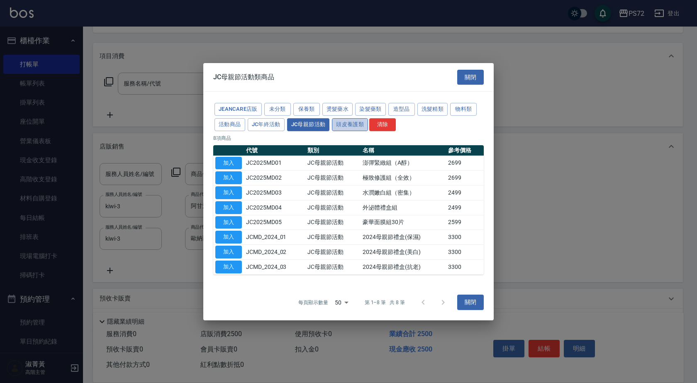
click at [341, 126] on button "頭皮養護類" at bounding box center [350, 124] width 36 height 13
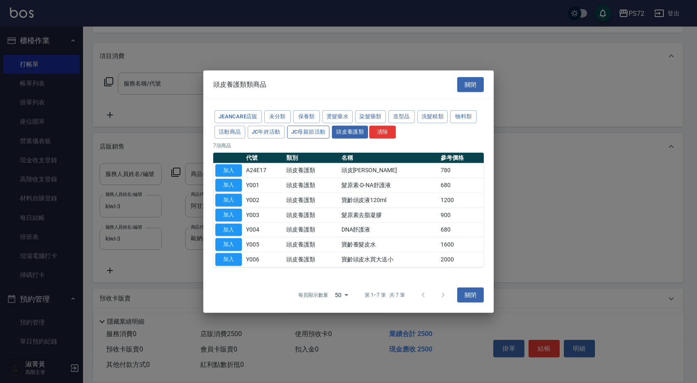
click at [315, 134] on button "JC母親節活動" at bounding box center [308, 132] width 43 height 13
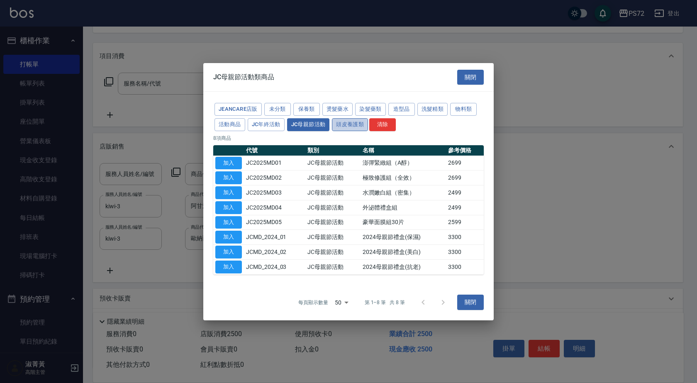
click at [342, 129] on button "頭皮養護類" at bounding box center [350, 124] width 36 height 13
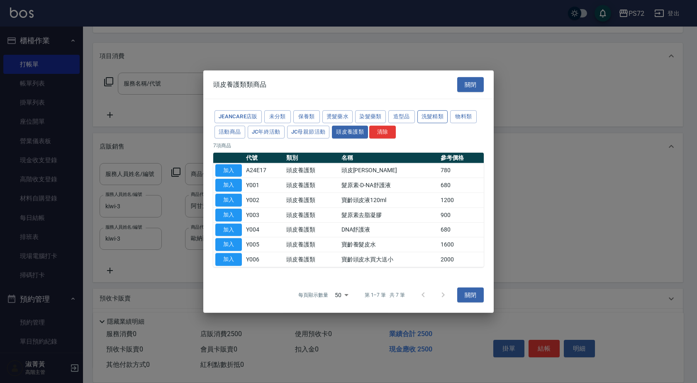
click at [422, 117] on button "洗髮精類" at bounding box center [432, 116] width 31 height 13
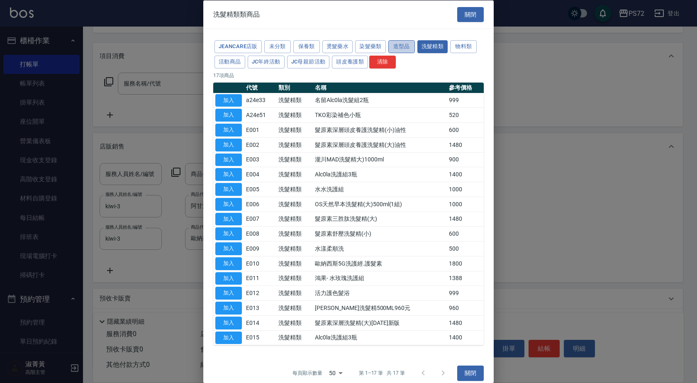
click at [397, 49] on button "造型品" at bounding box center [401, 46] width 27 height 13
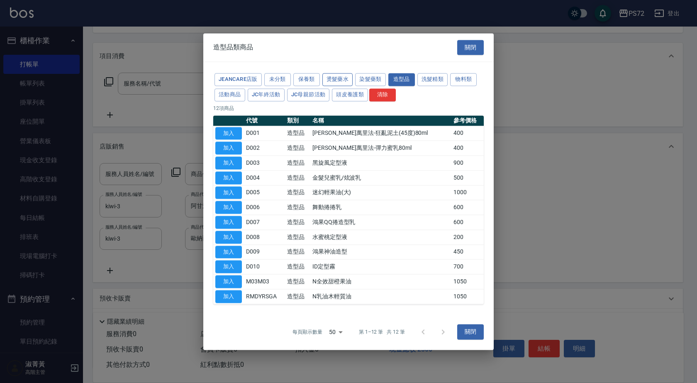
click at [333, 79] on button "燙髮藥水" at bounding box center [337, 79] width 31 height 13
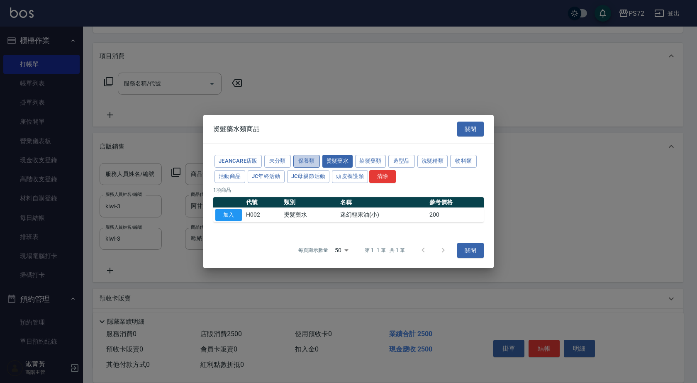
click at [314, 157] on button "保養類" at bounding box center [306, 161] width 27 height 13
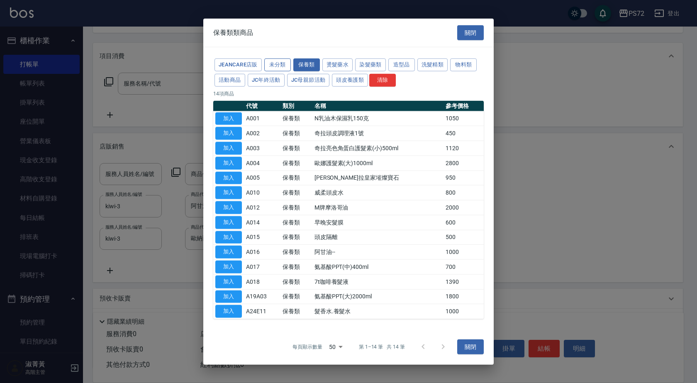
click at [281, 66] on button "未分類" at bounding box center [277, 65] width 27 height 13
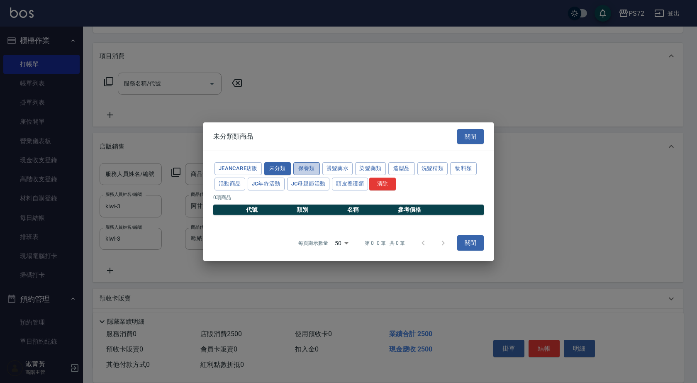
click at [297, 174] on button "保養類" at bounding box center [306, 168] width 27 height 13
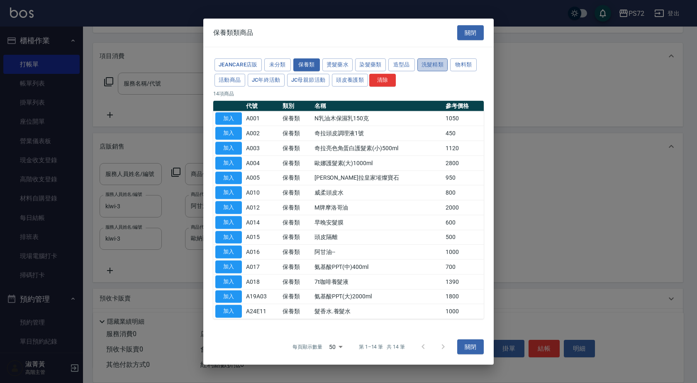
click at [438, 59] on button "洗髮精類" at bounding box center [432, 65] width 31 height 13
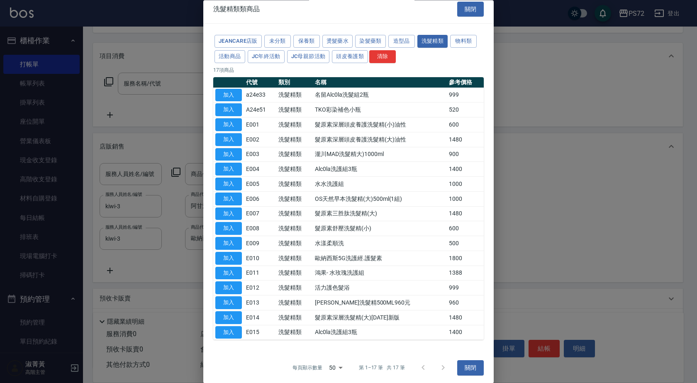
scroll to position [7, 0]
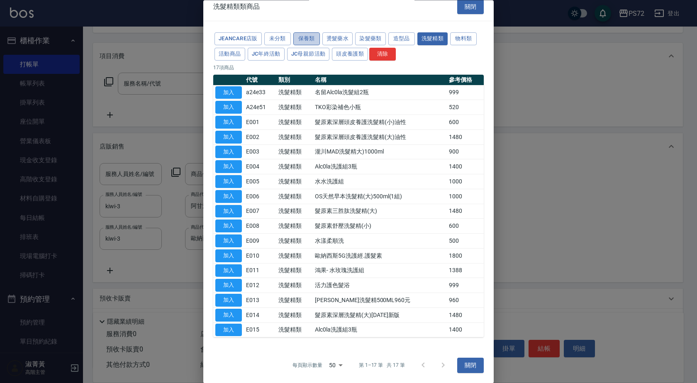
click at [303, 34] on button "保養類" at bounding box center [306, 39] width 27 height 13
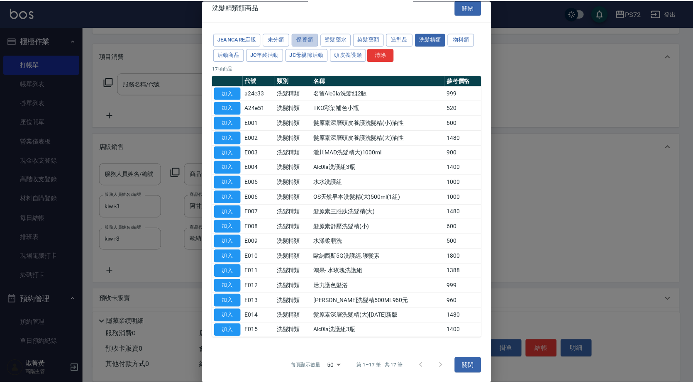
scroll to position [0, 0]
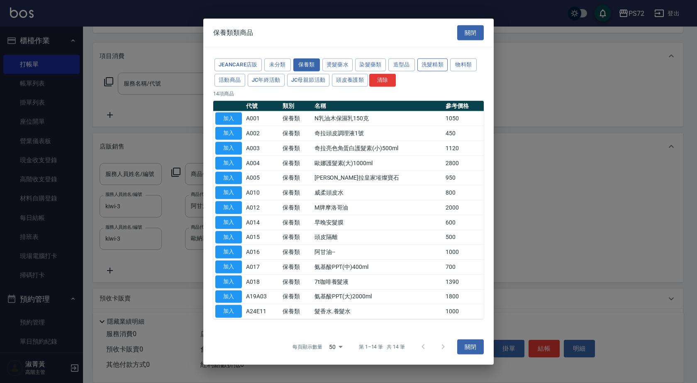
click at [431, 64] on button "洗髮精類" at bounding box center [432, 65] width 31 height 13
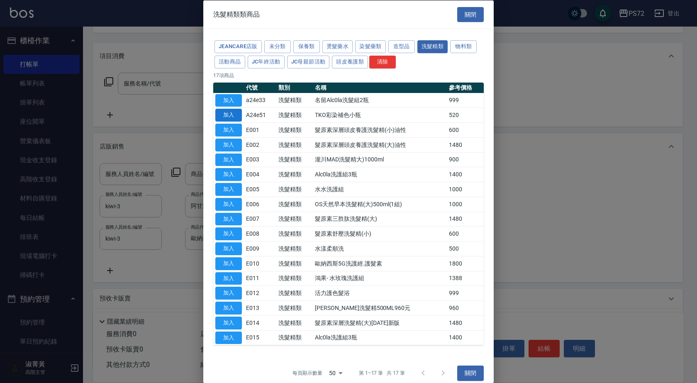
click at [232, 114] on button "加入" at bounding box center [228, 115] width 27 height 13
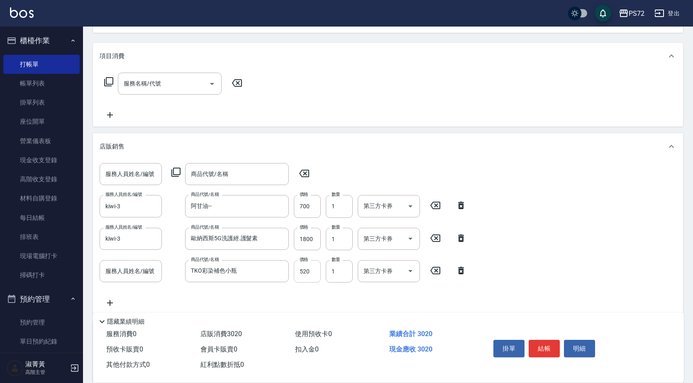
click at [310, 276] on input "520" at bounding box center [307, 271] width 27 height 22
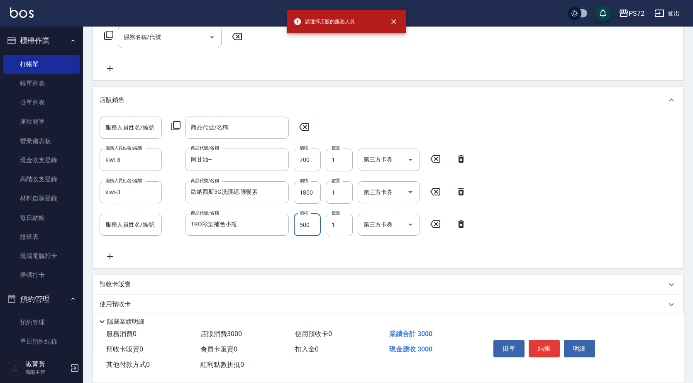
scroll to position [191, 0]
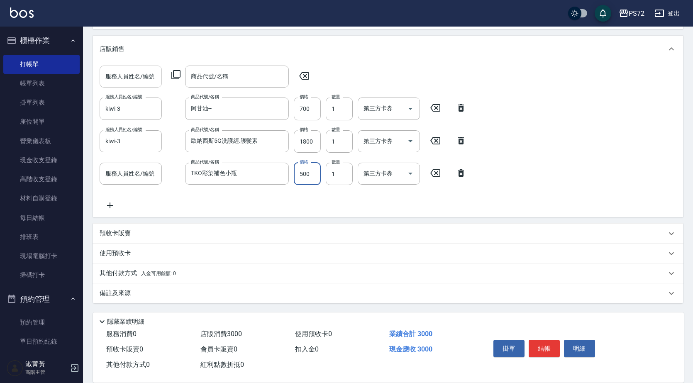
type input "500"
click at [132, 70] on div "服務人員姓名/編號 服務人員姓名/編號" at bounding box center [131, 77] width 62 height 22
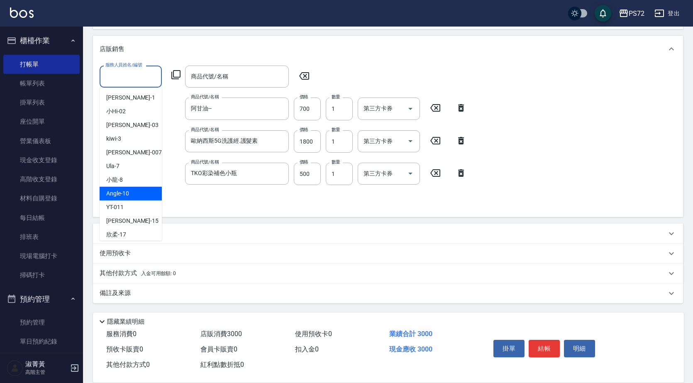
click at [212, 230] on div "預收卡販賣" at bounding box center [383, 233] width 567 height 9
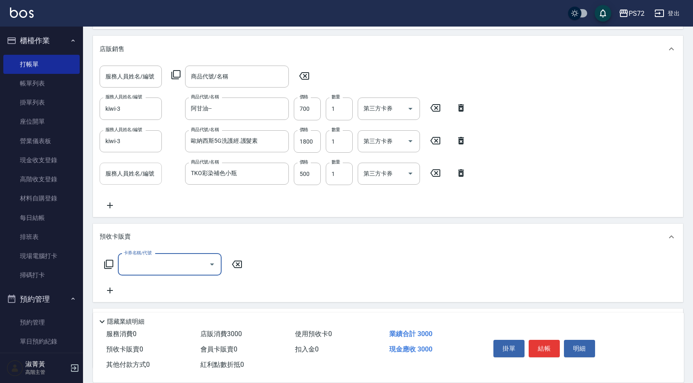
scroll to position [0, 0]
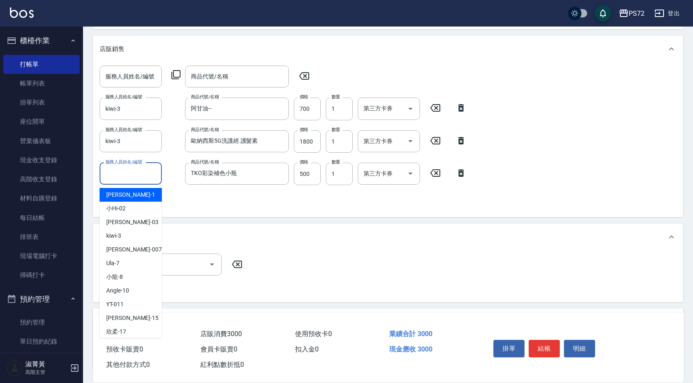
click at [114, 173] on div "服務人員姓名/編號 服務人員姓名/編號" at bounding box center [131, 174] width 62 height 22
click at [135, 235] on div "kiwi -3" at bounding box center [131, 236] width 62 height 14
type input "kiwi-3"
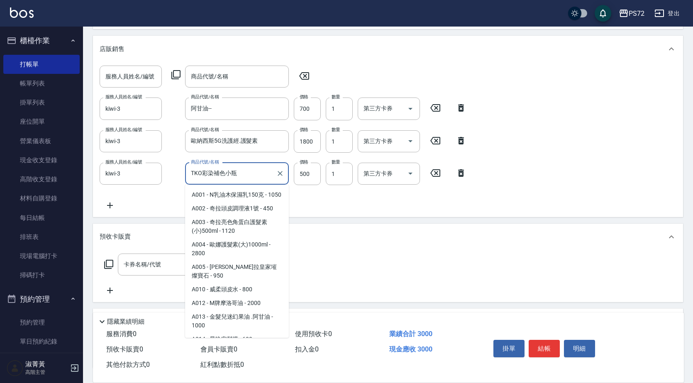
click at [258, 175] on input "TKO彩染補色小瓶" at bounding box center [231, 173] width 84 height 15
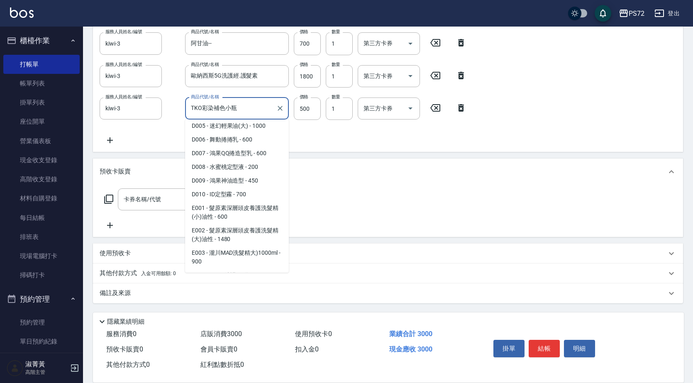
scroll to position [276, 0]
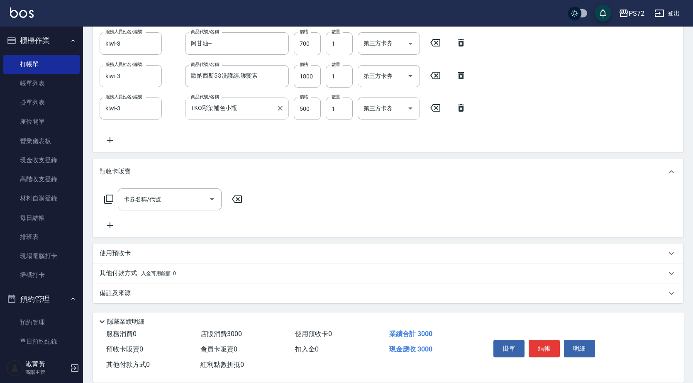
drag, startPoint x: 288, startPoint y: 149, endPoint x: 286, endPoint y: 112, distance: 37.0
click at [283, 118] on div "服務人員姓名/編號 服務人員姓名/編號 商品代號/名稱 商品代號/名稱 服務人員姓名/編號 kiwi-3 服務人員姓名/編號 商品代號/名稱 阿甘油-- 商品…" at bounding box center [388, 74] width 590 height 155
drag, startPoint x: 289, startPoint y: 103, endPoint x: 285, endPoint y: 135, distance: 32.6
click at [285, 135] on div "服務人員姓名/編號 服務人員姓名/編號 商品代號/名稱 商品代號/名稱 服務人員姓名/編號 kiwi-3 服務人員姓名/編號 商品代號/名稱 阿甘油-- 商品…" at bounding box center [388, 72] width 577 height 145
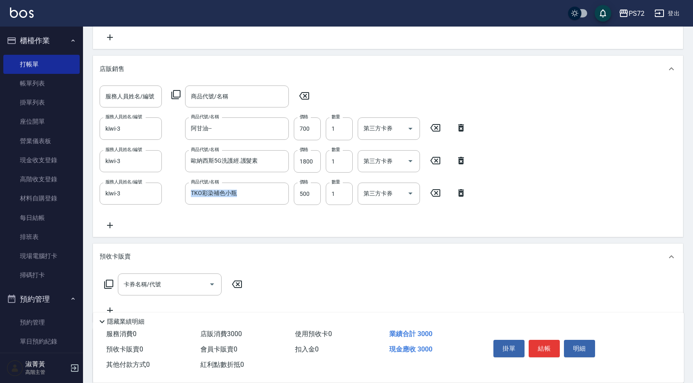
scroll to position [173, 0]
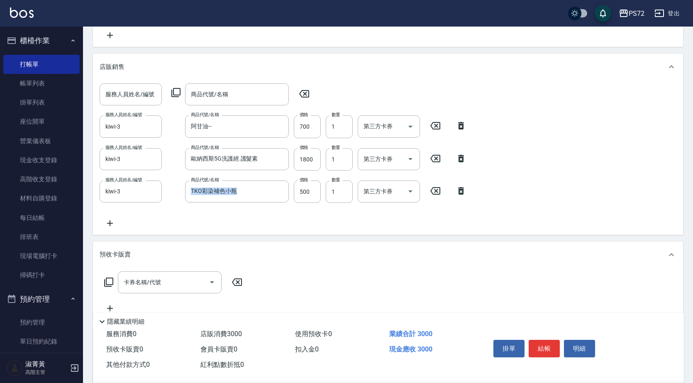
click at [461, 123] on icon at bounding box center [461, 125] width 6 height 7
type input "歐納西斯5G洗護經.護髮素"
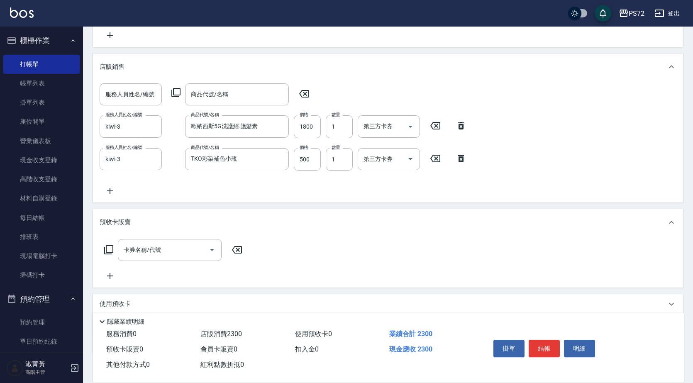
click at [464, 159] on icon at bounding box center [461, 159] width 21 height 10
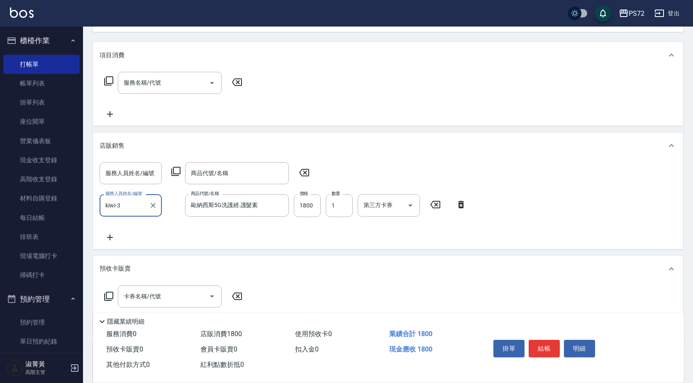
scroll to position [150, 0]
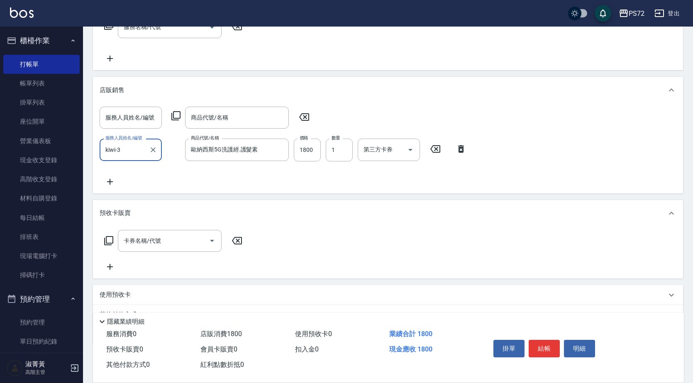
click at [113, 182] on icon at bounding box center [110, 182] width 21 height 10
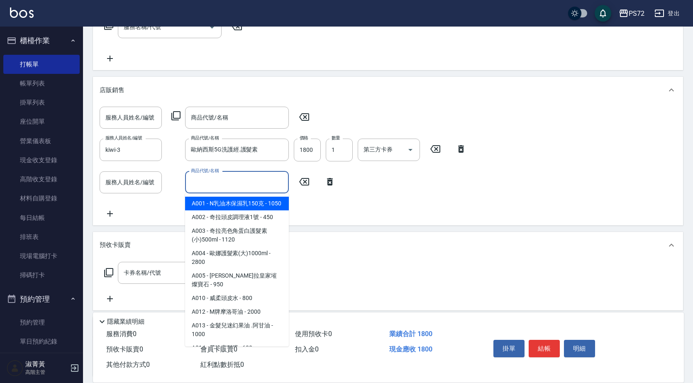
click at [249, 186] on input "商品代號/名稱" at bounding box center [237, 182] width 96 height 15
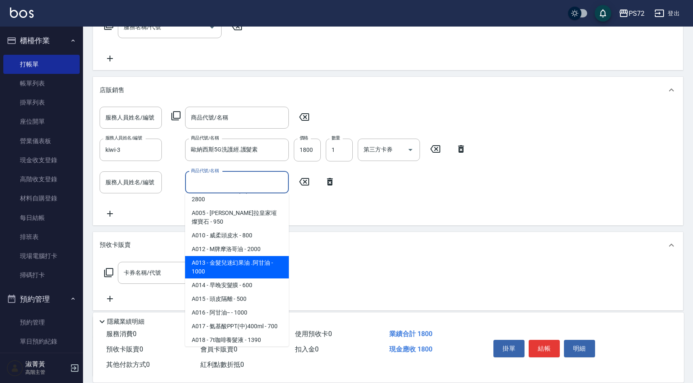
scroll to position [83, 0]
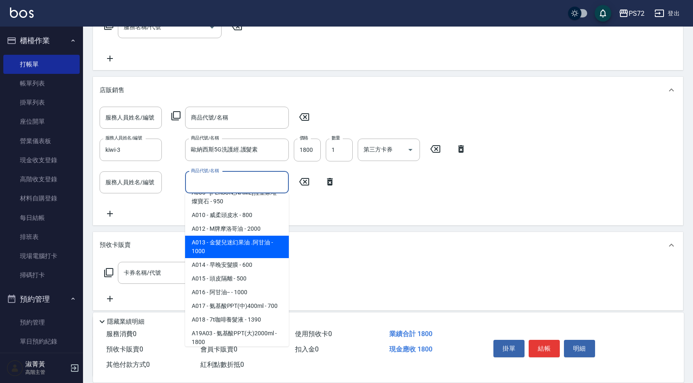
click at [256, 240] on span "A013 - 金髮兒迷幻果油 .阿甘油 - 1000" at bounding box center [237, 247] width 104 height 22
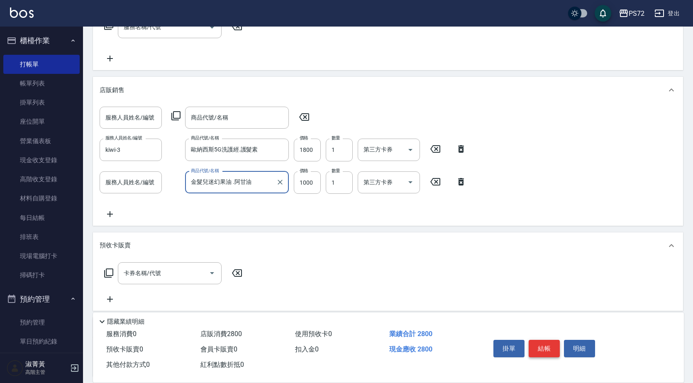
click at [541, 344] on button "結帳" at bounding box center [544, 348] width 31 height 17
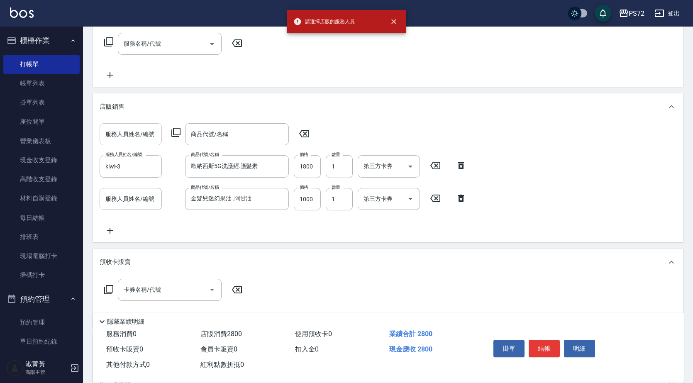
scroll to position [108, 0]
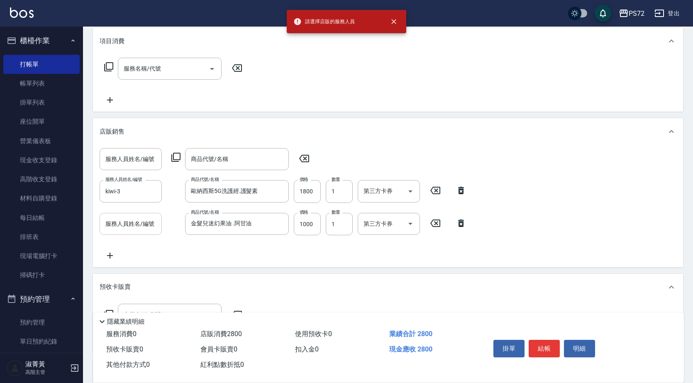
click at [129, 226] on input "服務人員姓名/編號" at bounding box center [130, 224] width 55 height 15
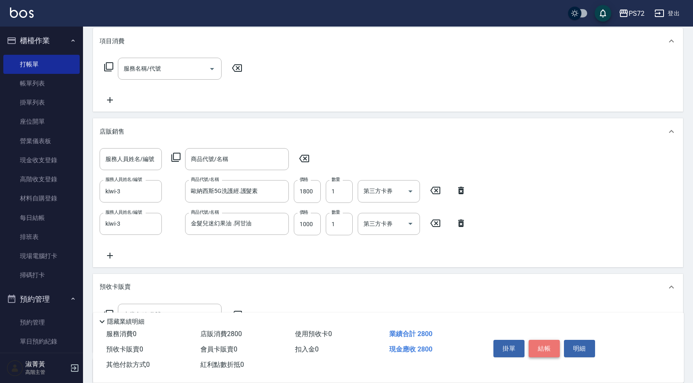
click at [540, 340] on button "結帳" at bounding box center [544, 348] width 31 height 17
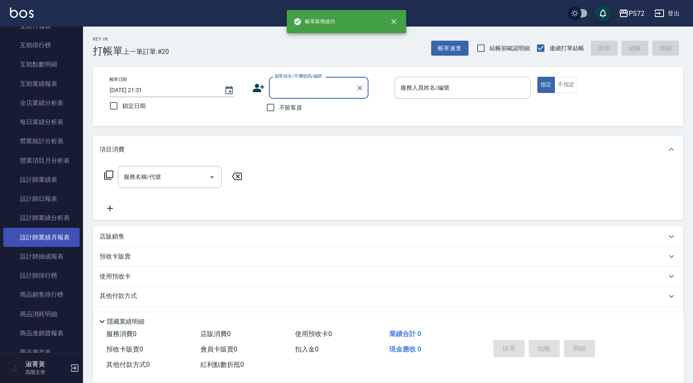
scroll to position [498, 0]
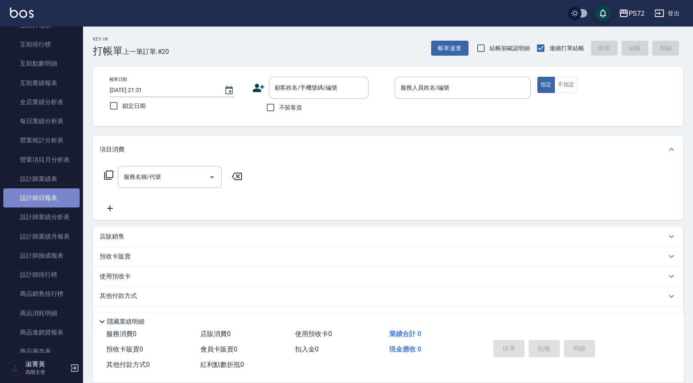
click at [44, 198] on link "設計師日報表" at bounding box center [41, 197] width 76 height 19
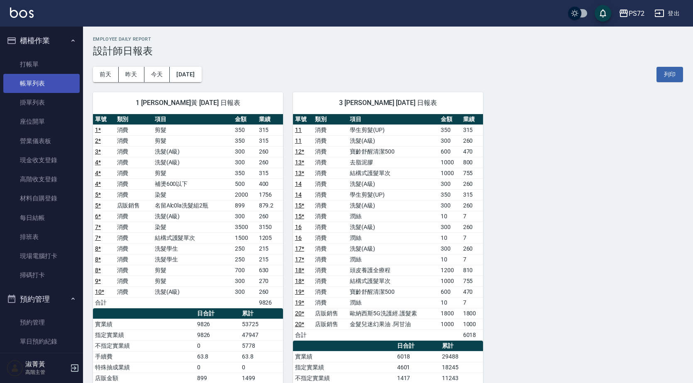
click at [46, 86] on link "帳單列表" at bounding box center [41, 83] width 76 height 19
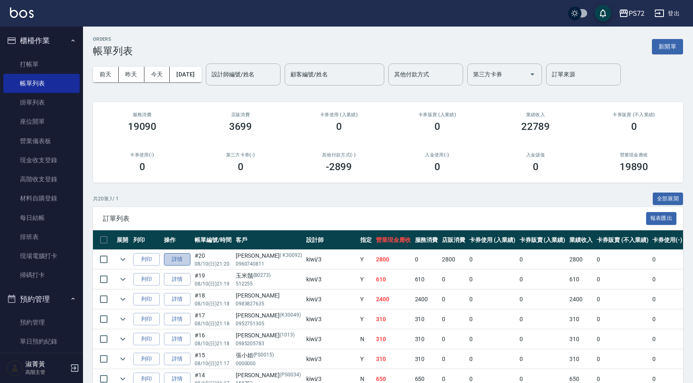
click at [175, 255] on link "詳情" at bounding box center [177, 259] width 27 height 13
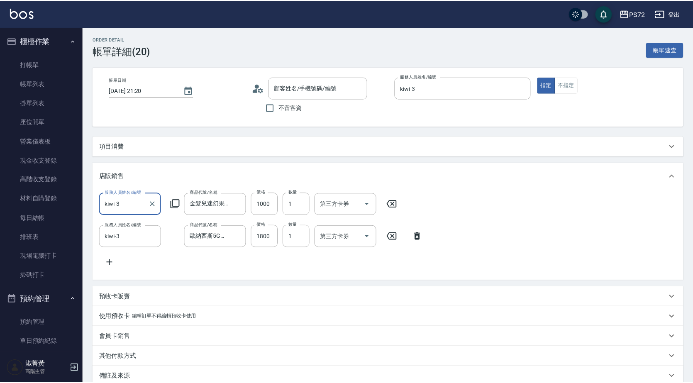
scroll to position [6, 0]
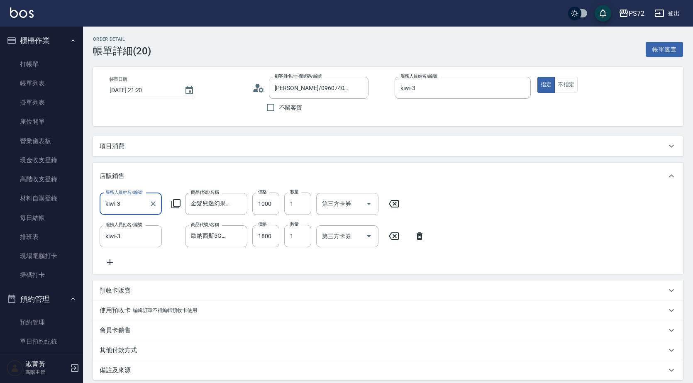
click at [417, 237] on icon at bounding box center [420, 235] width 6 height 7
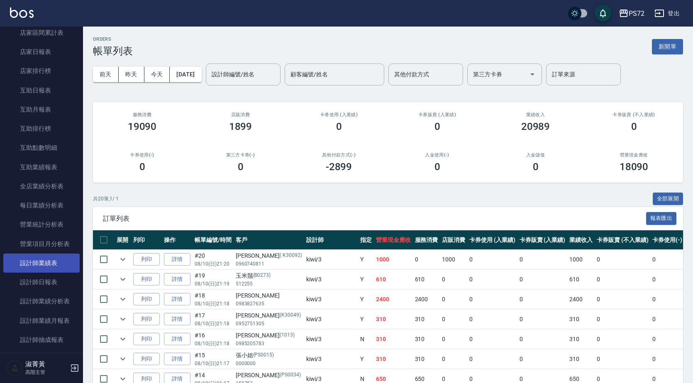
scroll to position [415, 0]
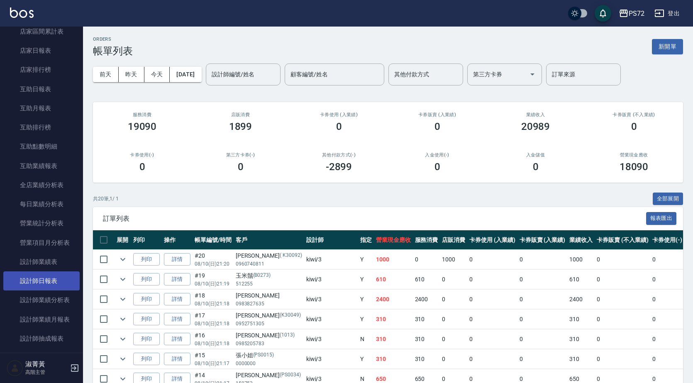
click at [59, 281] on link "設計師日報表" at bounding box center [41, 280] width 76 height 19
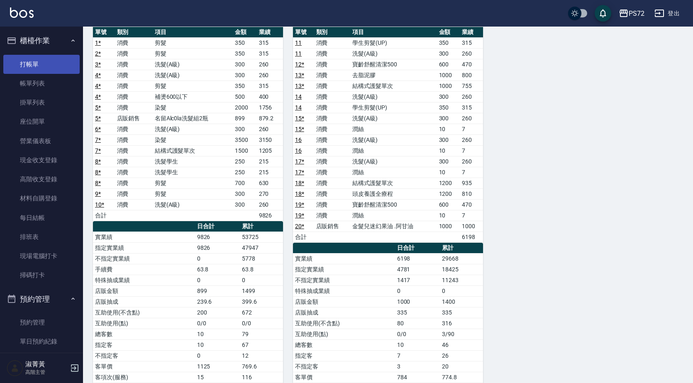
click at [40, 67] on link "打帳單" at bounding box center [41, 64] width 76 height 19
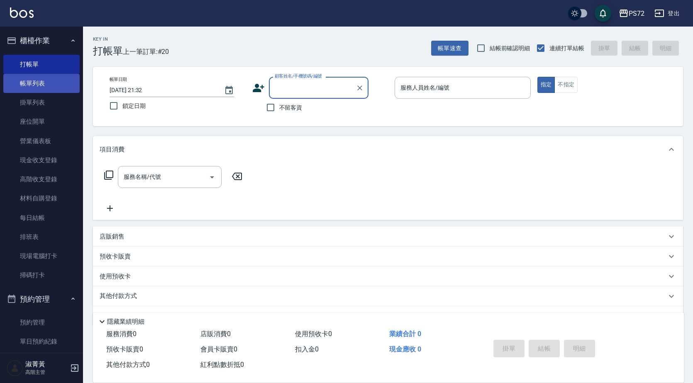
click at [39, 88] on link "帳單列表" at bounding box center [41, 83] width 76 height 19
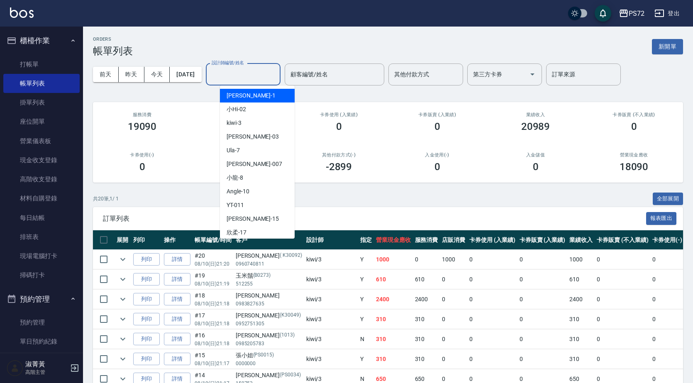
click at [251, 77] on input "設計師編號/姓名" at bounding box center [243, 74] width 67 height 15
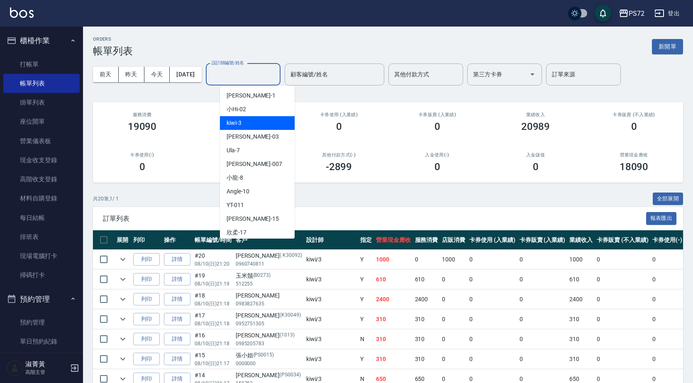
click at [254, 125] on div "kiwi -3" at bounding box center [257, 123] width 75 height 14
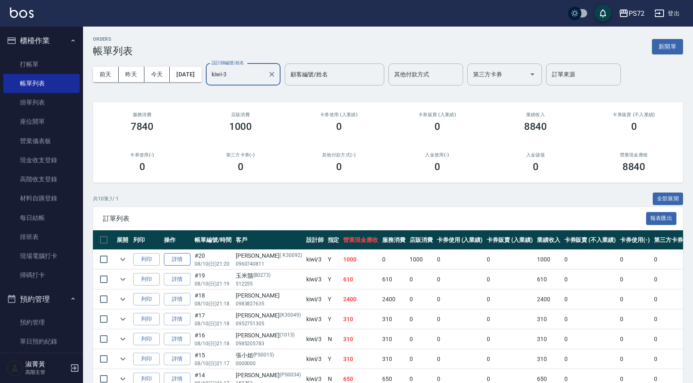
click at [177, 262] on link "詳情" at bounding box center [177, 259] width 27 height 13
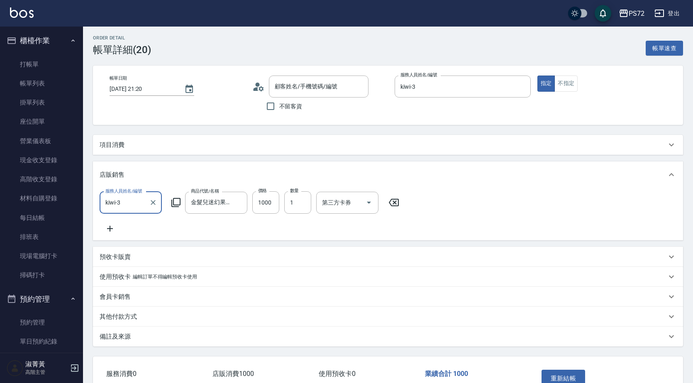
scroll to position [20, 0]
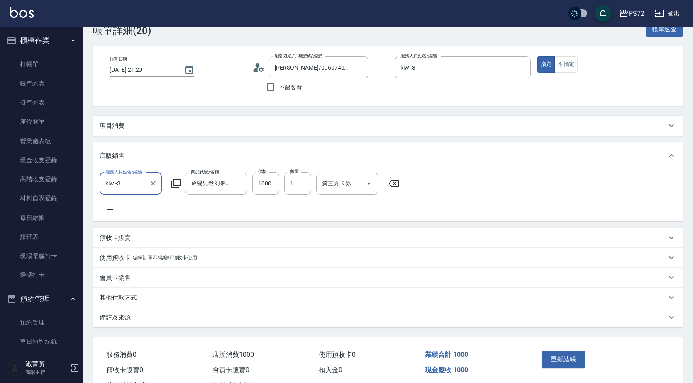
click at [117, 212] on icon at bounding box center [110, 210] width 21 height 10
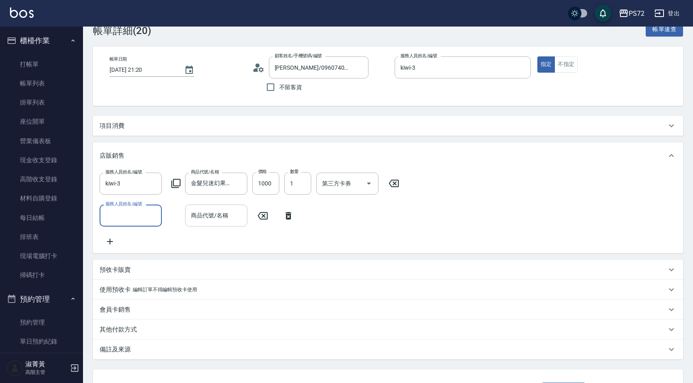
click at [189, 212] on input "商品代號/名稱" at bounding box center [216, 215] width 55 height 15
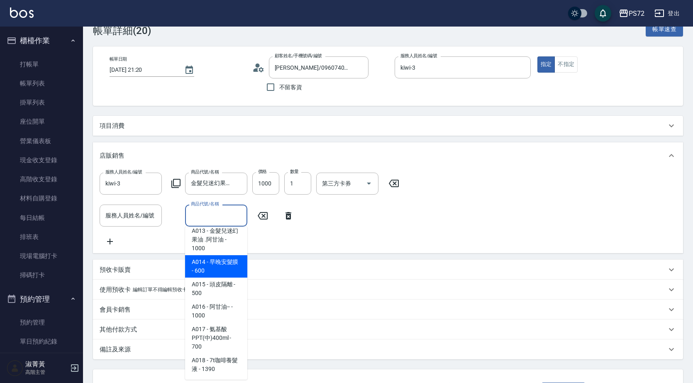
scroll to position [208, 0]
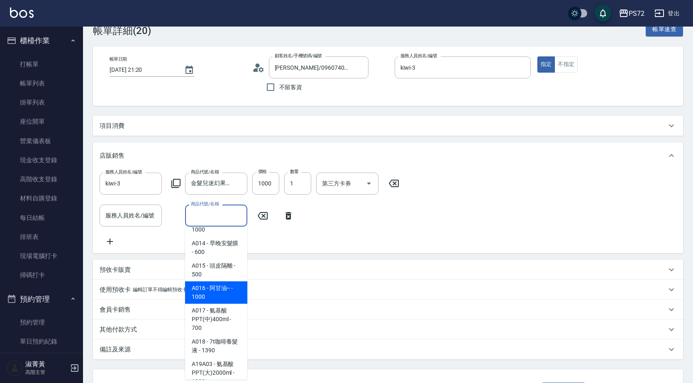
click at [223, 291] on span "A016 - 阿甘油-- - 1000" at bounding box center [216, 292] width 62 height 22
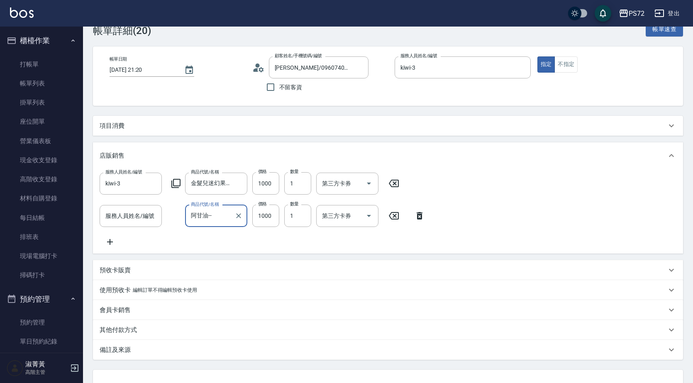
click at [393, 179] on icon at bounding box center [393, 183] width 21 height 10
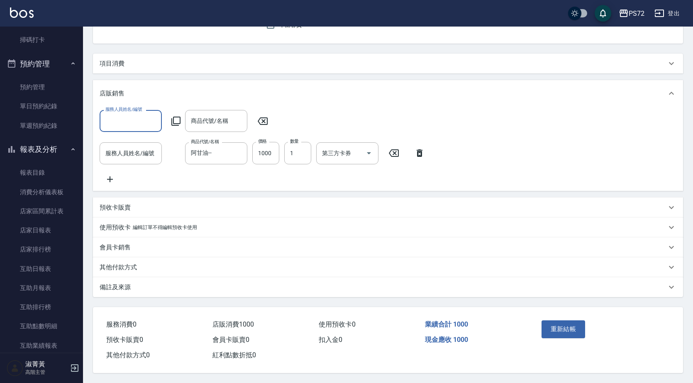
scroll to position [374, 0]
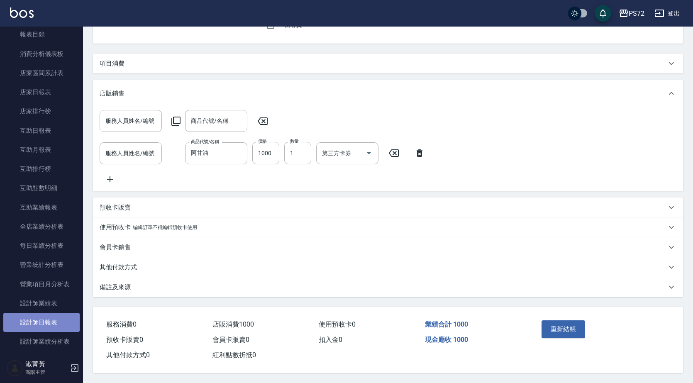
click at [51, 320] on link "設計師日報表" at bounding box center [41, 322] width 76 height 19
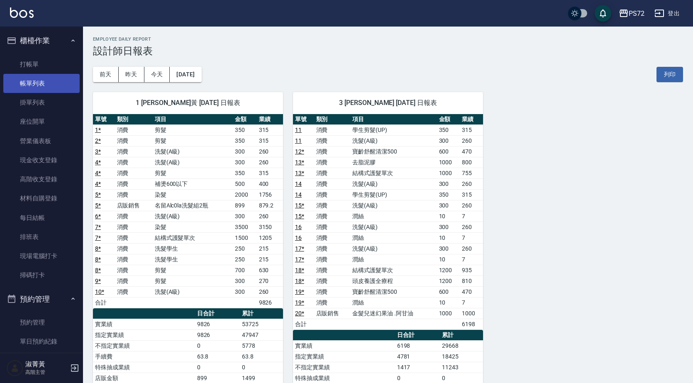
click at [42, 84] on link "帳單列表" at bounding box center [41, 83] width 76 height 19
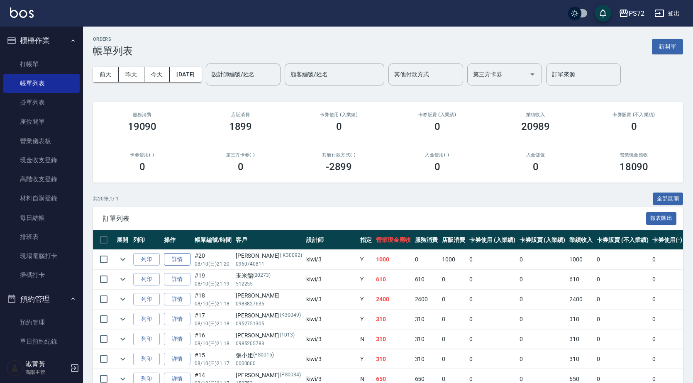
click at [180, 260] on link "詳情" at bounding box center [177, 259] width 27 height 13
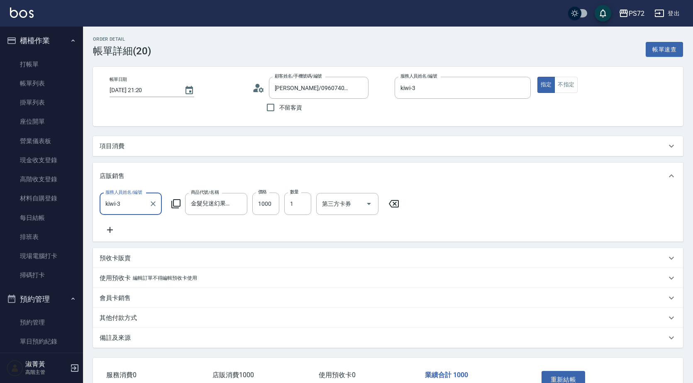
click at [177, 205] on icon at bounding box center [176, 204] width 10 height 10
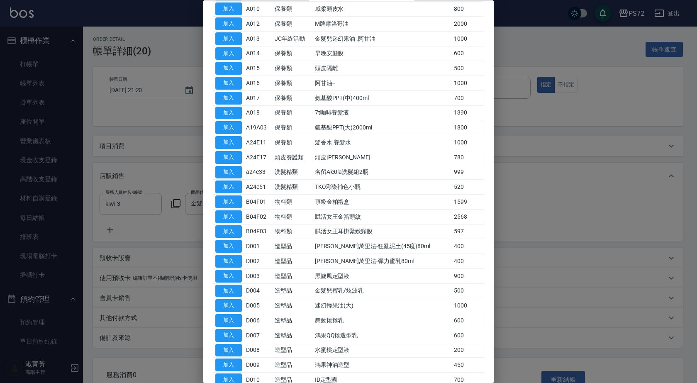
scroll to position [166, 0]
click at [231, 301] on button "加入" at bounding box center [228, 305] width 27 height 13
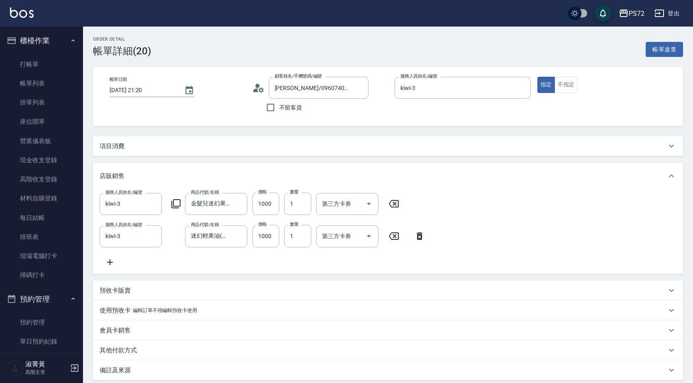
click at [398, 207] on icon at bounding box center [394, 203] width 10 height 7
click at [215, 201] on input "商品代號/名稱" at bounding box center [216, 203] width 55 height 15
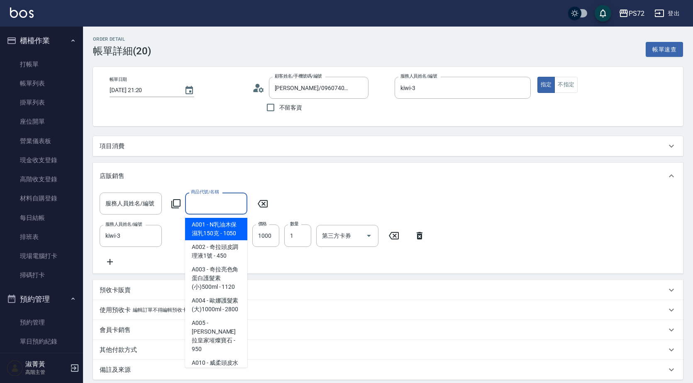
click at [414, 232] on icon at bounding box center [419, 236] width 21 height 10
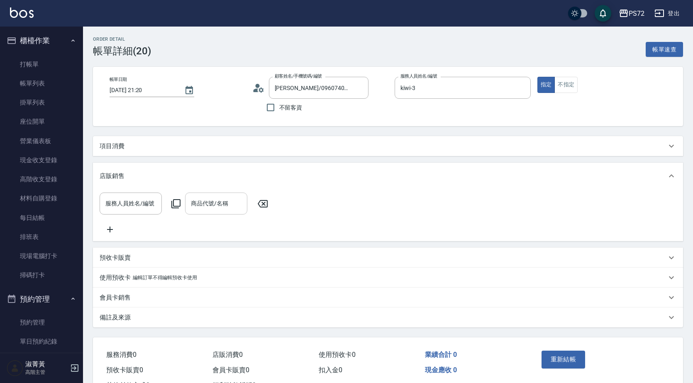
click at [213, 199] on div "商品代號/名稱 商品代號/名稱" at bounding box center [216, 204] width 62 height 22
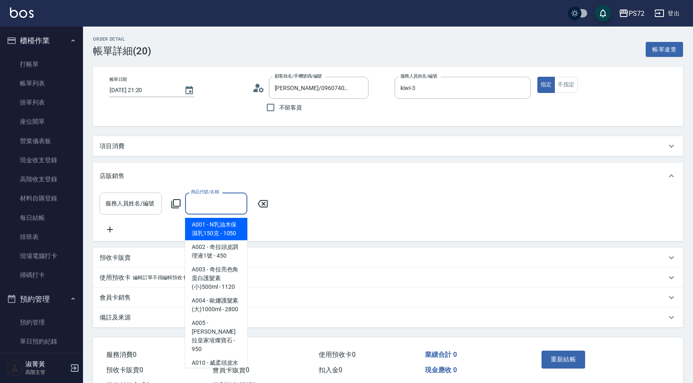
click at [148, 201] on input "服務人員姓名/編號" at bounding box center [130, 203] width 55 height 15
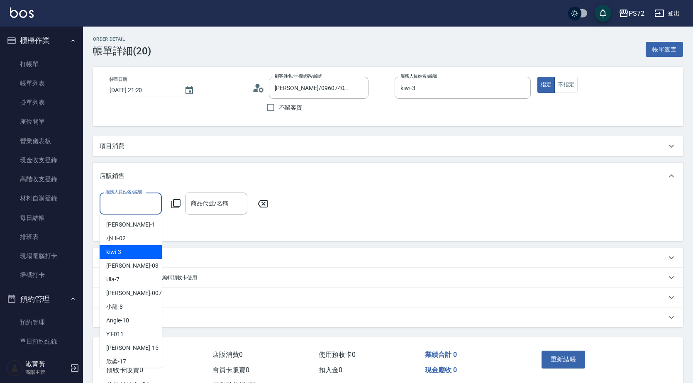
click at [137, 251] on div "kiwi -3" at bounding box center [131, 252] width 62 height 14
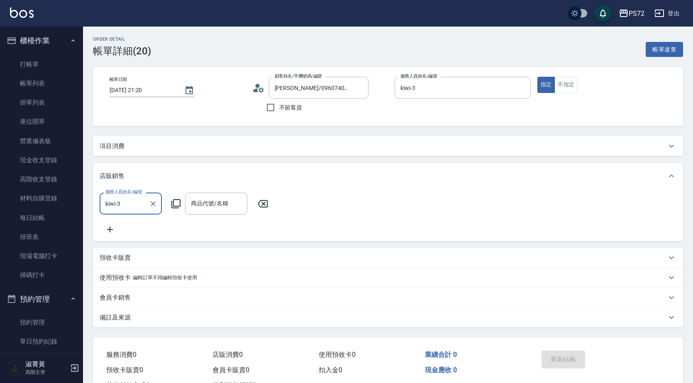
click at [180, 204] on icon at bounding box center [175, 203] width 9 height 9
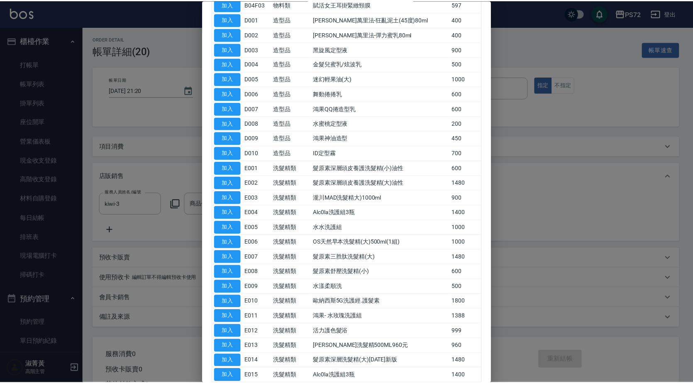
scroll to position [373, 0]
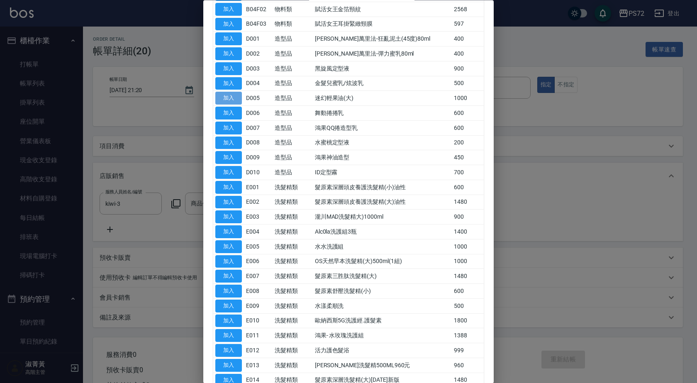
click at [236, 96] on button "加入" at bounding box center [228, 98] width 27 height 13
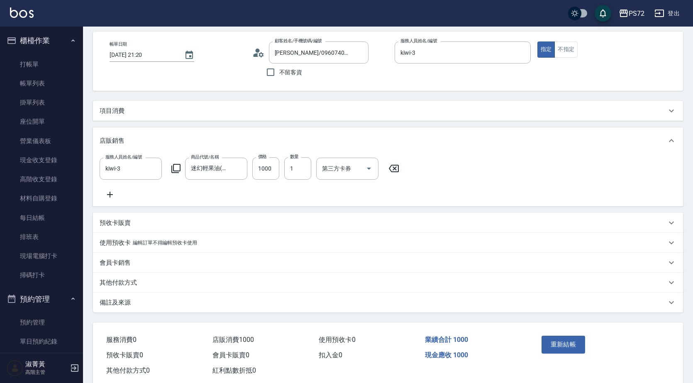
scroll to position [61, 0]
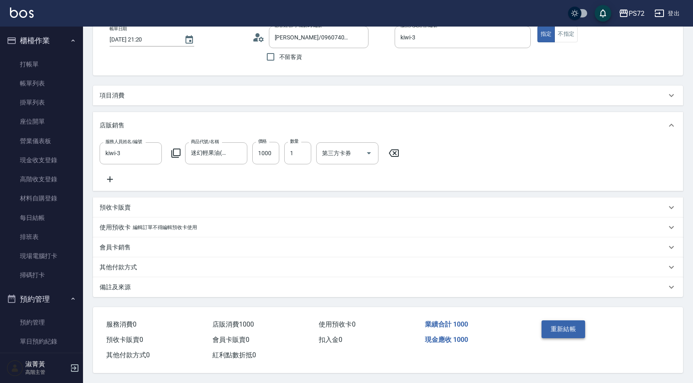
click at [569, 333] on button "重新結帳" at bounding box center [564, 328] width 44 height 17
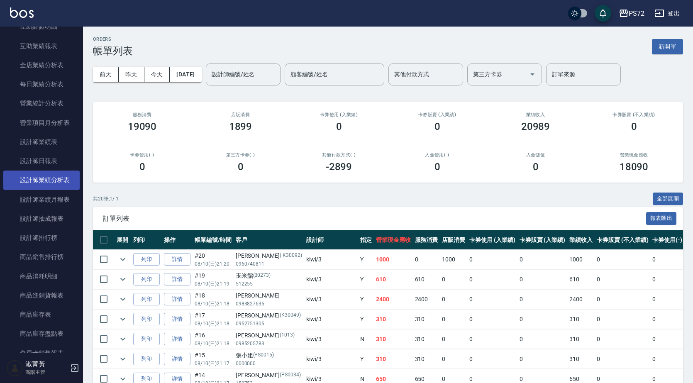
scroll to position [493, 0]
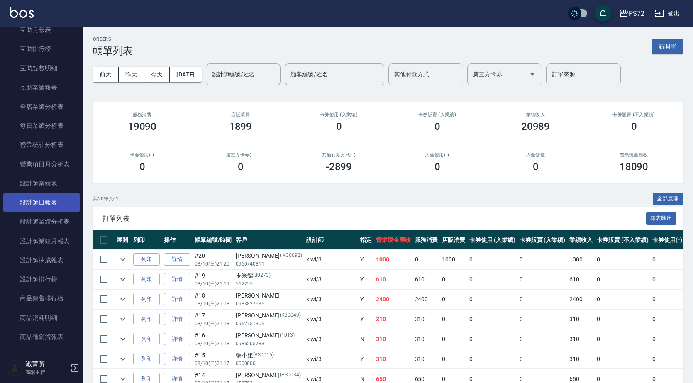
click at [59, 200] on link "設計師日報表" at bounding box center [41, 202] width 76 height 19
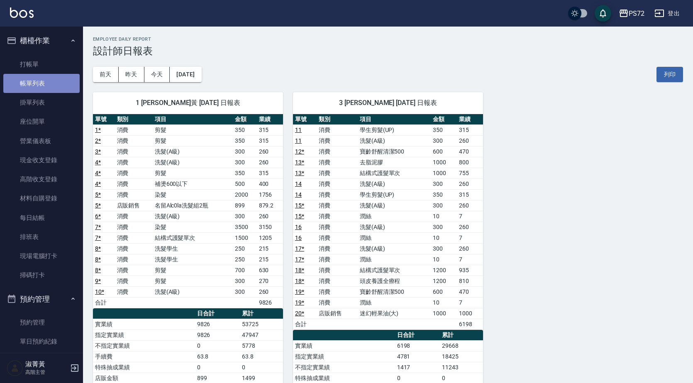
click at [46, 78] on link "帳單列表" at bounding box center [41, 83] width 76 height 19
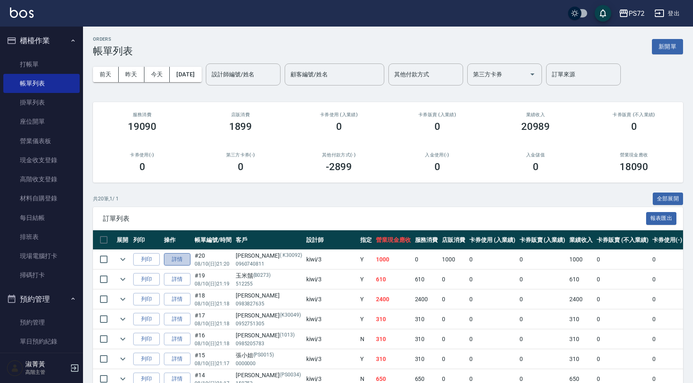
click at [178, 264] on link "詳情" at bounding box center [177, 259] width 27 height 13
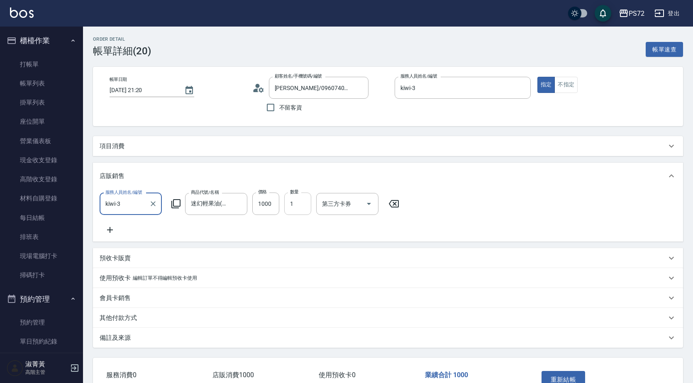
click at [297, 203] on input "1" at bounding box center [297, 204] width 27 height 22
click at [110, 231] on icon at bounding box center [110, 230] width 6 height 6
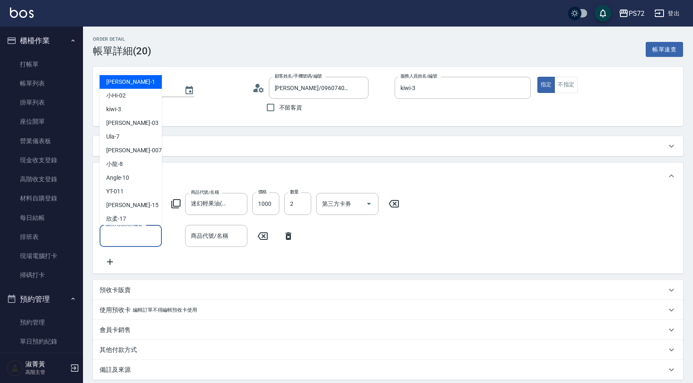
click at [147, 232] on input "服務人員姓名/編號" at bounding box center [130, 236] width 55 height 15
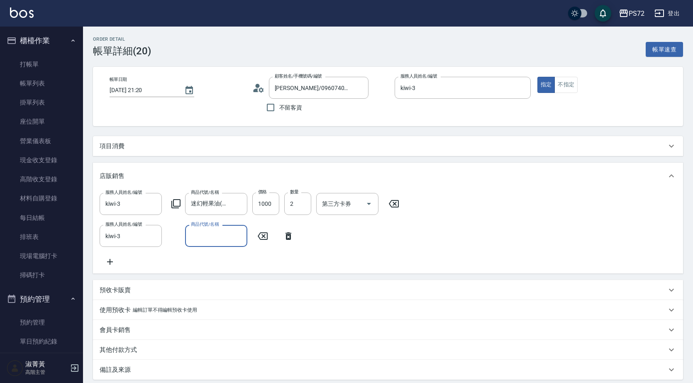
click at [215, 232] on input "商品代號/名稱" at bounding box center [216, 236] width 55 height 15
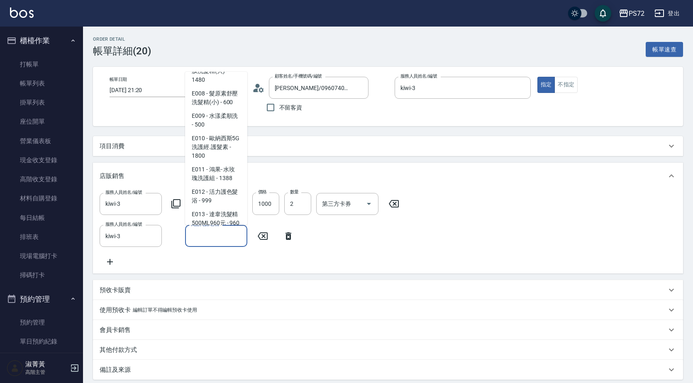
scroll to position [996, 0]
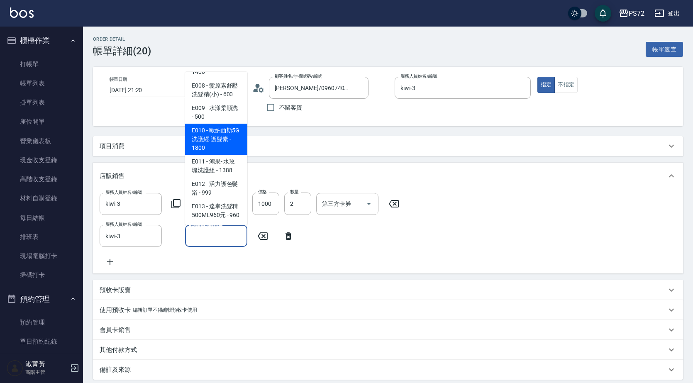
click at [224, 146] on span "E010 - 歐納西斯5G洗護經.護髮素 - 1800" at bounding box center [216, 139] width 62 height 31
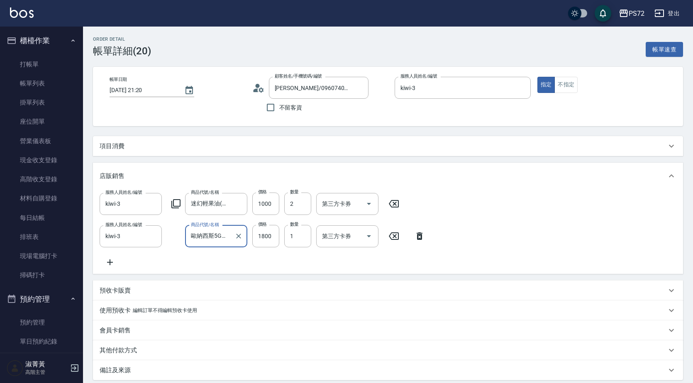
click at [501, 210] on div "服務人員姓名/編號 kiwi-3 服務人員姓名/編號 商品代號/名稱 迷幻輕果油(大) 商品代號/名稱 價格 1000 價格 數量 2 數量 第三方卡券 第三…" at bounding box center [388, 230] width 577 height 75
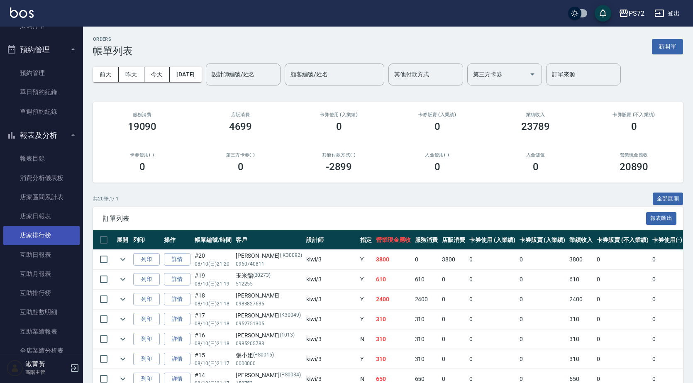
scroll to position [249, 0]
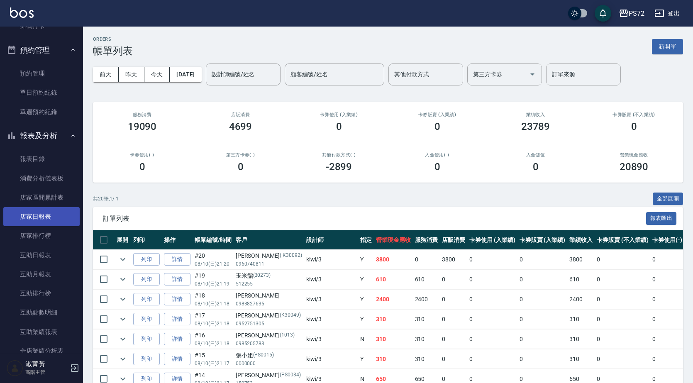
click at [50, 212] on link "店家日報表" at bounding box center [41, 216] width 76 height 19
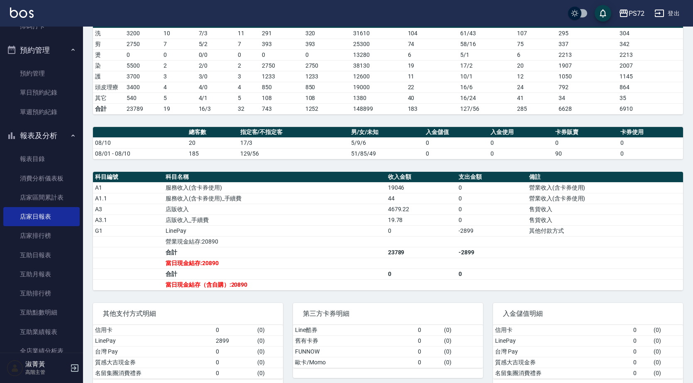
scroll to position [144, 0]
